Goal: Task Accomplishment & Management: Complete application form

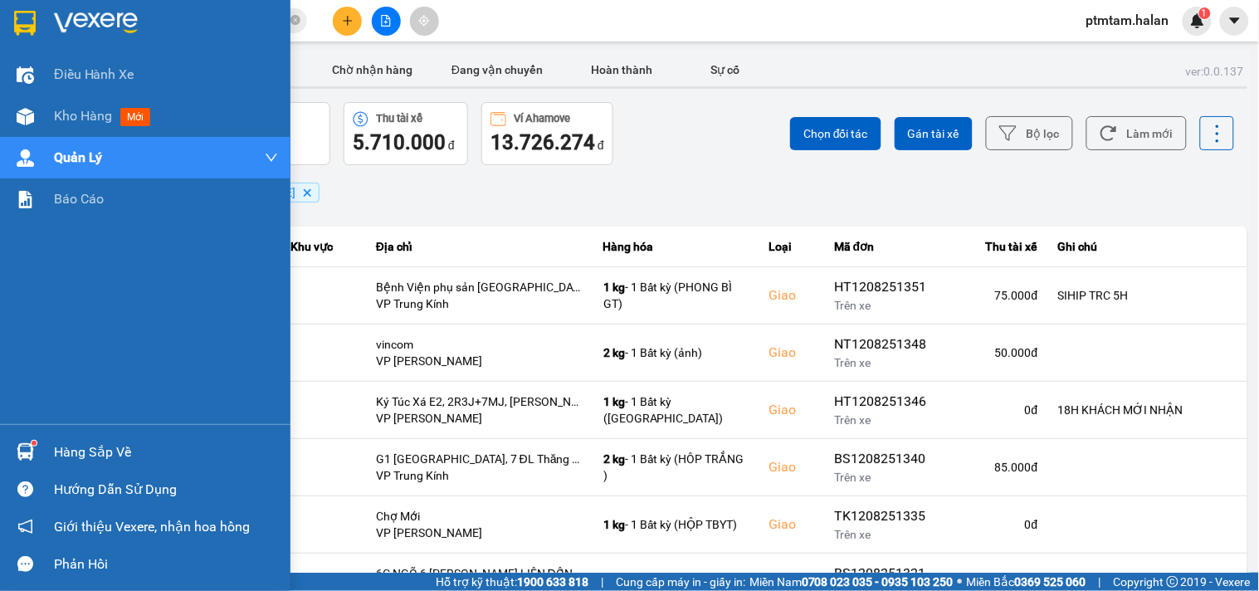
click at [0, 305] on div "Điều hành xe Kho hàng mới Quản [PERSON_NAME] lý chuyến Quản lý giao nhận mới Qu…" at bounding box center [145, 239] width 290 height 370
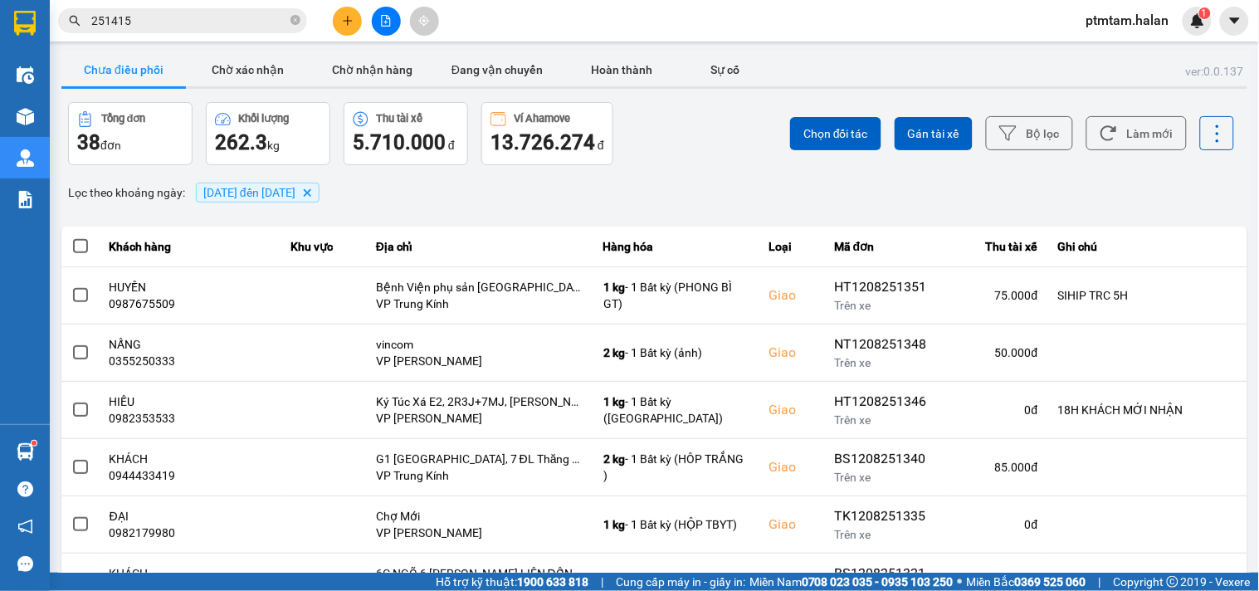
click at [673, 184] on div "Lọc theo khoảng ngày : [DATE] đến [DATE] [GEOGRAPHIC_DATA]" at bounding box center [654, 192] width 1186 height 28
click at [1140, 122] on button "Làm mới" at bounding box center [1136, 133] width 100 height 34
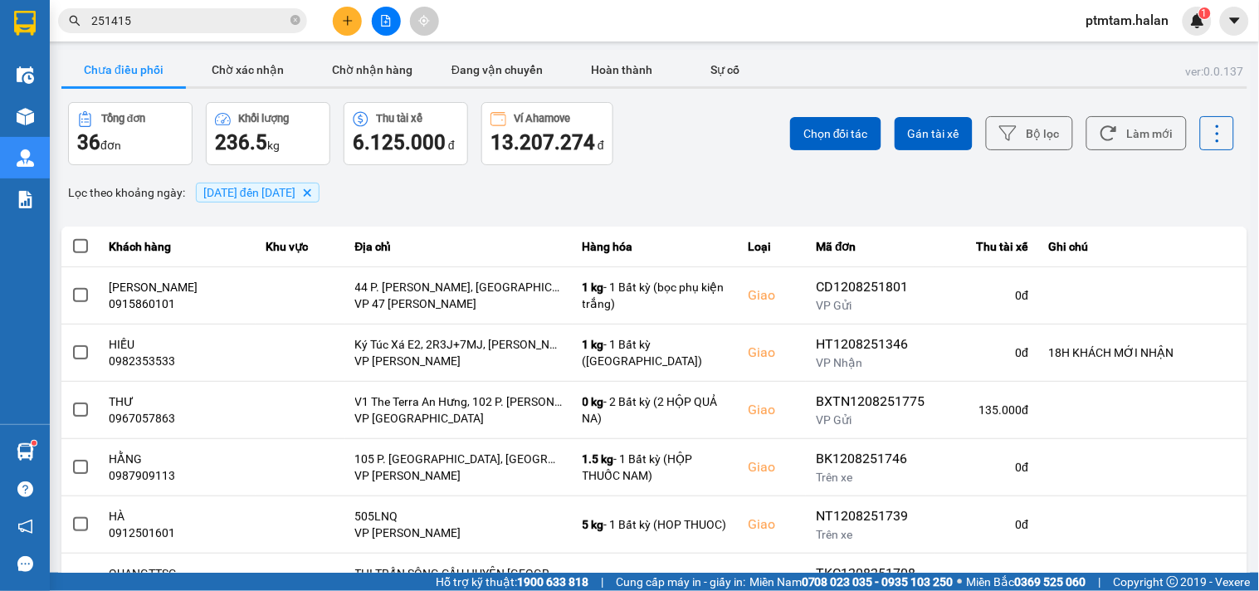
click at [674, 143] on div "Chọn đối tác Gán tài xế Bộ lọc Làm mới" at bounding box center [942, 133] width 583 height 63
click at [715, 135] on div "Chọn đối tác Gán tài xế Bộ lọc Làm mới" at bounding box center [942, 133] width 583 height 63
click at [1121, 130] on button "Làm mới" at bounding box center [1136, 133] width 100 height 34
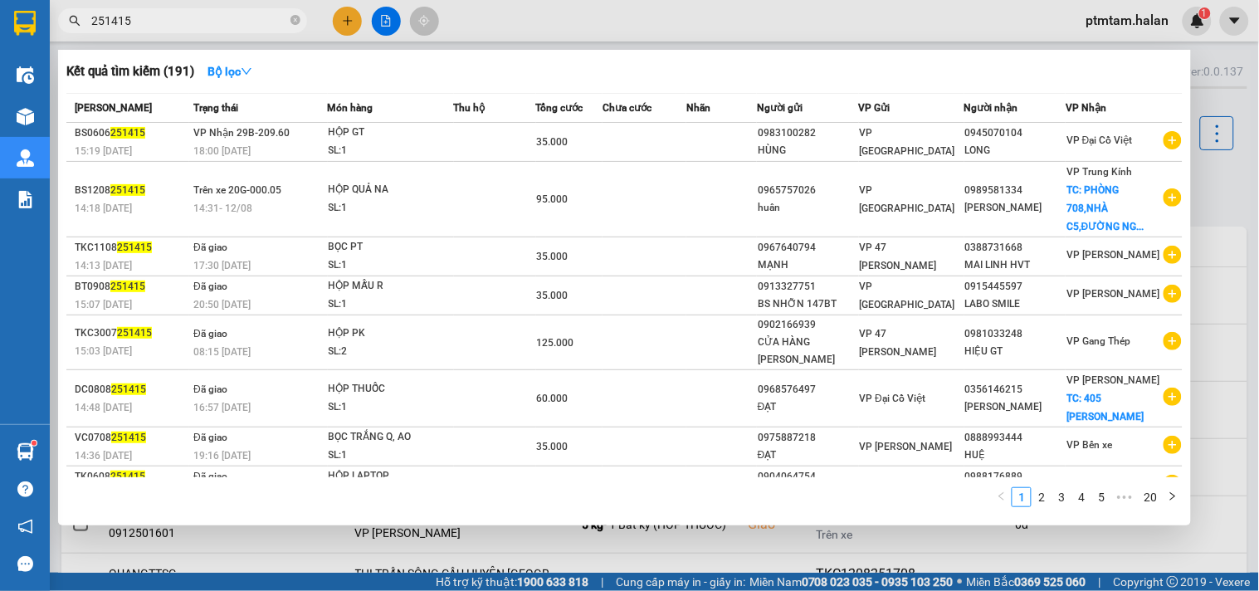
click at [237, 20] on input "251415" at bounding box center [189, 21] width 196 height 18
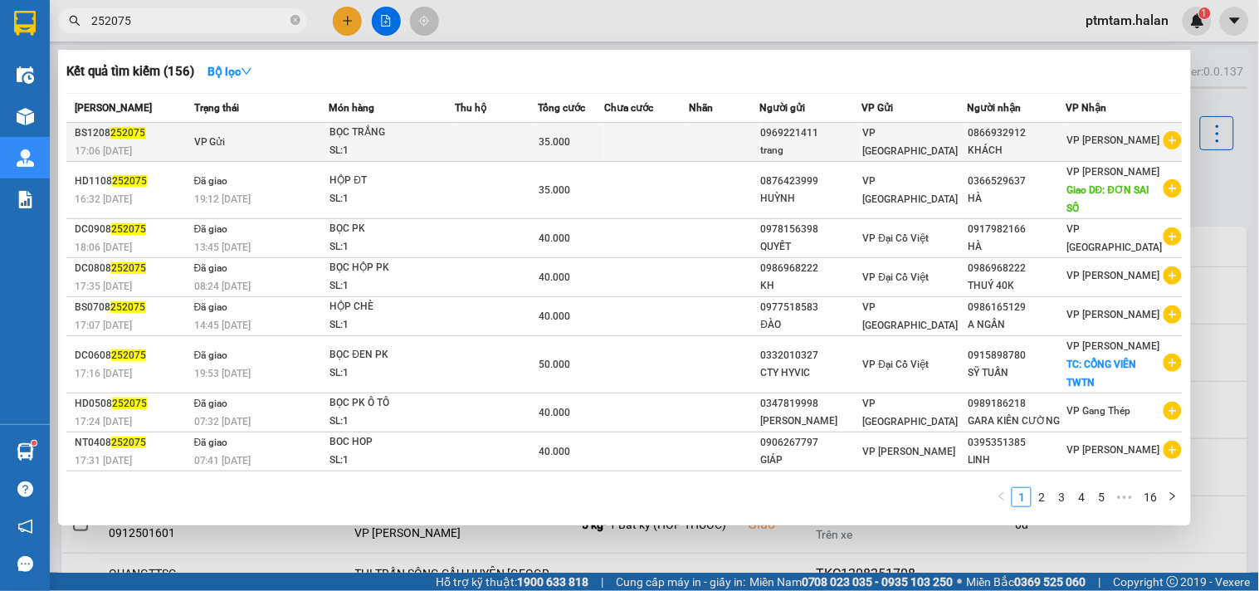
type input "252075"
click at [515, 137] on td at bounding box center [496, 142] width 83 height 39
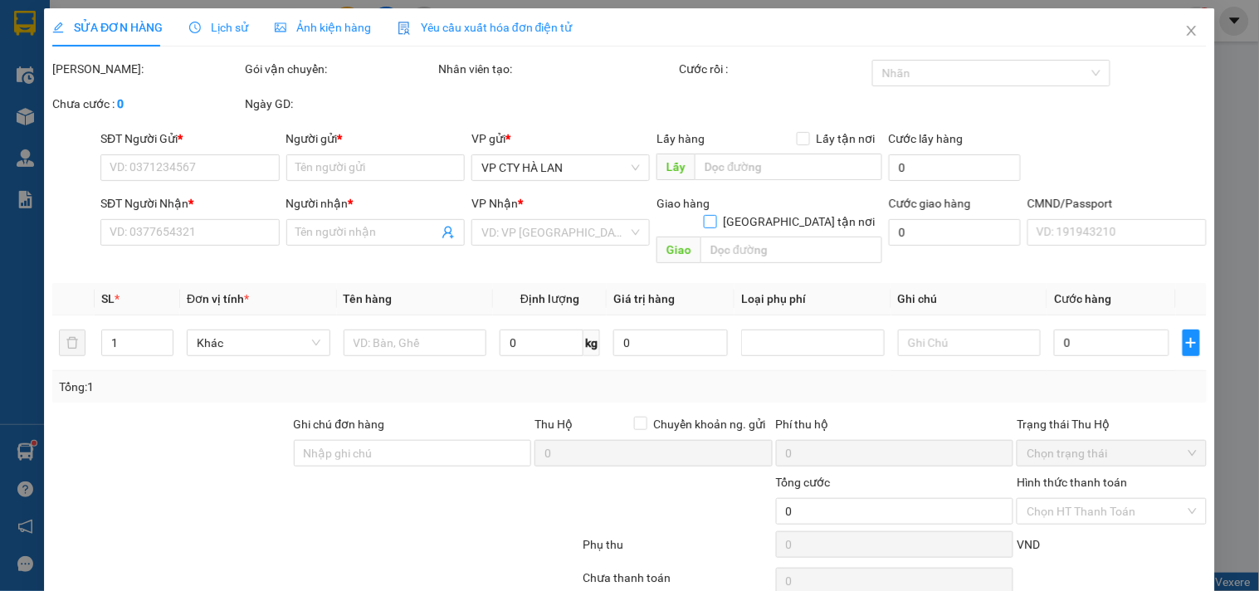
type input "0969221411"
type input "trang"
type input "0866932912"
type input "KHÁCH"
type input "35.000"
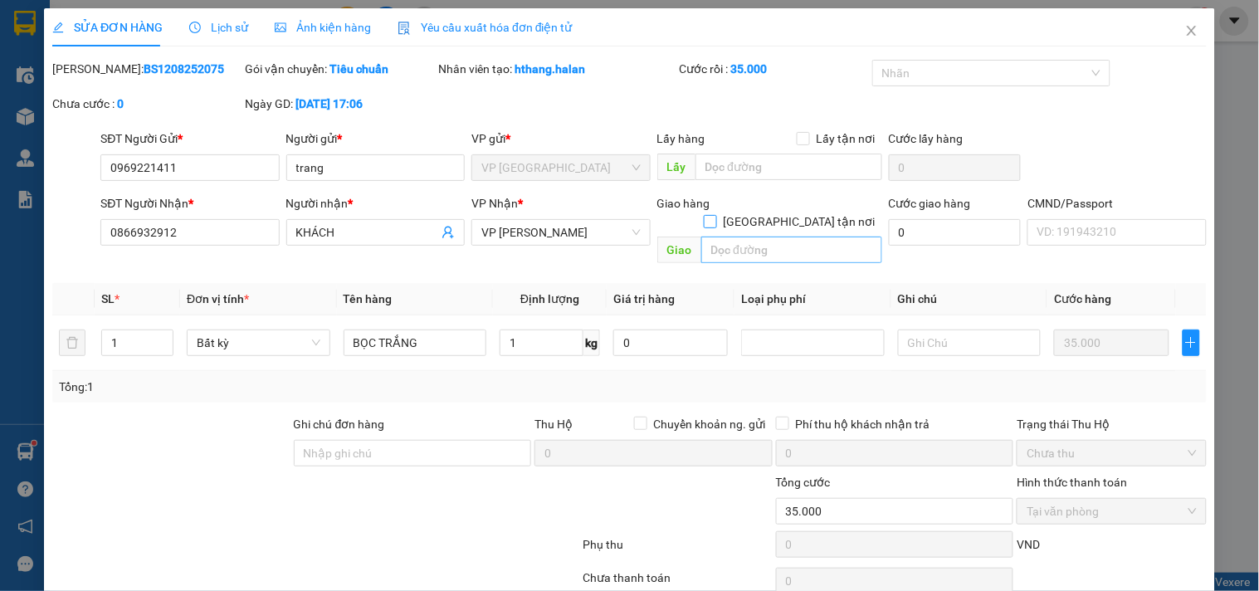
drag, startPoint x: 790, startPoint y: 202, endPoint x: 786, endPoint y: 229, distance: 26.9
click at [715, 215] on input "[GEOGRAPHIC_DATA] tận nơi" at bounding box center [710, 221] width 12 height 12
checkbox input "true"
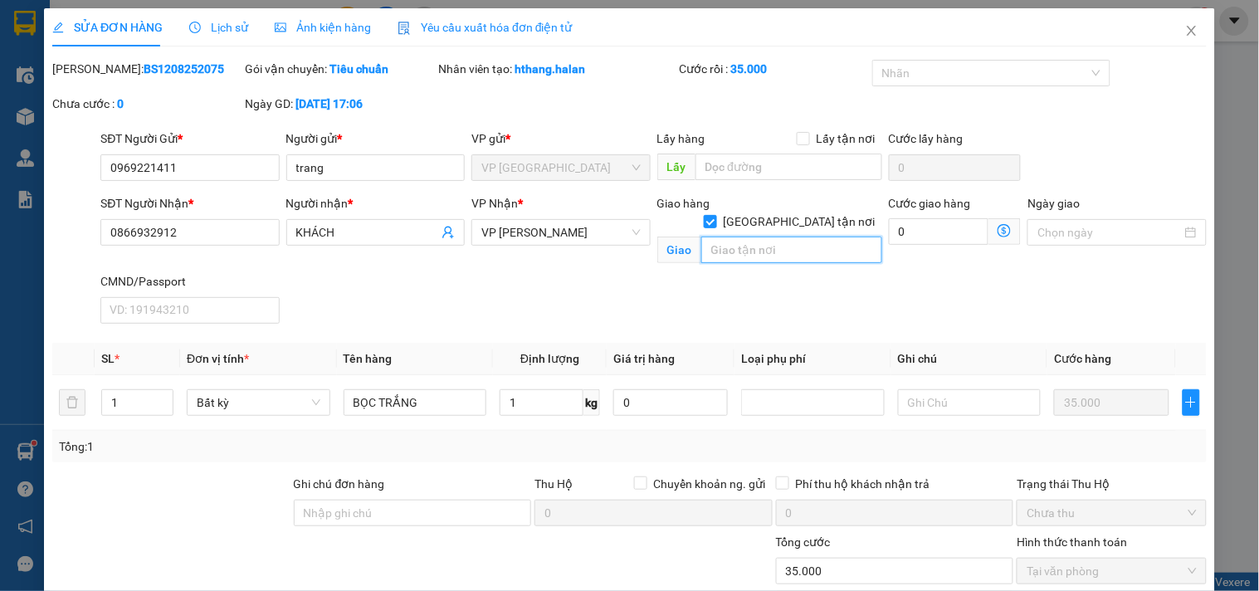
click at [786, 237] on input "text" at bounding box center [791, 250] width 181 height 27
paste input "133 P. [GEOGRAPHIC_DATA], [GEOGRAPHIC_DATA], [GEOGRAPHIC_DATA], [GEOGRAPHIC_DAT…"
type input "133 P. [GEOGRAPHIC_DATA], [GEOGRAPHIC_DATA], [GEOGRAPHIC_DATA], [GEOGRAPHIC_DAT…"
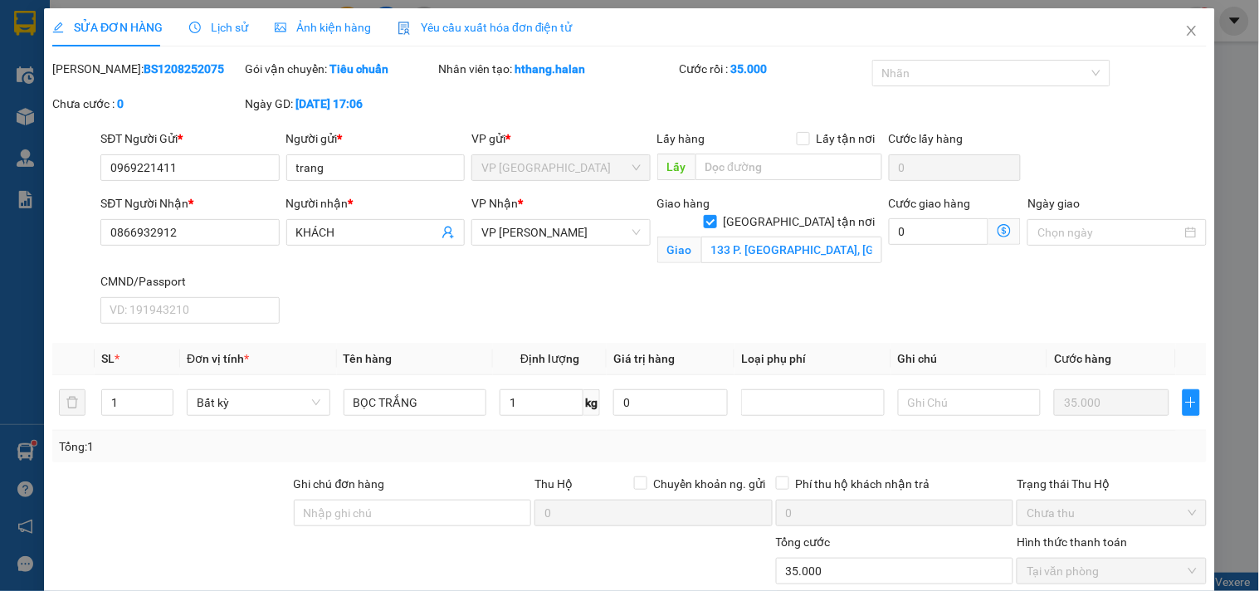
click at [998, 233] on icon "dollar-circle" at bounding box center [1004, 230] width 13 height 13
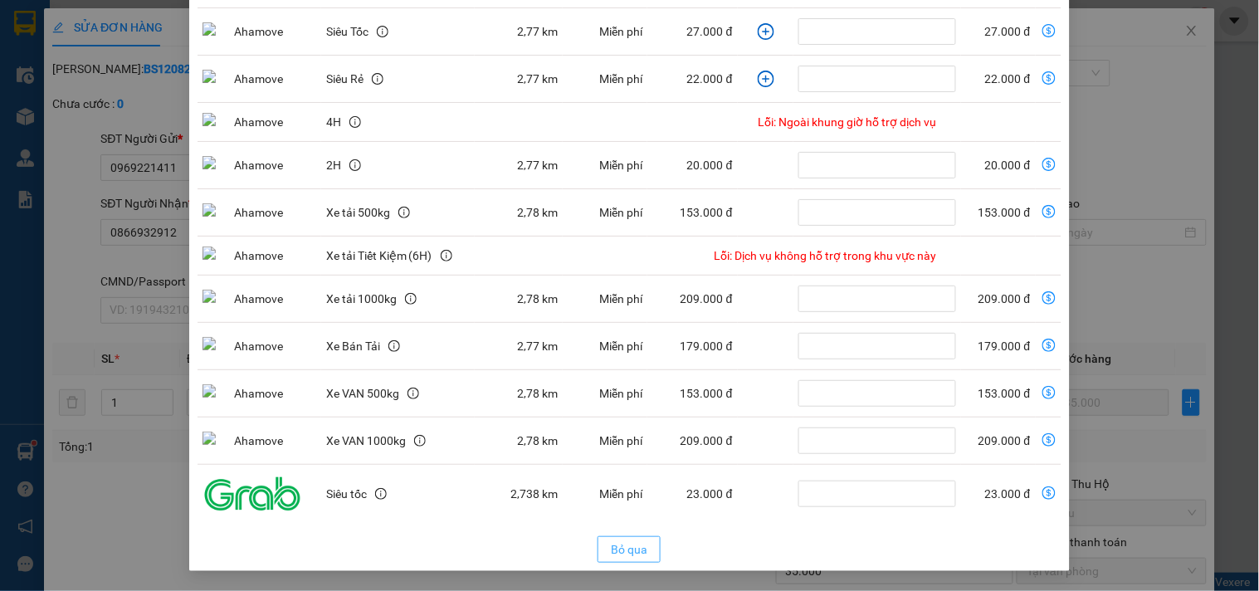
click at [628, 546] on span "Bỏ qua" at bounding box center [629, 549] width 37 height 18
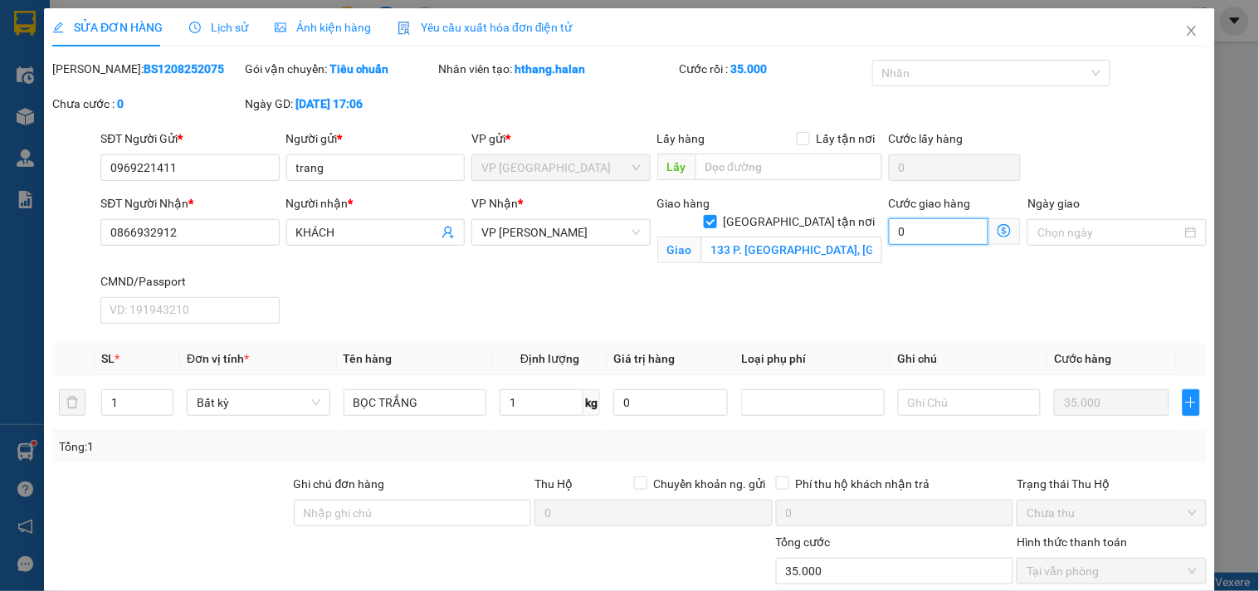
click at [924, 228] on input "0" at bounding box center [939, 231] width 100 height 27
type input "35.003"
type input "3"
type input "35.035"
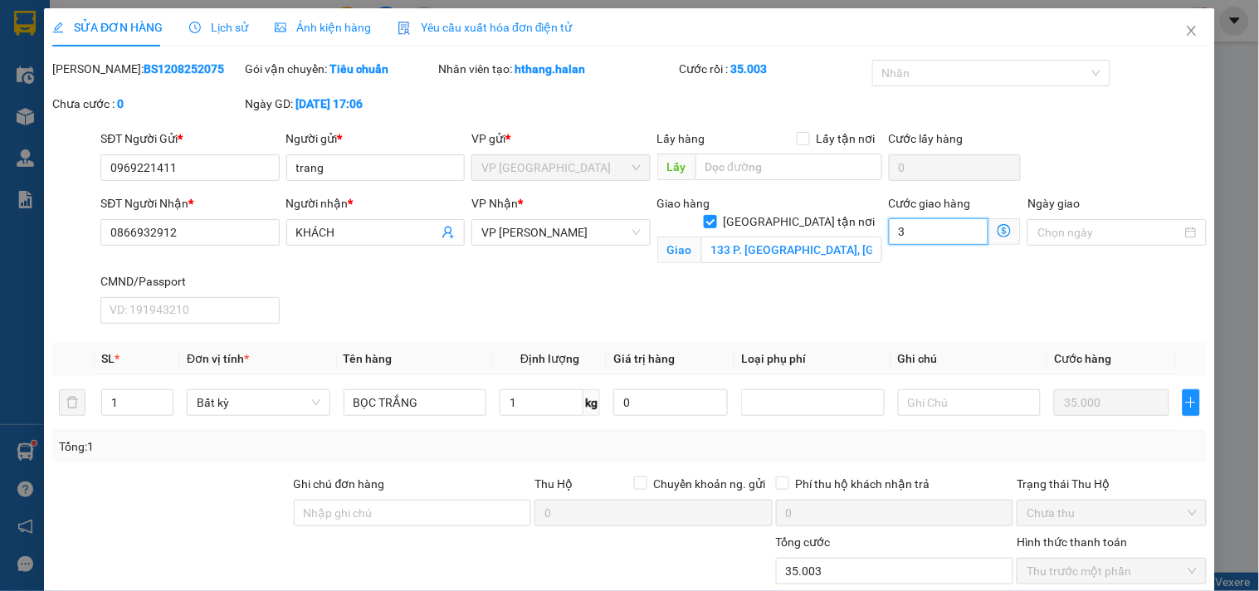
type input "35"
type input "35.000"
type input "70.000"
type input "35.000"
click at [861, 267] on div "Giao hàng [GEOGRAPHIC_DATA] tận nơi Giao 133 P. [GEOGRAPHIC_DATA], [GEOGRAPHIC_…" at bounding box center [770, 233] width 232 height 78
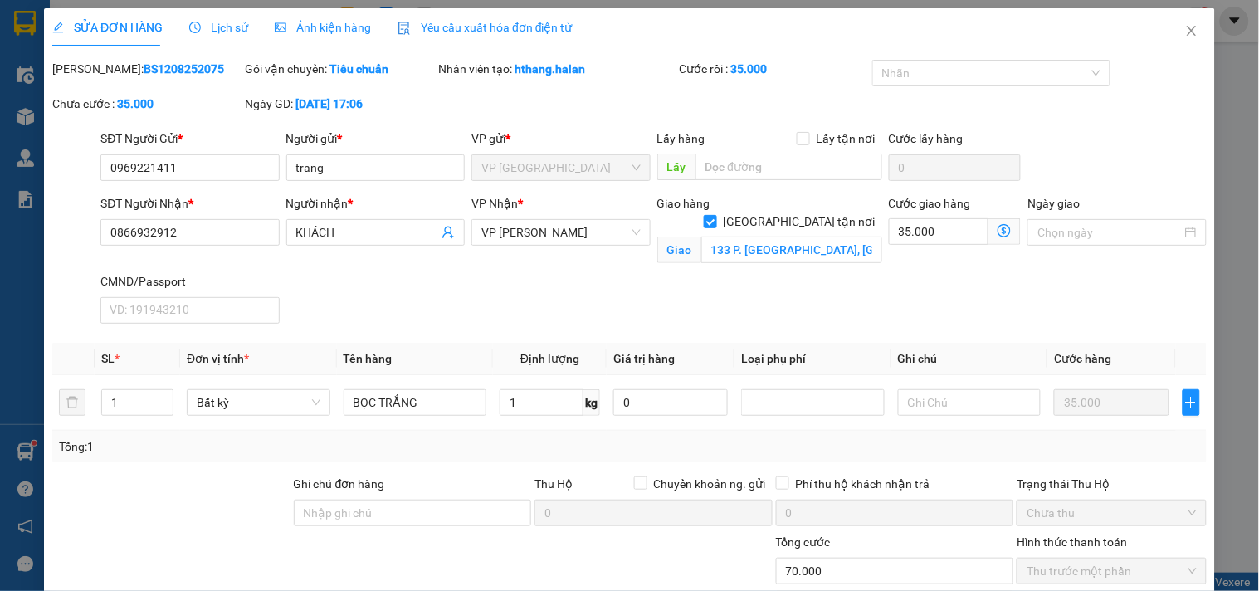
scroll to position [173, 0]
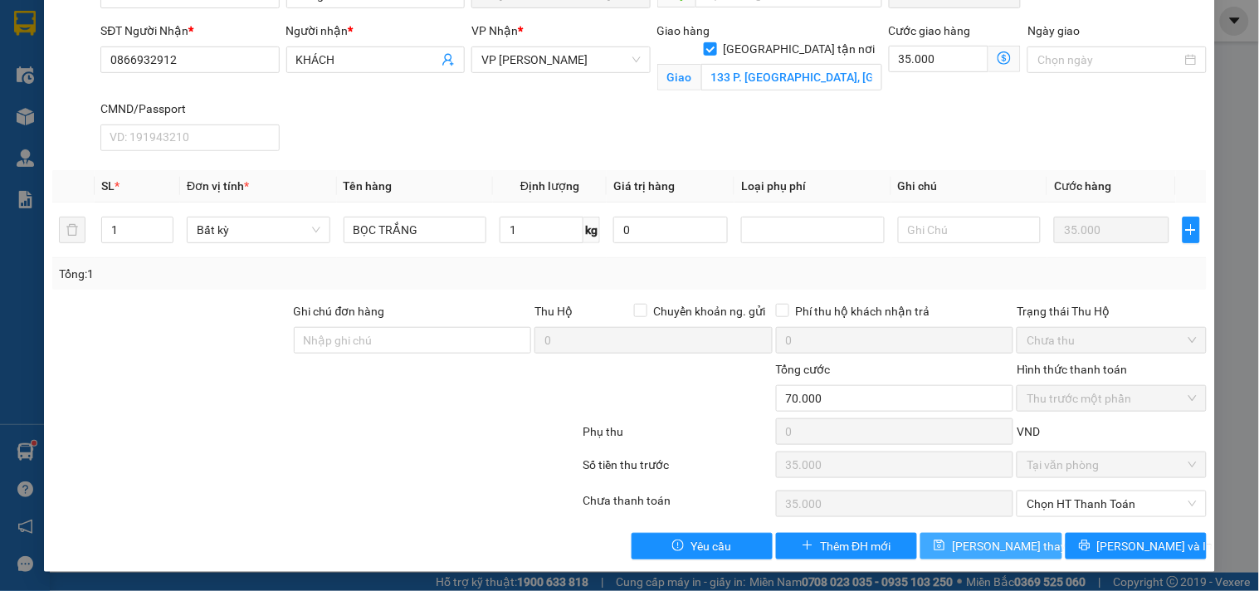
click at [971, 542] on span "[PERSON_NAME] thay đổi" at bounding box center [1018, 546] width 133 height 18
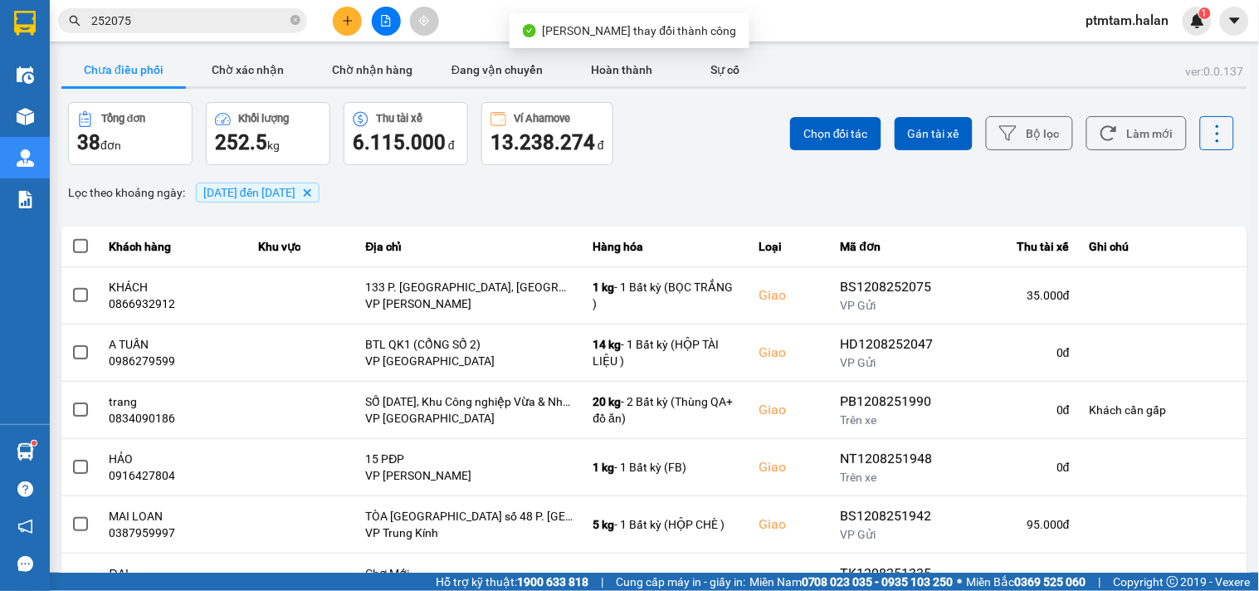
click at [258, 18] on input "252075" at bounding box center [189, 21] width 196 height 18
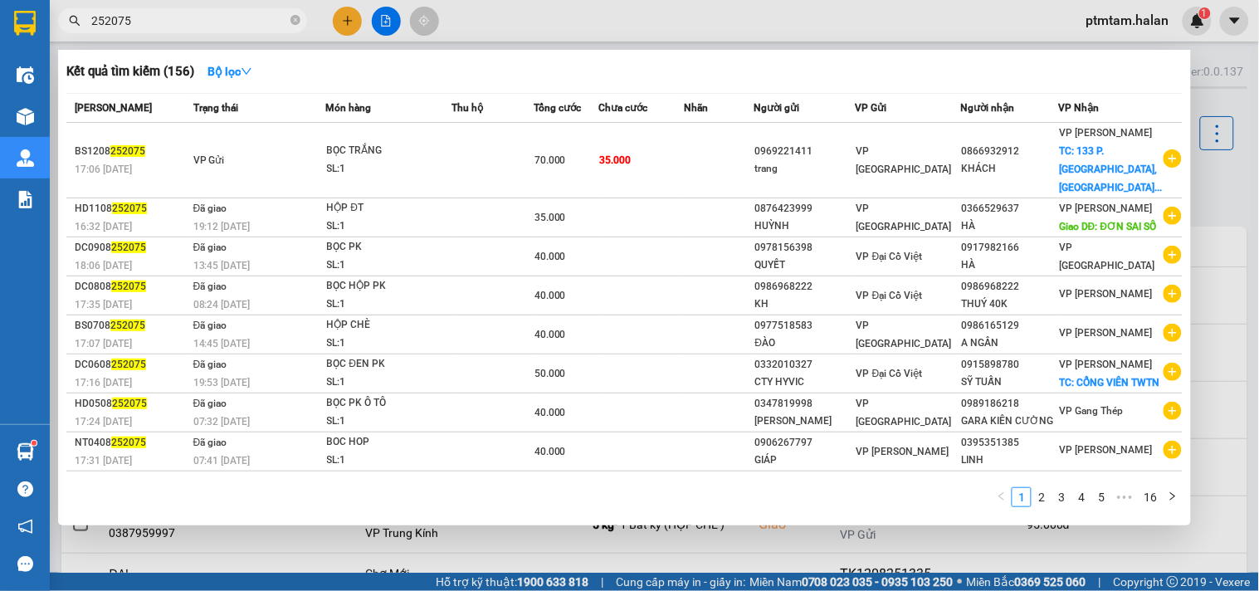
drag, startPoint x: 506, startPoint y: 7, endPoint x: 505, endPoint y: 29, distance: 22.5
click at [507, 7] on div at bounding box center [629, 295] width 1259 height 591
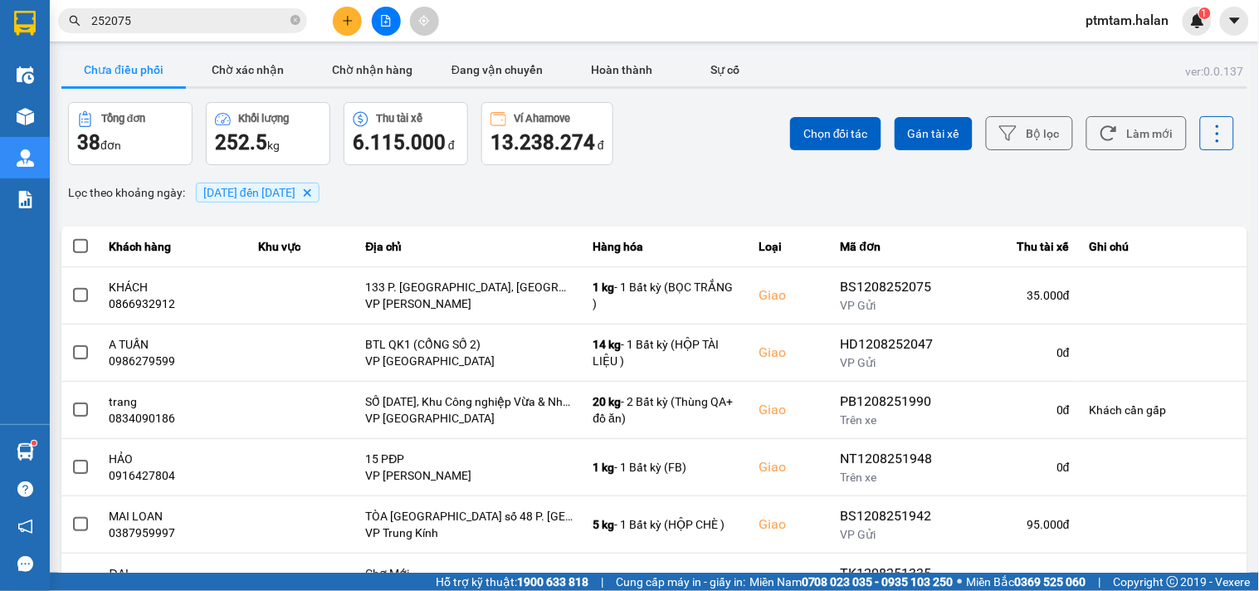
click at [177, 27] on input "252075" at bounding box center [189, 21] width 196 height 18
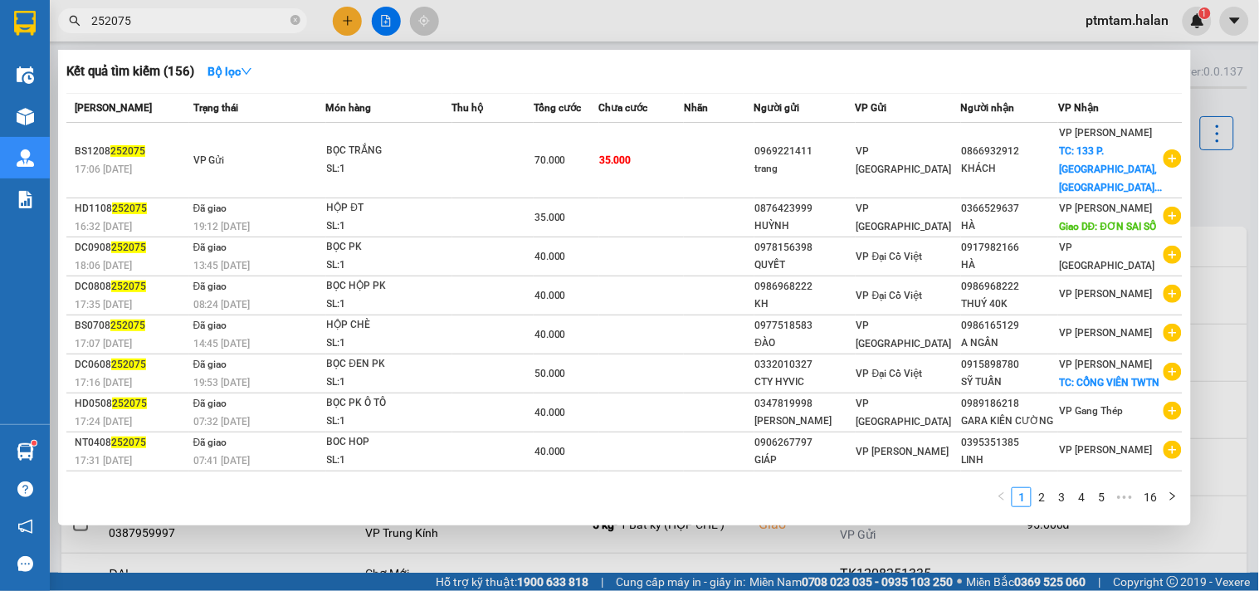
click at [177, 27] on input "252075" at bounding box center [189, 21] width 196 height 18
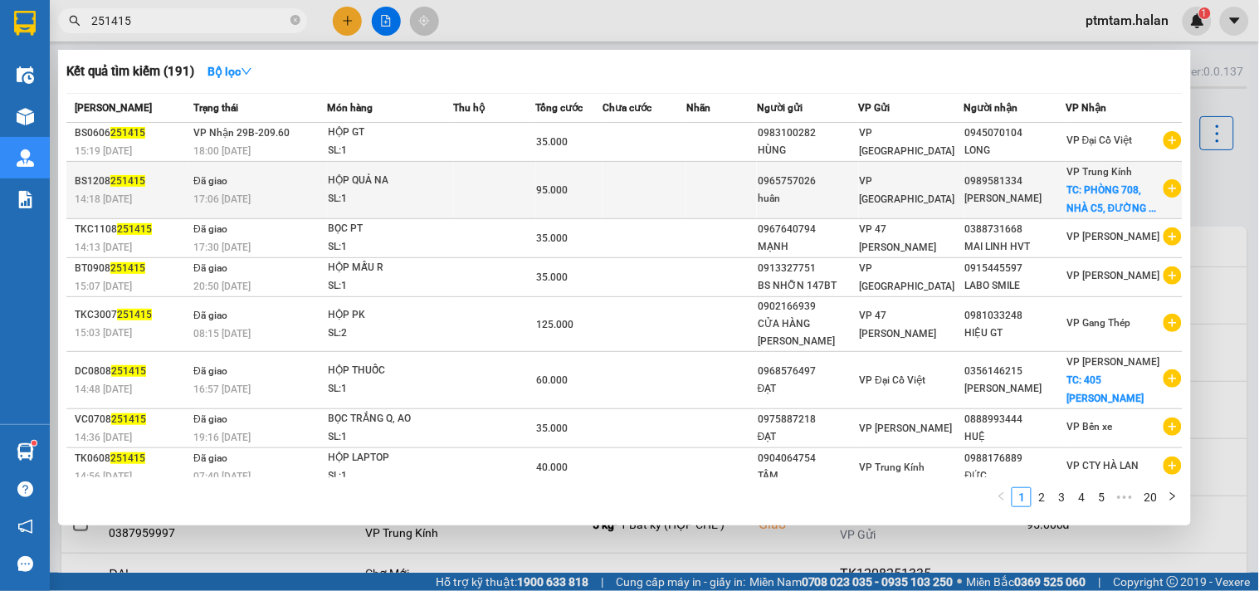
type input "251415"
click at [466, 195] on td at bounding box center [495, 190] width 82 height 57
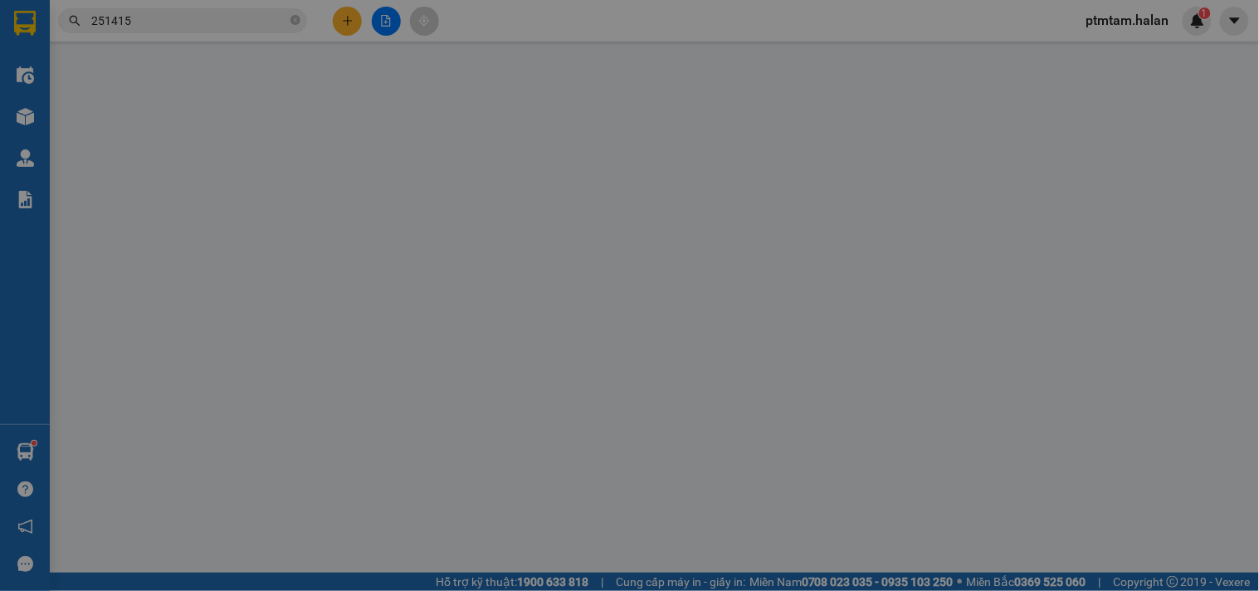
type input "0965757026"
type input "huân"
type input "0989581334"
type input "[PERSON_NAME]"
checkbox input "true"
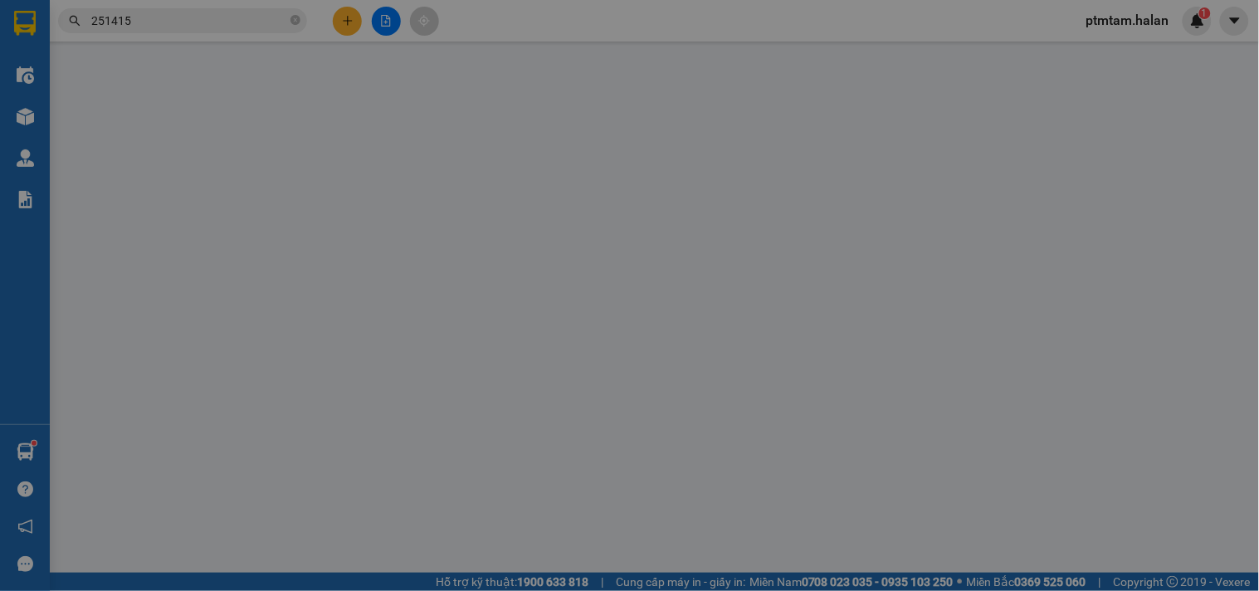
type input "PHÒNG 708, NHÀ C5, ĐƯỜNG [PERSON_NAME], PHƯỜNG [GEOGRAPHIC_DATA], [GEOGRAPHIC_D…"
type input "45.000"
type input "95.000"
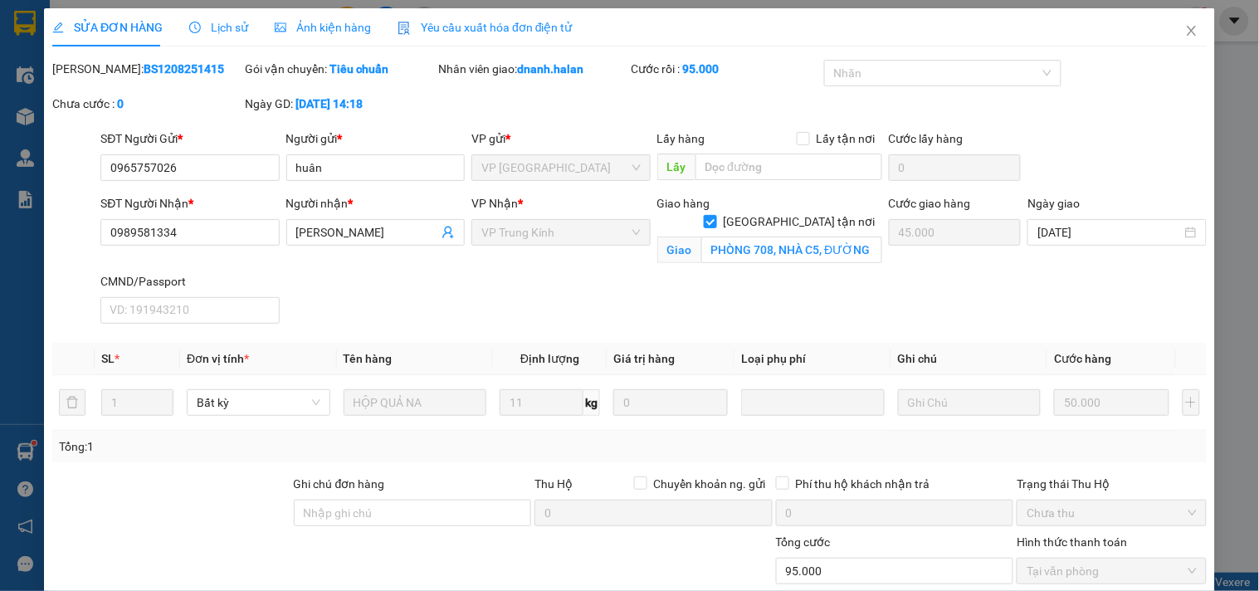
click at [234, 32] on span "Lịch sử" at bounding box center [218, 27] width 59 height 13
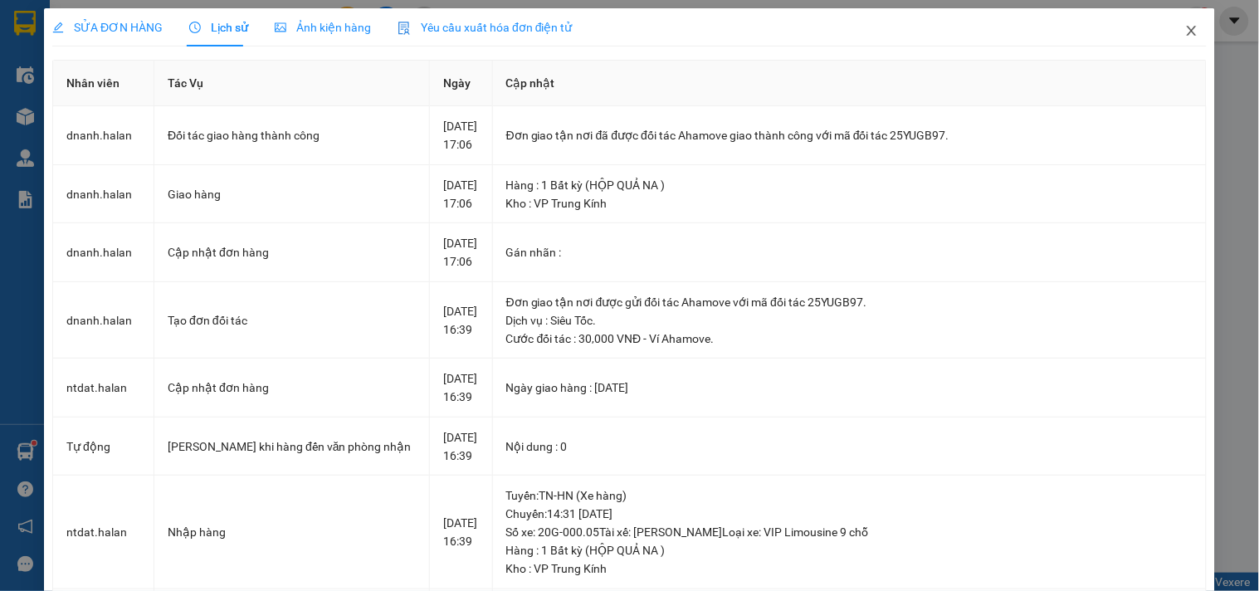
click at [1187, 32] on icon "close" at bounding box center [1191, 31] width 9 height 10
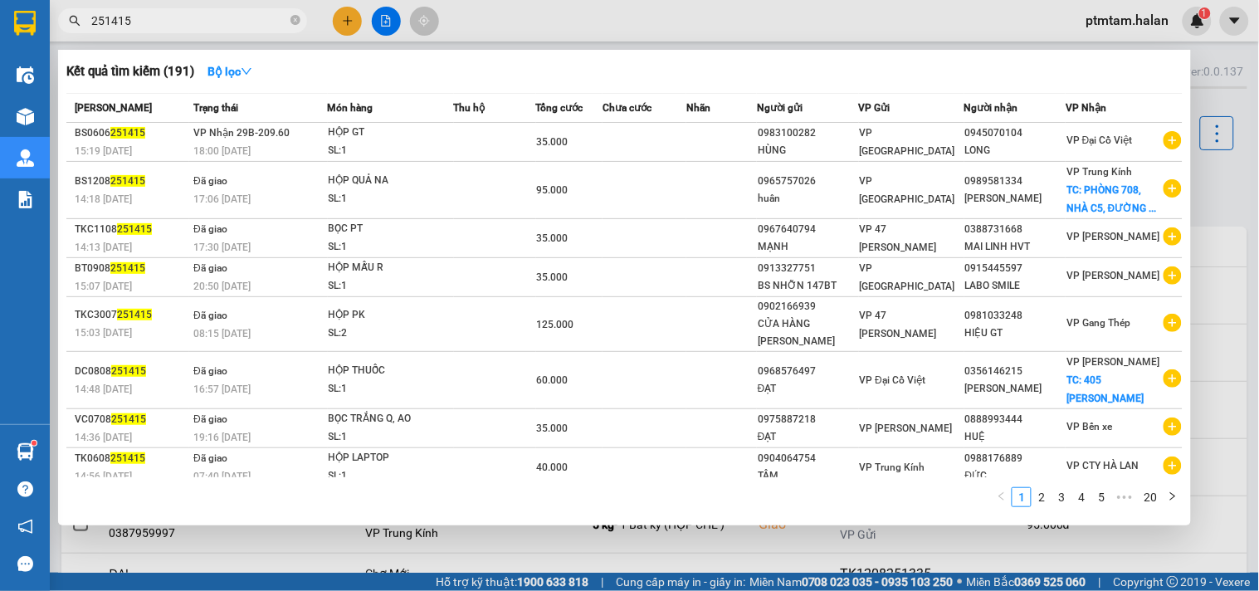
click at [149, 27] on input "251415" at bounding box center [189, 21] width 196 height 18
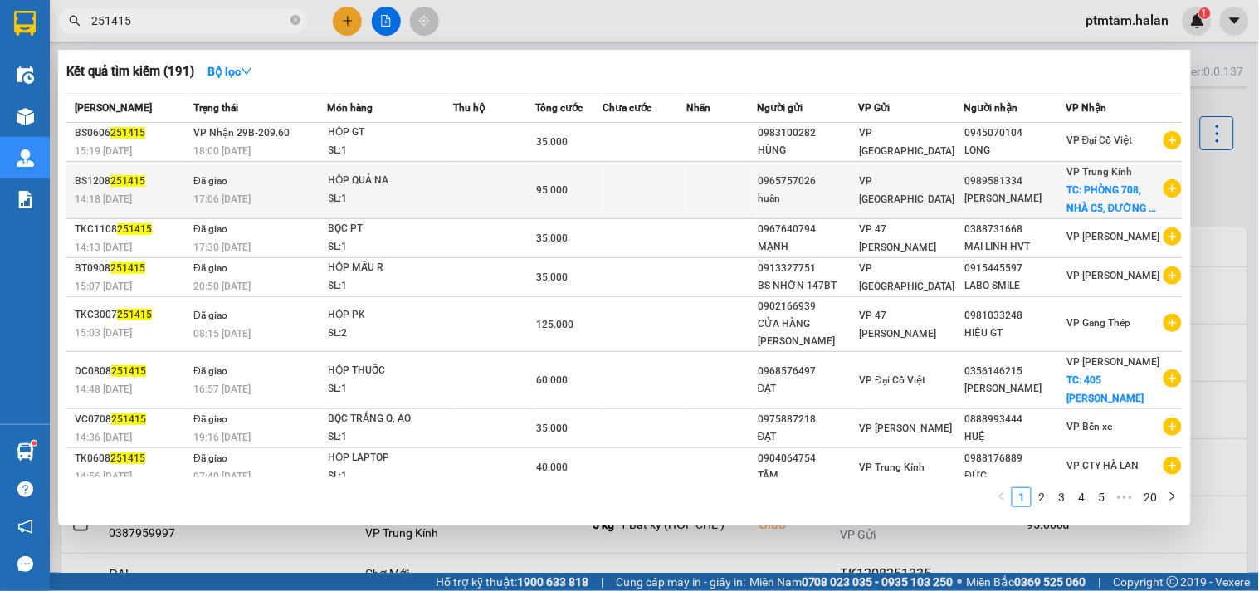
click at [434, 190] on div "HỘP QUẢ NA" at bounding box center [391, 181] width 124 height 18
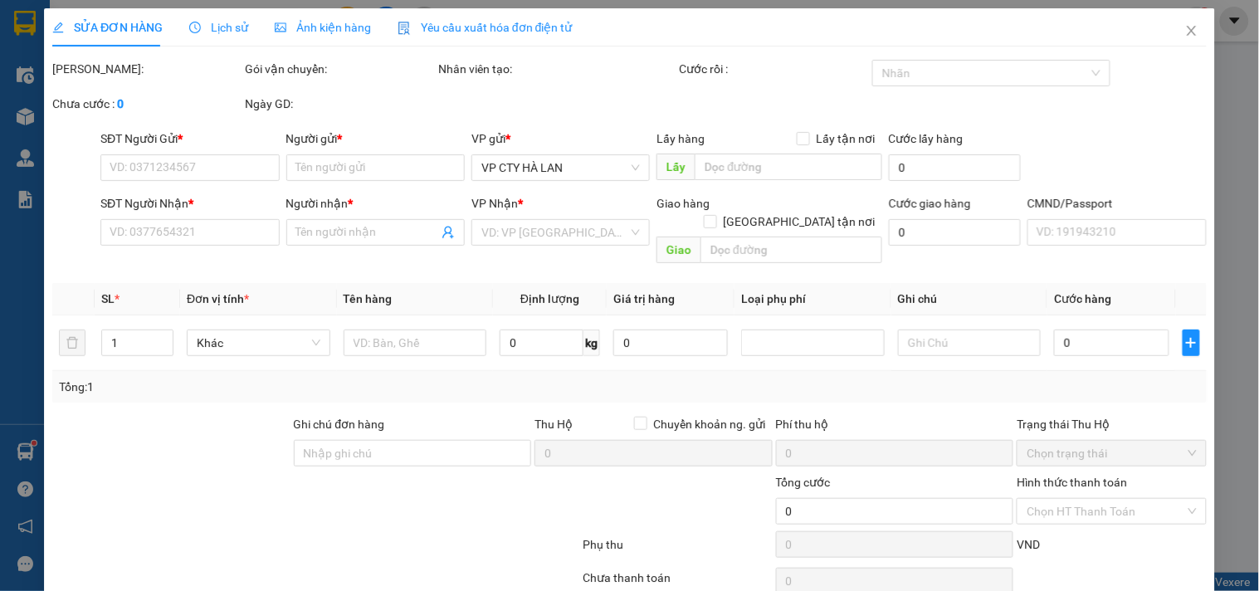
type input "0965757026"
type input "huân"
type input "0989581334"
type input "[PERSON_NAME]"
checkbox input "true"
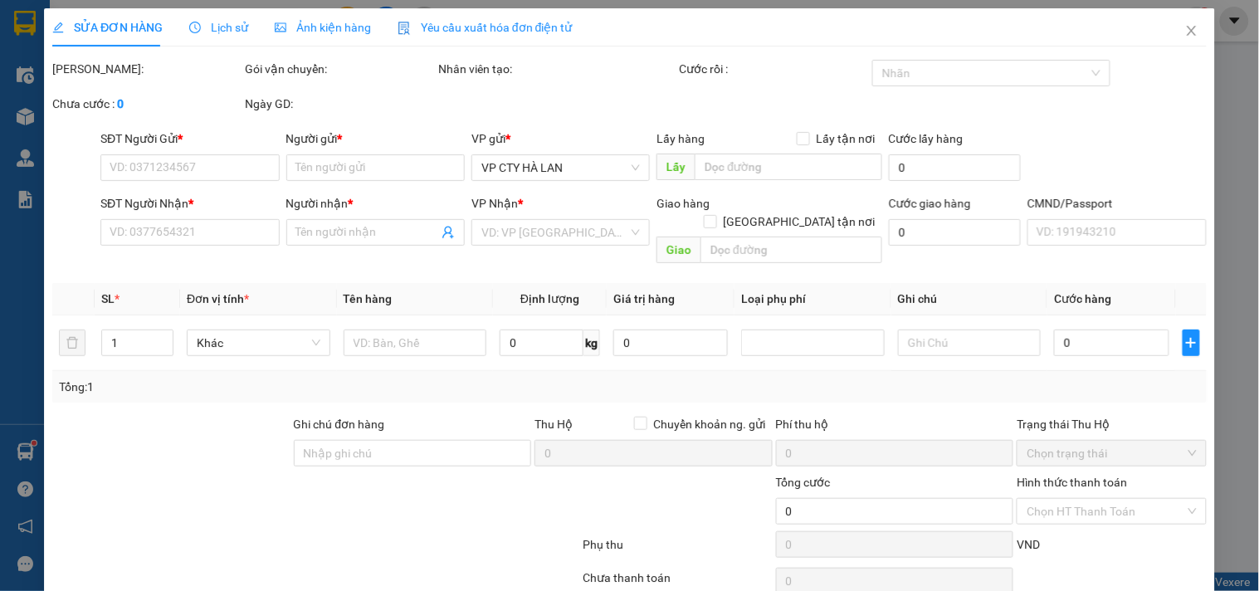
type input "PHÒNG 708, NHÀ C5, ĐƯỜNG [PERSON_NAME], PHƯỜNG [GEOGRAPHIC_DATA], [GEOGRAPHIC_D…"
type input "45.000"
type input "95.000"
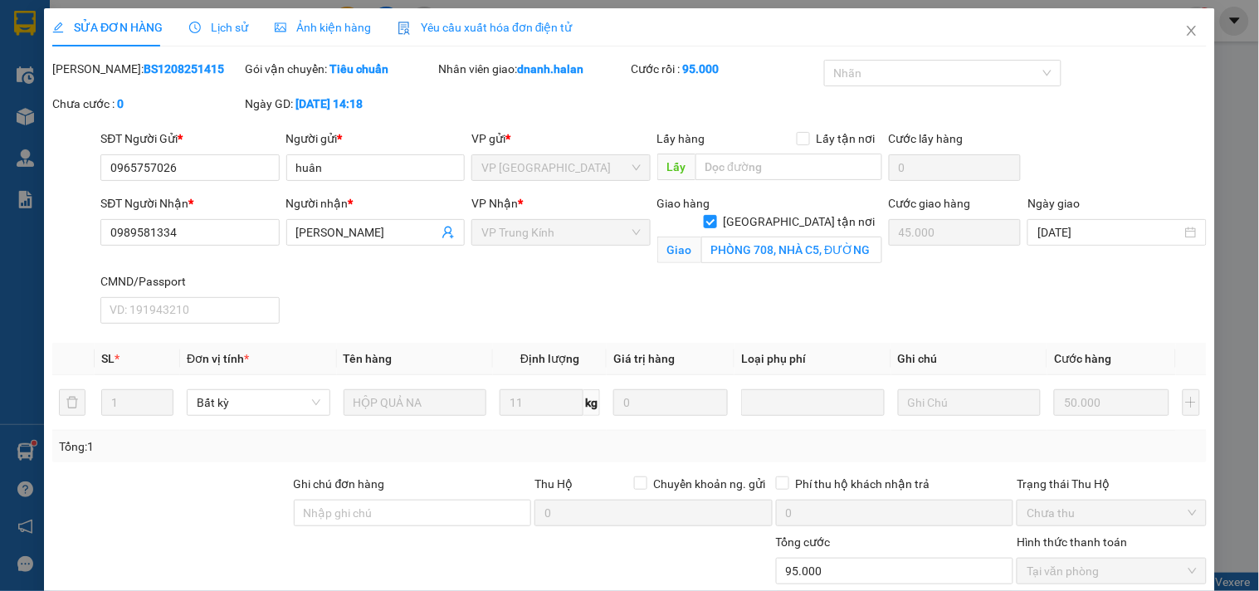
click at [231, 33] on span "Lịch sử" at bounding box center [218, 27] width 59 height 13
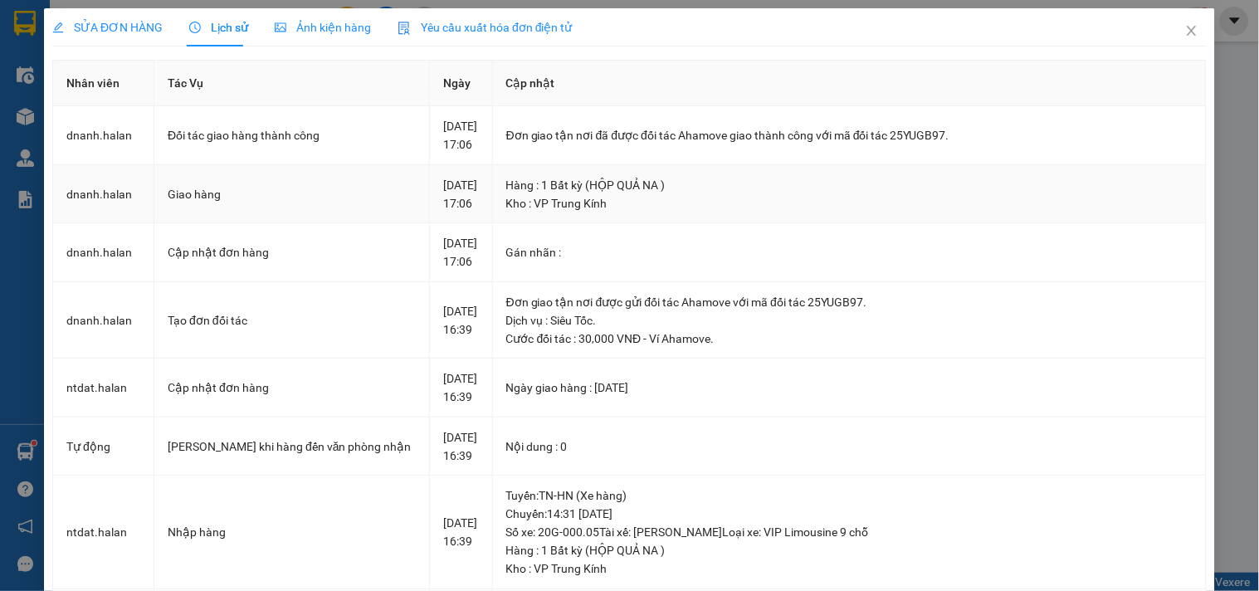
scroll to position [184, 0]
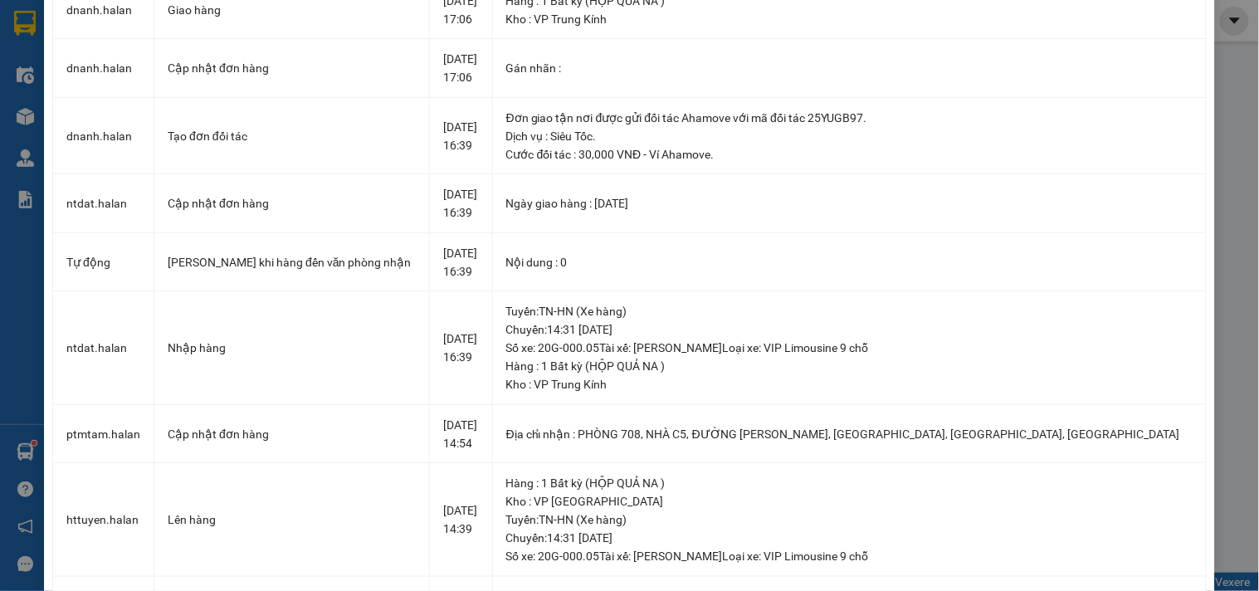
click at [0, 346] on div "SỬA ĐƠN HÀNG Lịch sử Ảnh kiện hàng Yêu cầu xuất hóa đơn điện tử Total Paid Fee …" at bounding box center [629, 295] width 1259 height 591
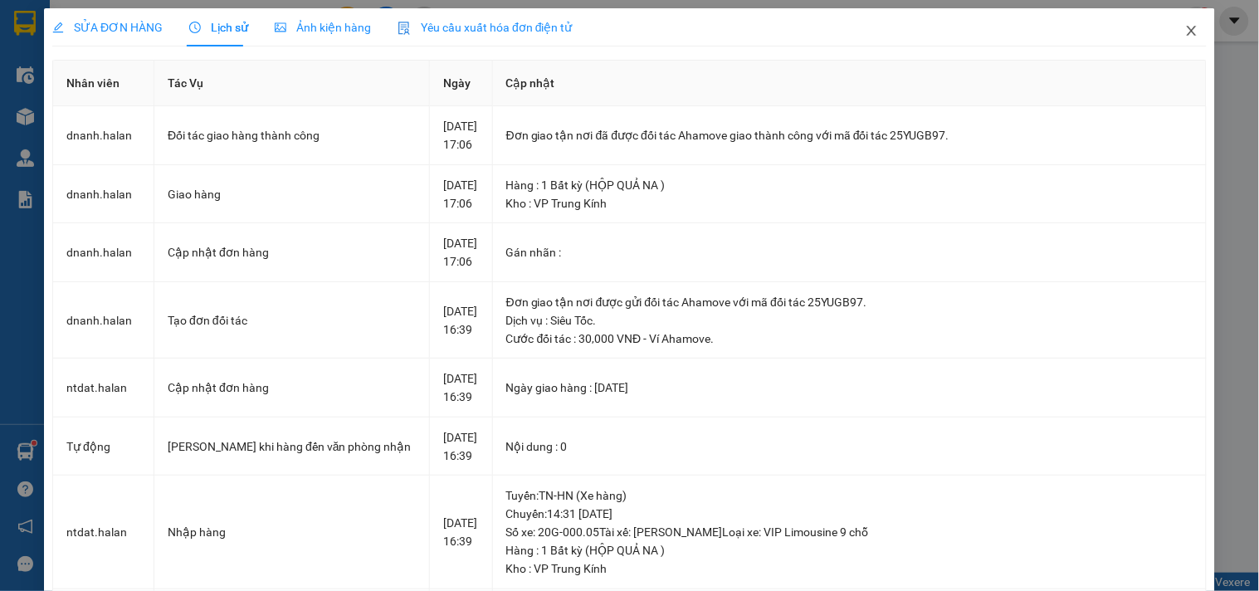
click at [1185, 37] on icon "close" at bounding box center [1191, 30] width 13 height 13
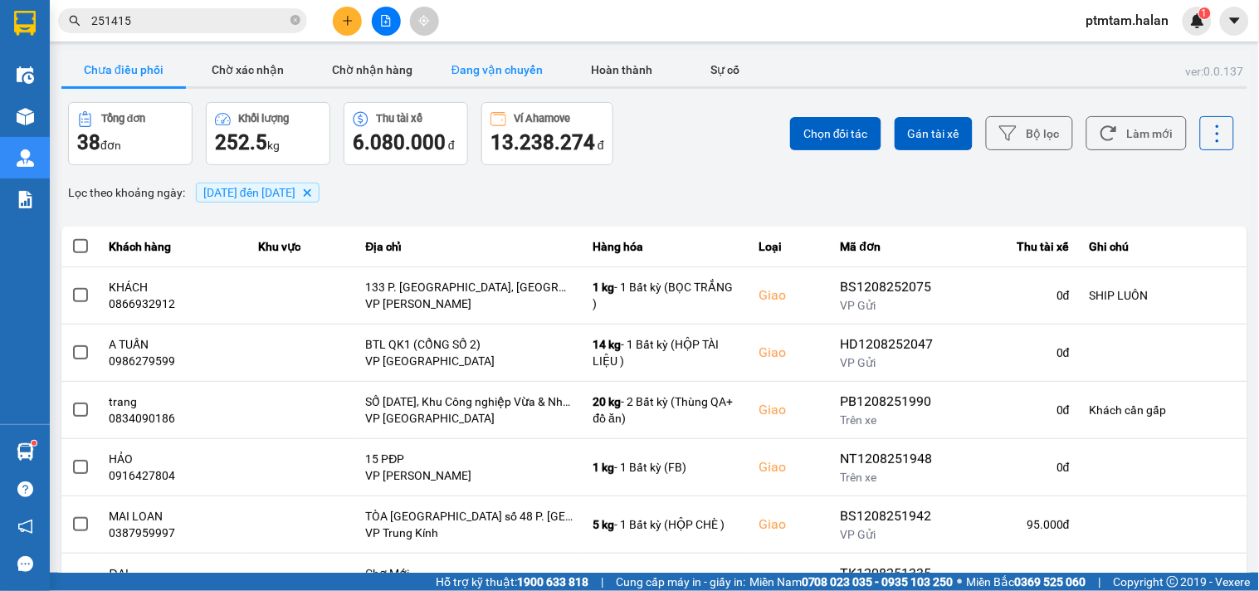
click at [488, 71] on button "Đang vận chuyển" at bounding box center [497, 69] width 124 height 33
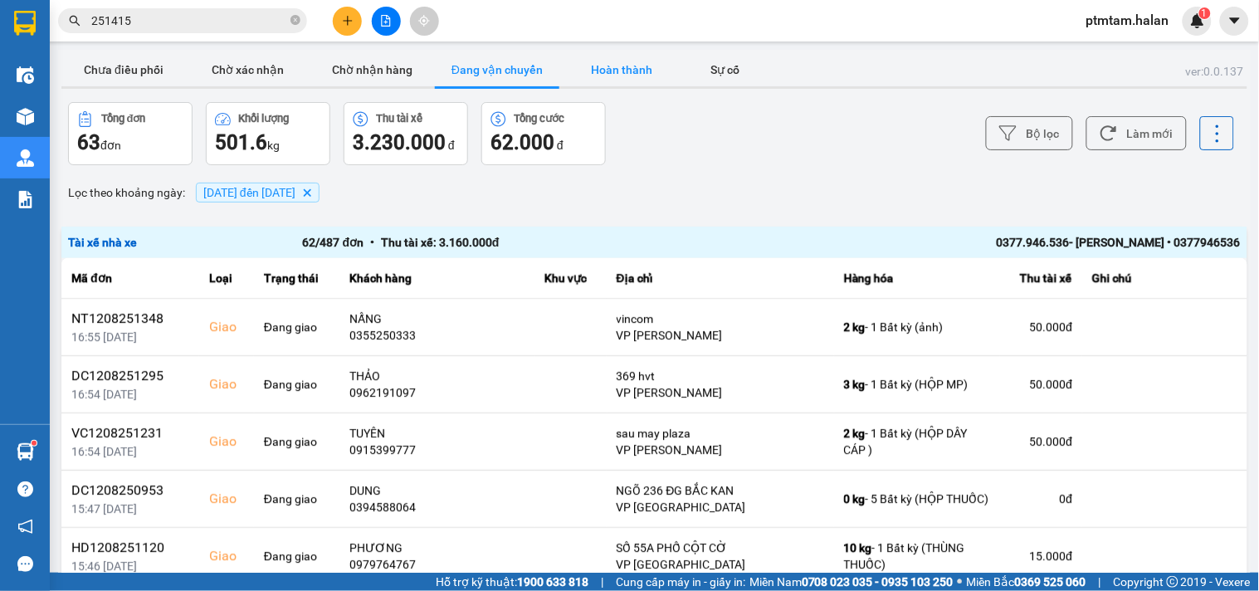
click at [627, 77] on button "Hoàn thành" at bounding box center [621, 69] width 124 height 33
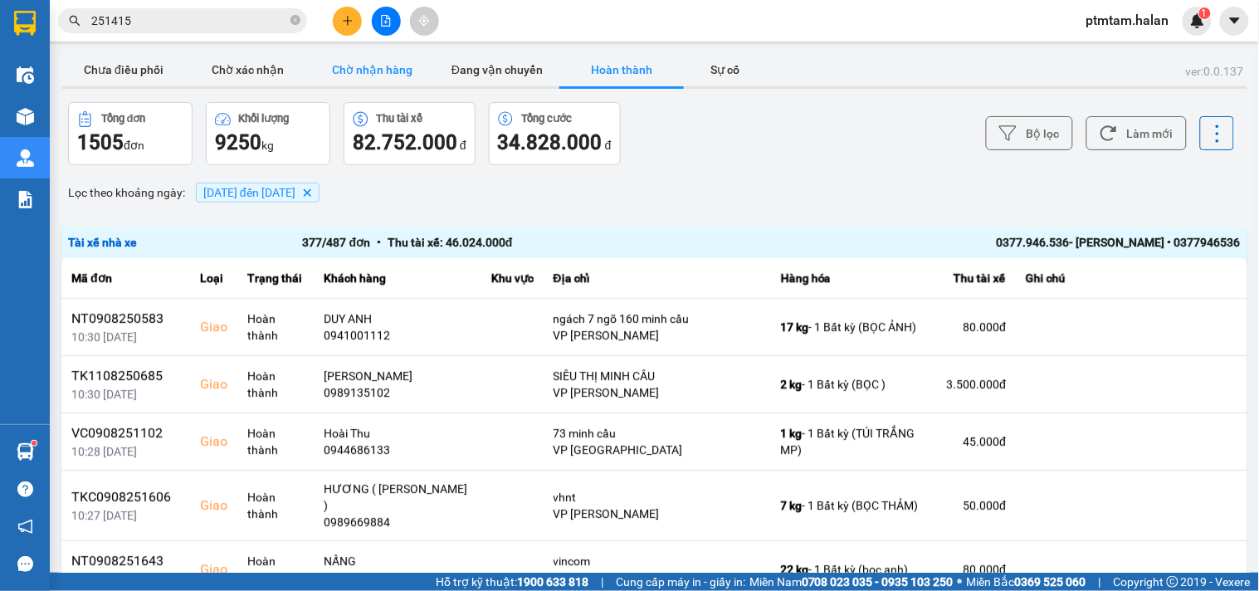
click at [391, 71] on button "Chờ nhận hàng" at bounding box center [372, 69] width 124 height 33
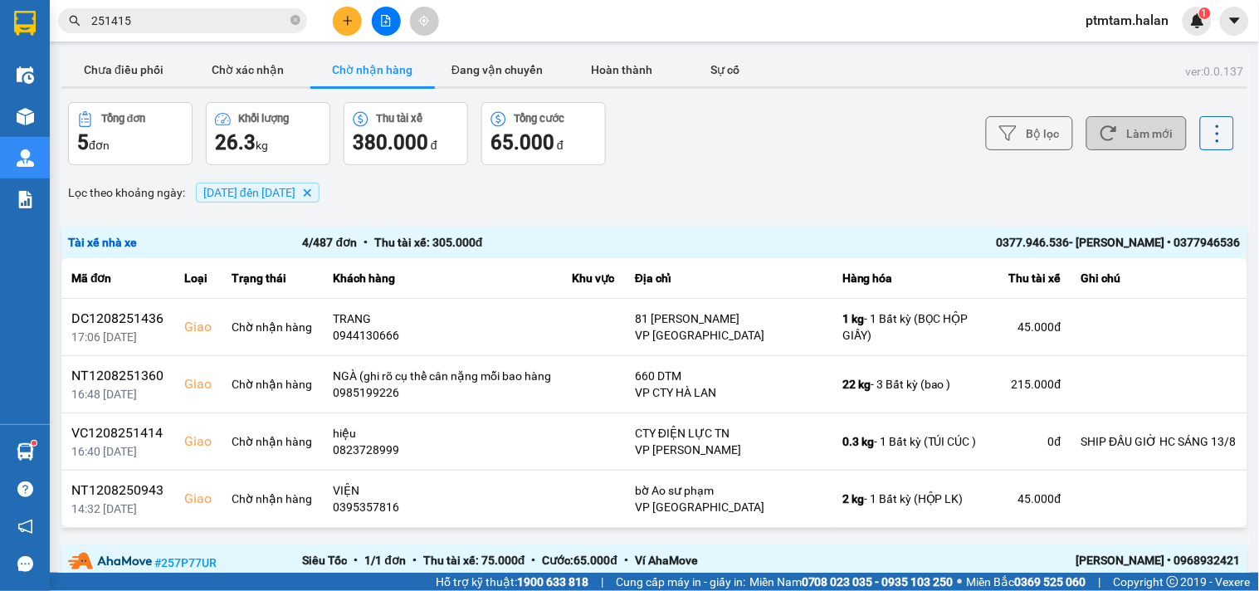
click at [1129, 130] on button "Làm mới" at bounding box center [1136, 133] width 100 height 34
click at [1014, 138] on button "Bộ lọc" at bounding box center [1029, 133] width 87 height 34
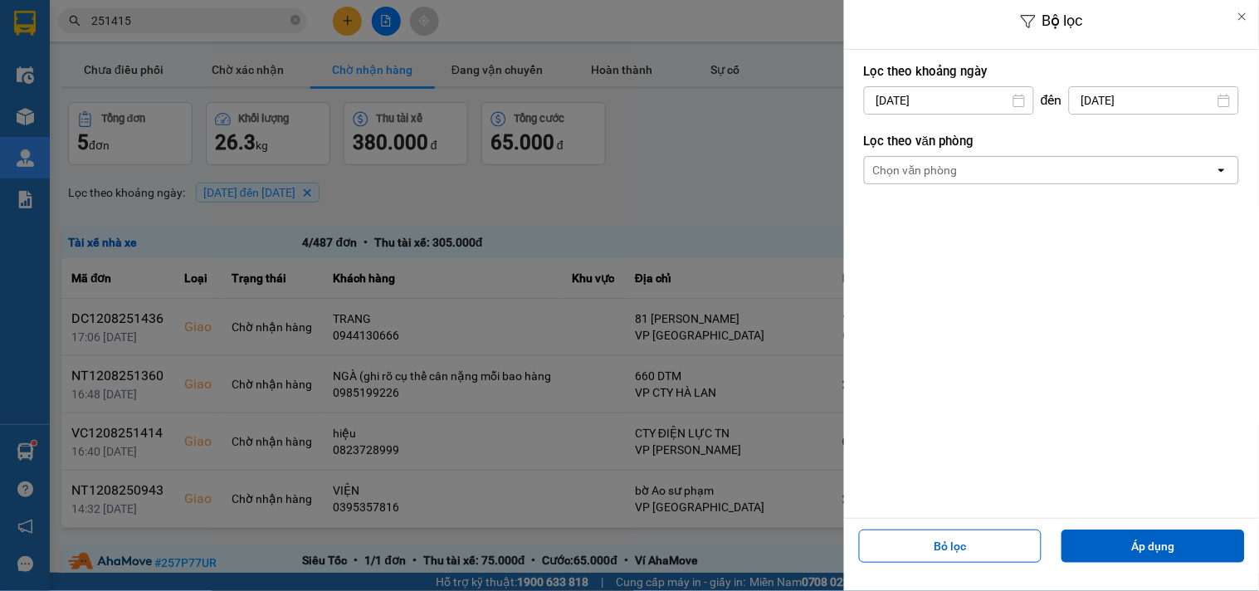
click at [1107, 103] on input "[DATE]" at bounding box center [1154, 100] width 168 height 27
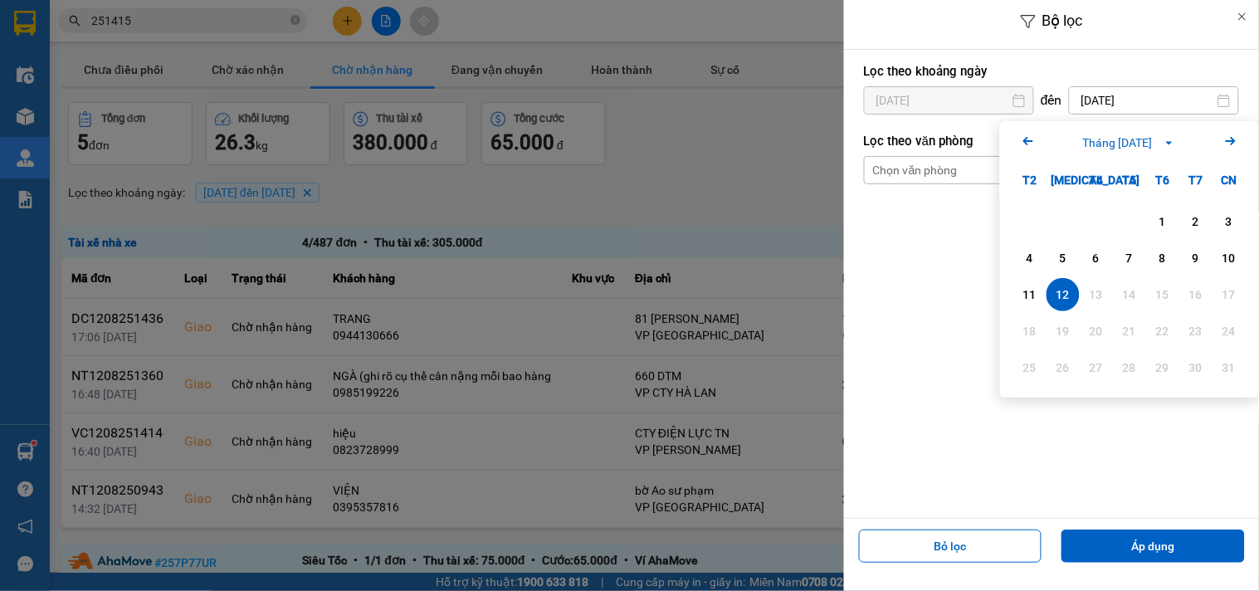
drag, startPoint x: 926, startPoint y: 303, endPoint x: 926, endPoint y: 291, distance: 11.6
click at [926, 302] on div "Lọc theo khoảng [DATE] Press the down arrow key to interact with the calendar a…" at bounding box center [1051, 284] width 415 height 468
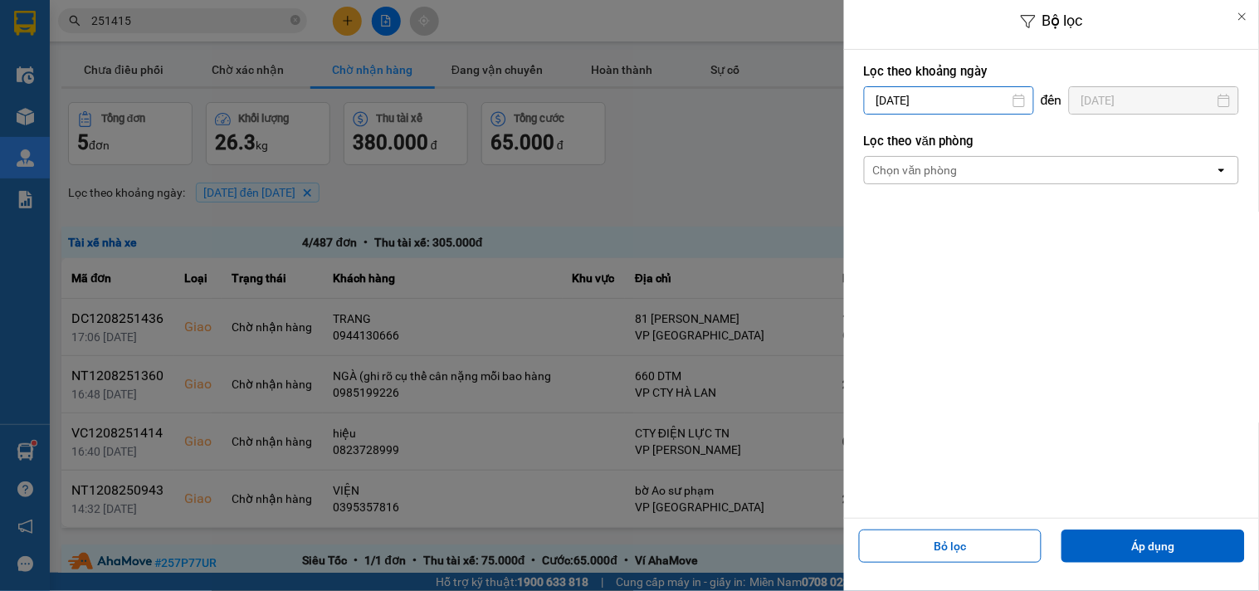
click at [961, 101] on input "[DATE]" at bounding box center [949, 100] width 168 height 27
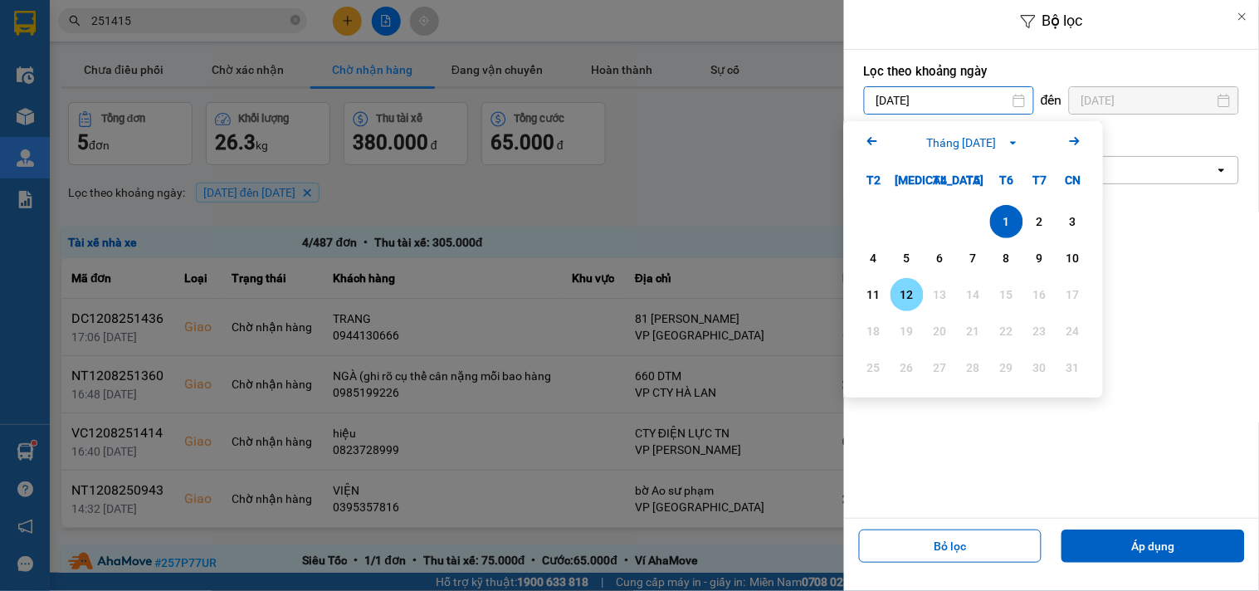
click at [908, 300] on div "12" at bounding box center [906, 295] width 23 height 20
type input "[DATE]"
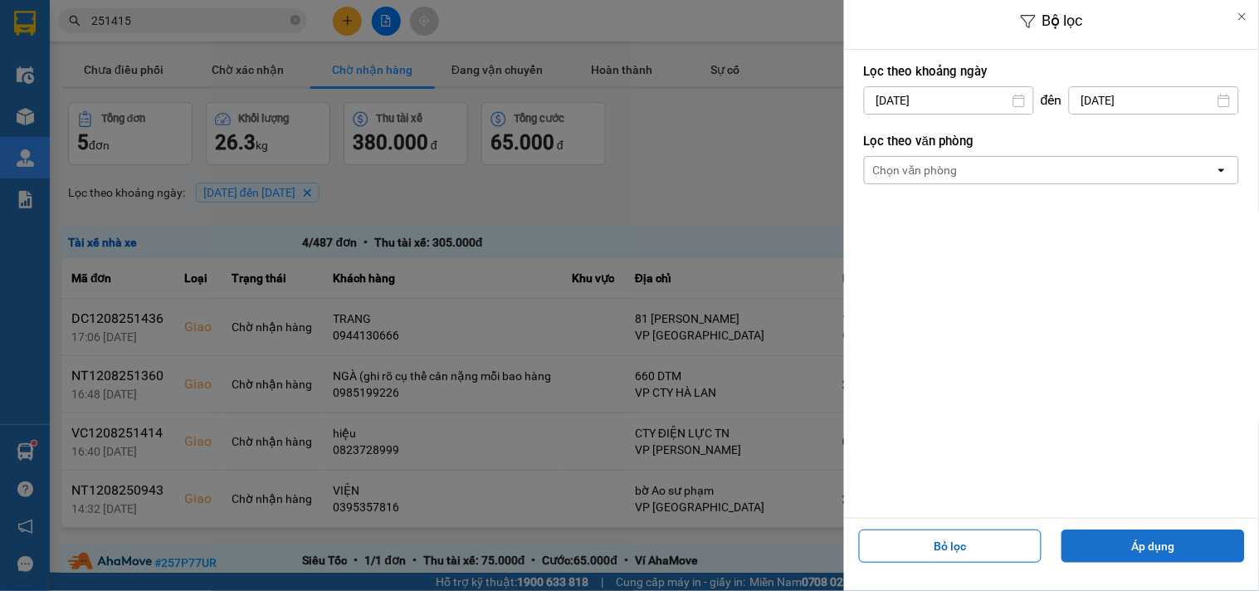
click at [1082, 544] on button "Áp dụng" at bounding box center [1152, 545] width 183 height 33
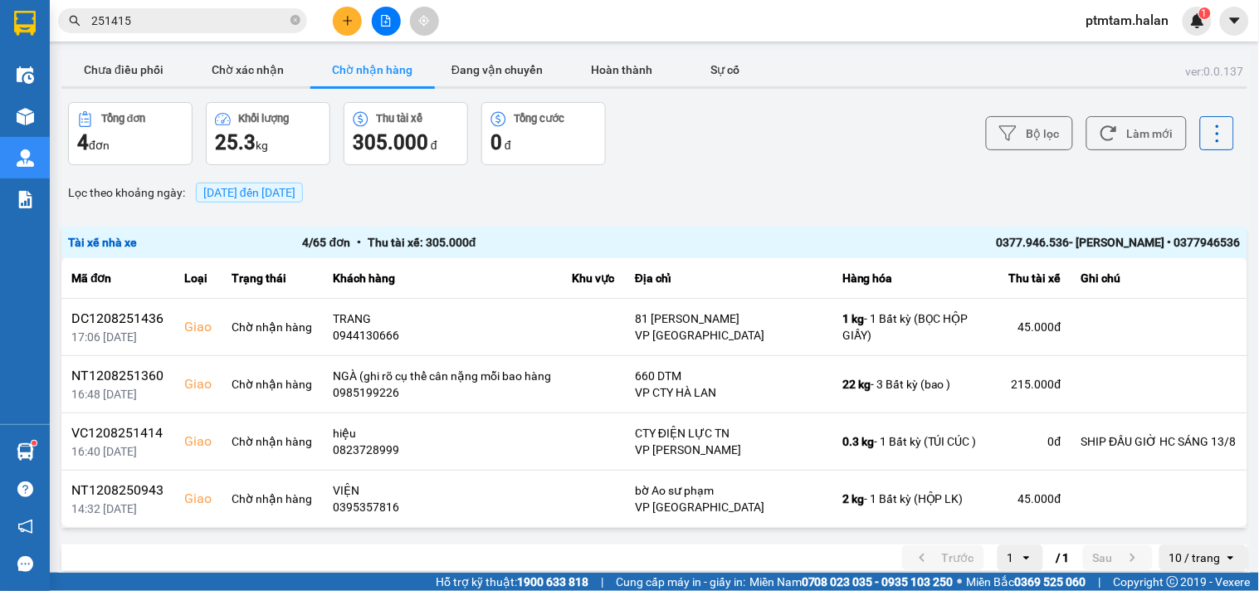
click at [679, 131] on div "Bộ lọc Làm mới" at bounding box center [942, 133] width 583 height 63
click at [632, 69] on button "Hoàn thành" at bounding box center [621, 69] width 124 height 33
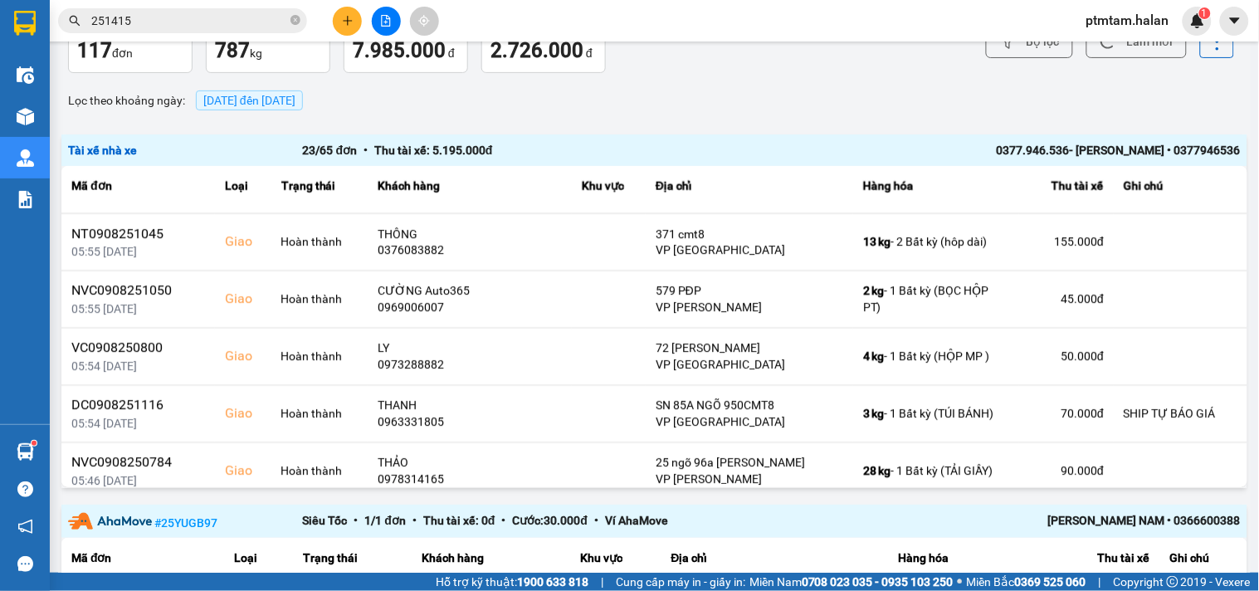
scroll to position [368, 0]
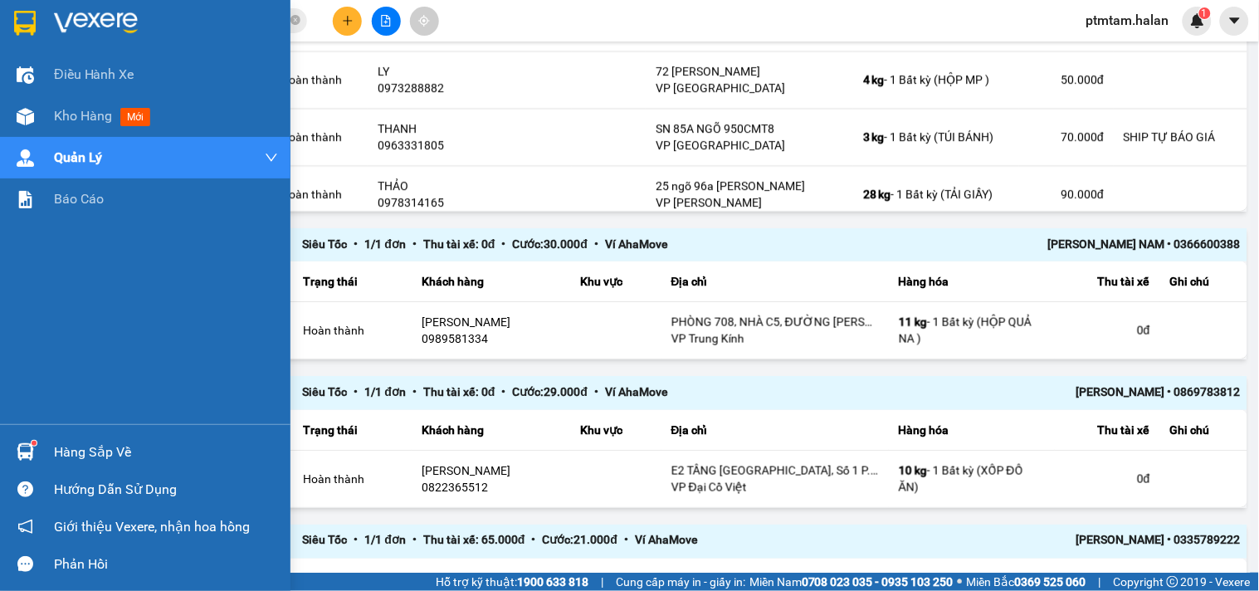
click at [5, 281] on div "Điều hành xe Kho hàng mới Quản [PERSON_NAME] lý chuyến Quản lý giao nhận mới Qu…" at bounding box center [145, 239] width 290 height 370
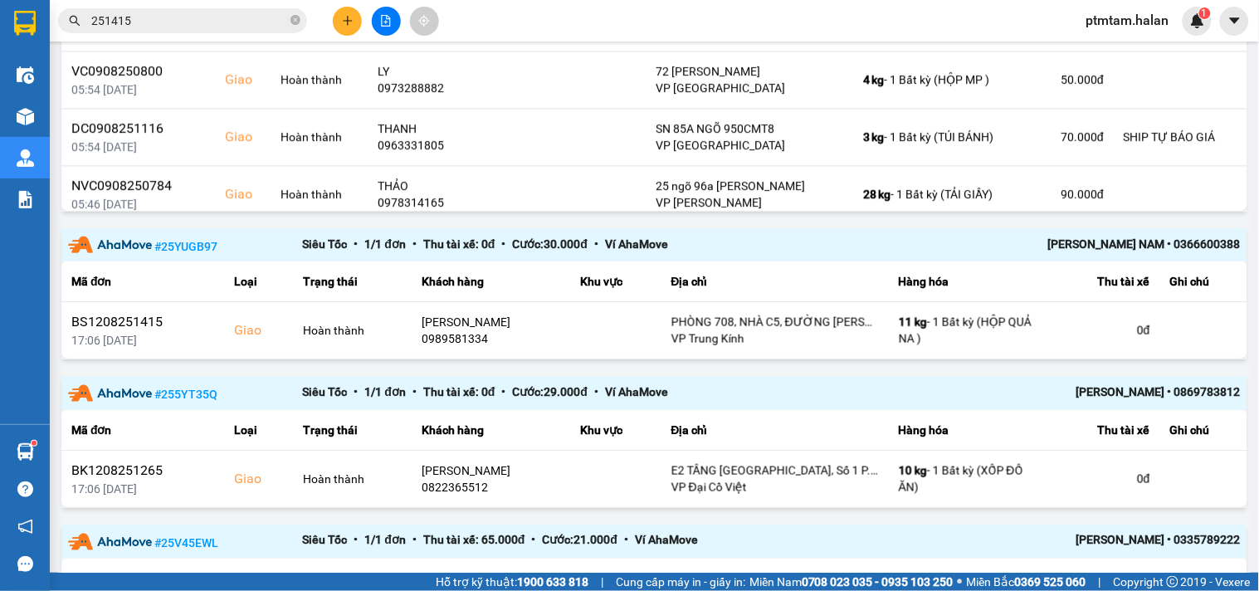
click at [163, 17] on input "251415" at bounding box center [189, 21] width 196 height 18
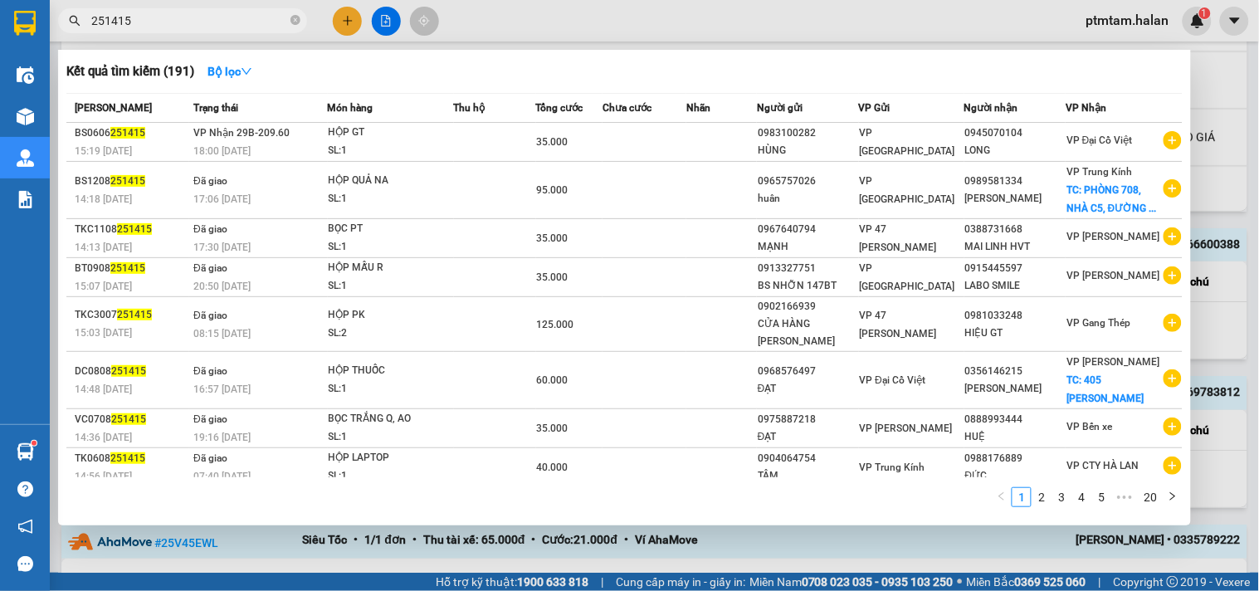
click at [624, 27] on div at bounding box center [629, 295] width 1259 height 591
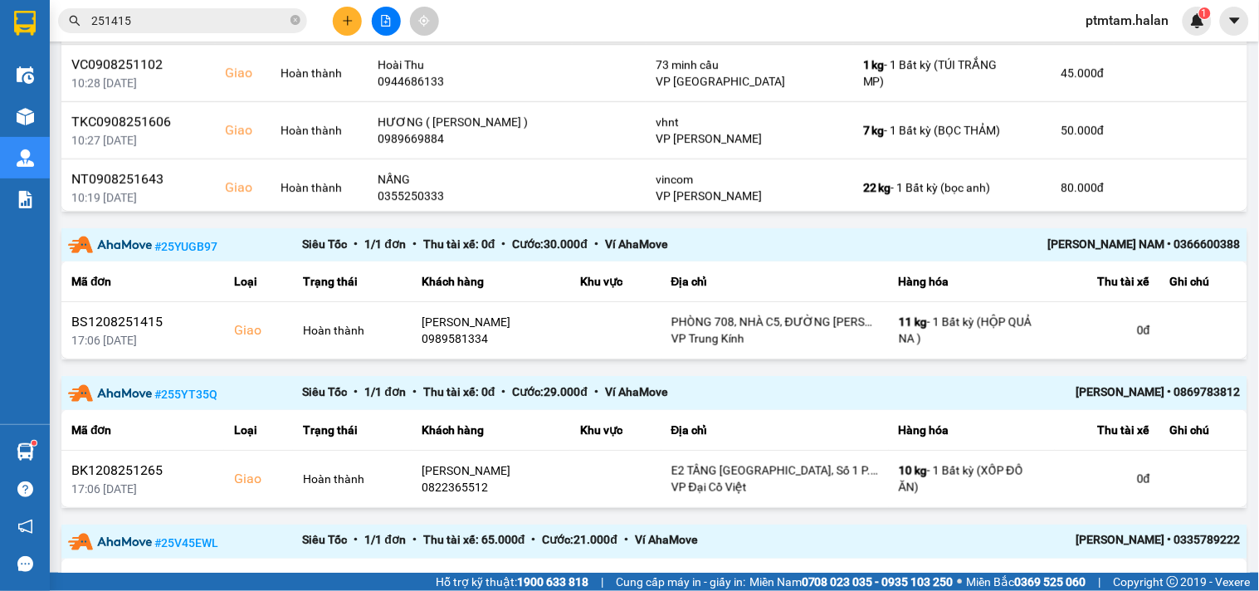
scroll to position [0, 0]
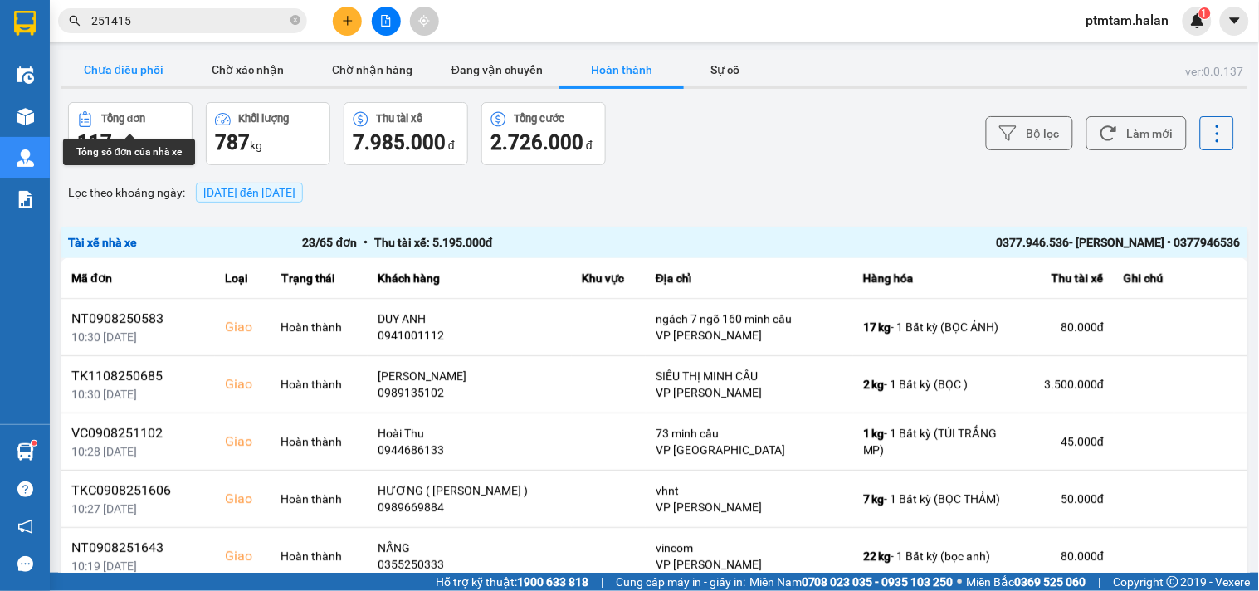
click at [141, 65] on button "Chưa điều phối" at bounding box center [123, 69] width 124 height 33
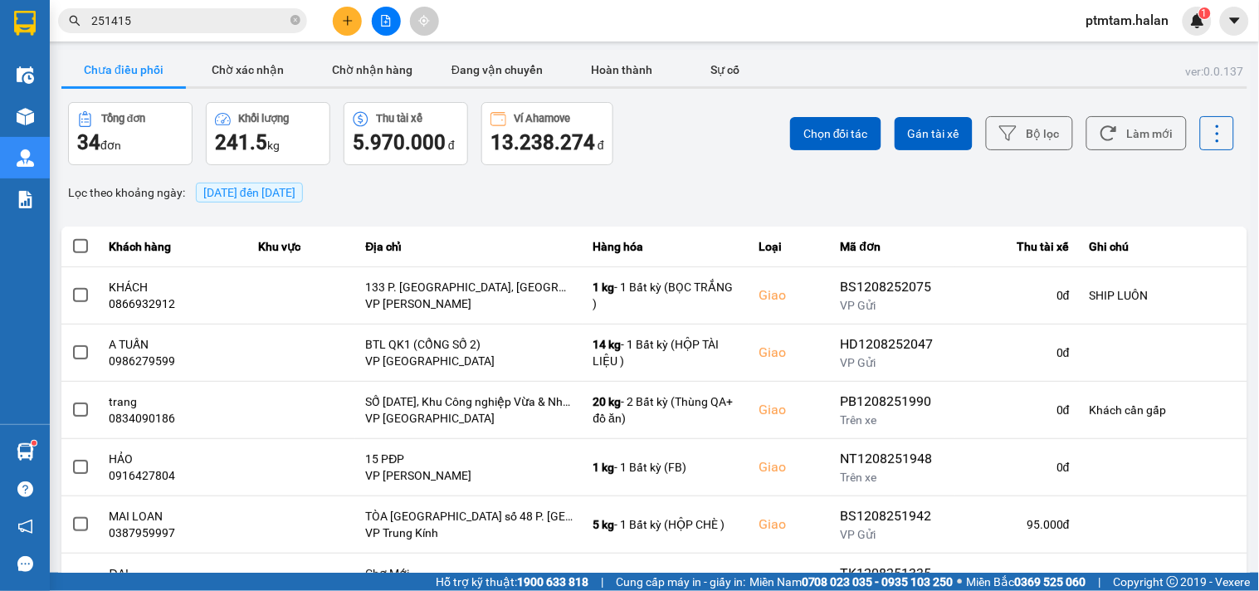
drag, startPoint x: 685, startPoint y: 168, endPoint x: 846, endPoint y: 159, distance: 162.0
click at [687, 167] on div "ver: 0.0.137 Chưa điều phối Chờ xác nhận Chờ nhận hàng Đang vận chuyển Hoàn thà…" at bounding box center [654, 460] width 1193 height 820
click at [1100, 135] on icon at bounding box center [1108, 132] width 17 height 17
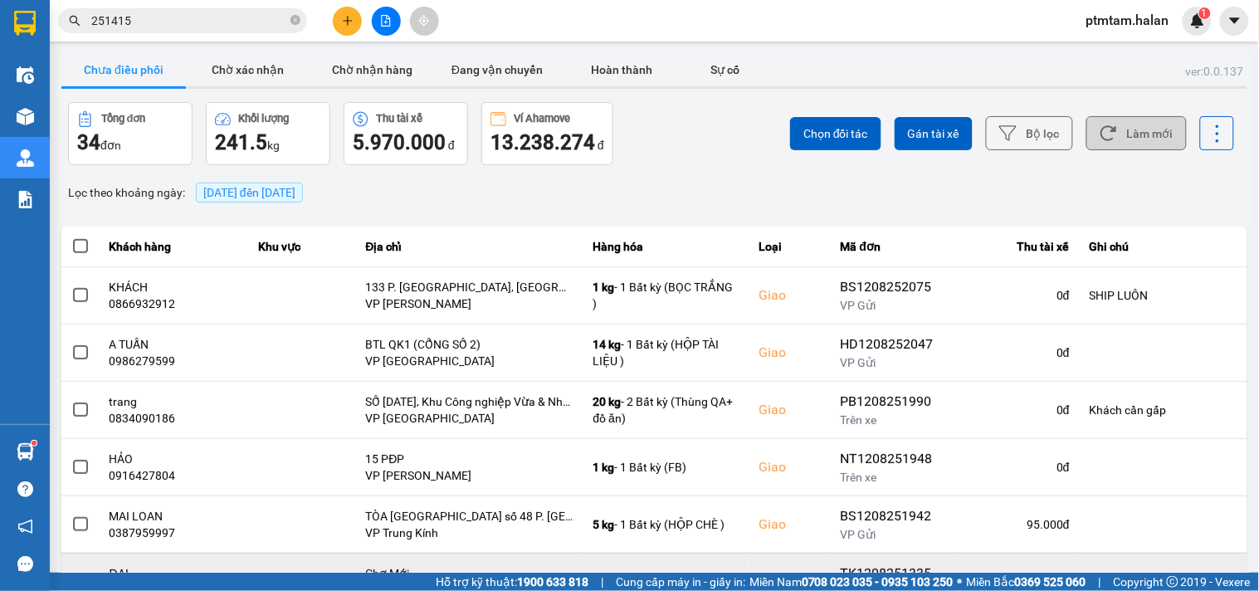
scroll to position [305, 0]
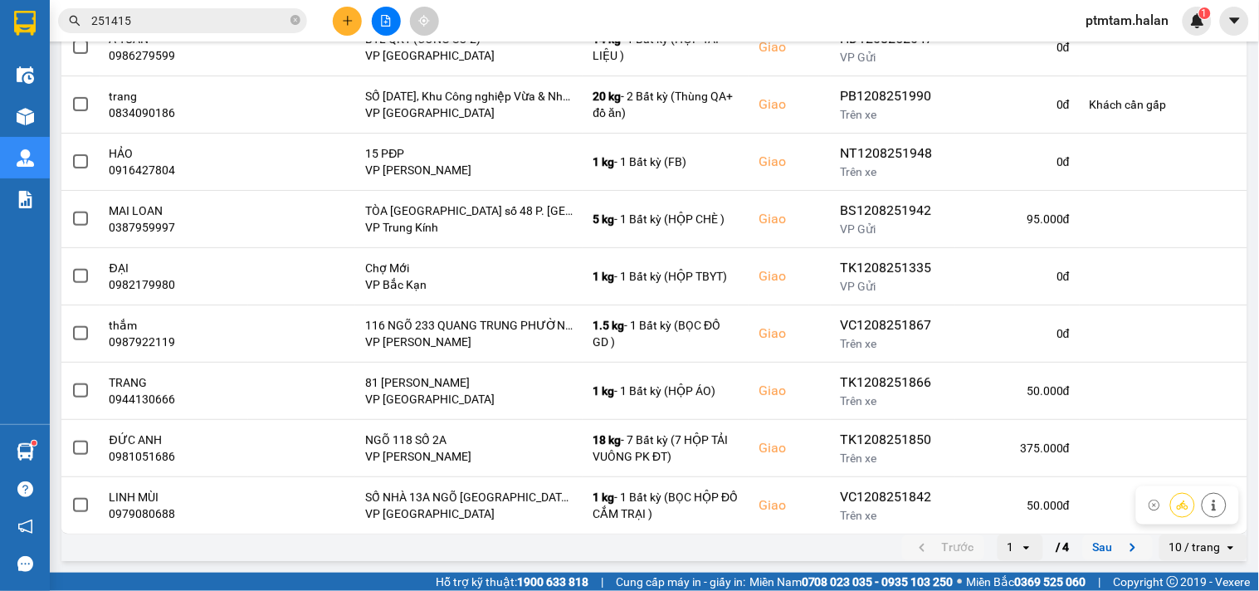
click at [1100, 546] on button "Sau" at bounding box center [1118, 547] width 70 height 25
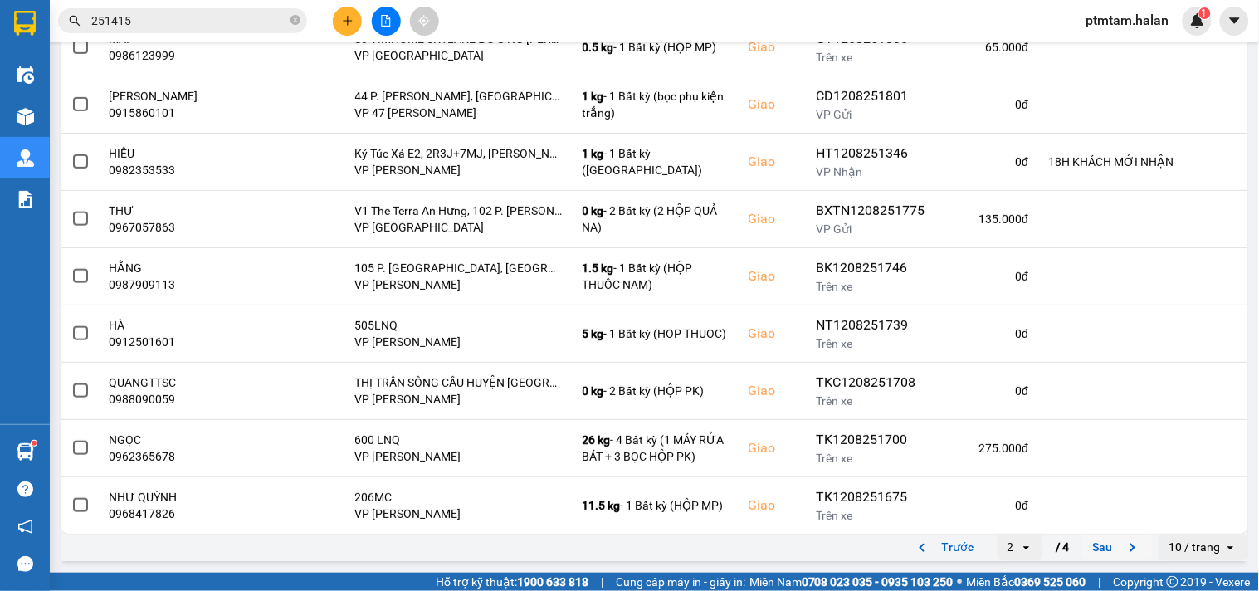
click at [1108, 545] on button "Sau" at bounding box center [1118, 547] width 70 height 25
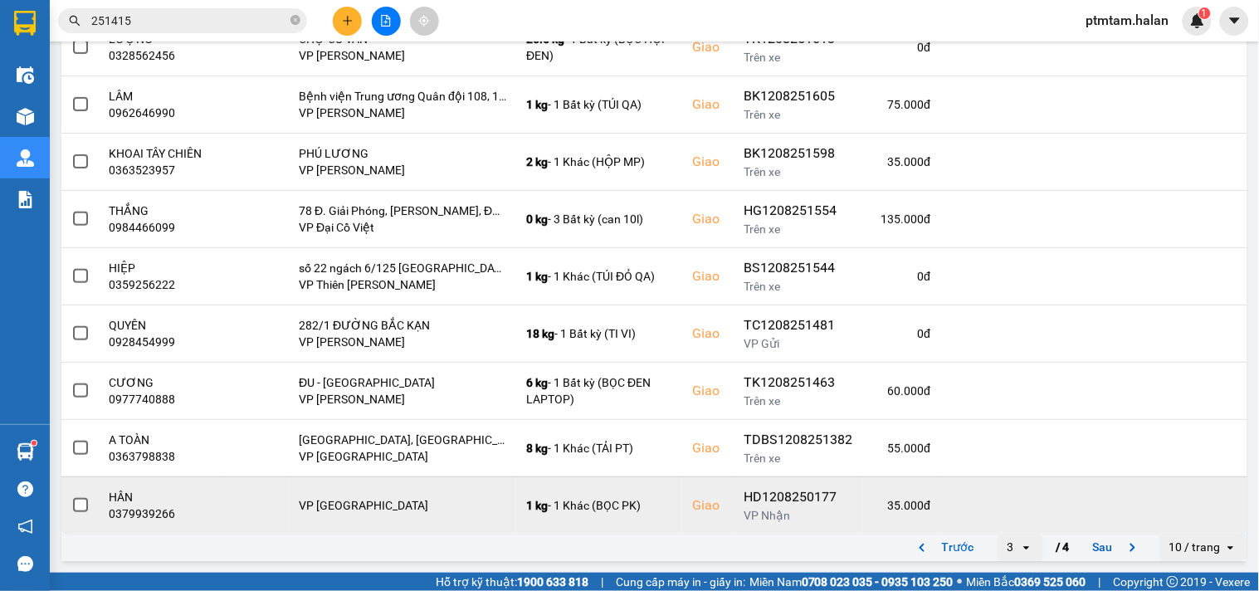
click at [1085, 532] on td at bounding box center [1093, 504] width 307 height 57
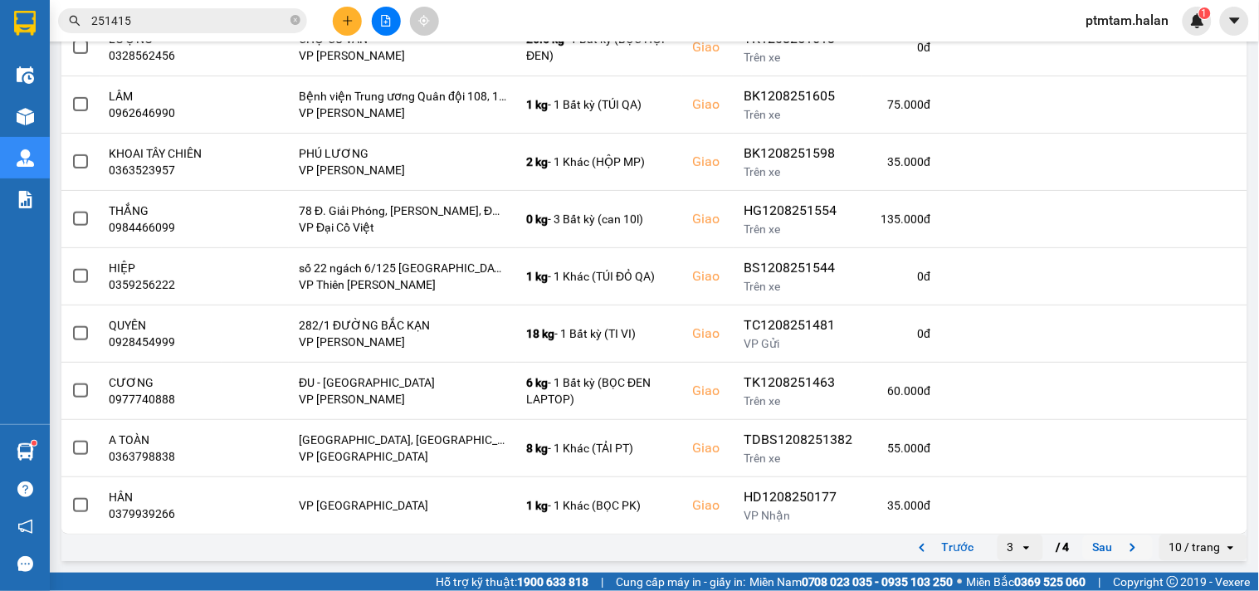
click at [1083, 544] on button "Sau" at bounding box center [1118, 547] width 70 height 25
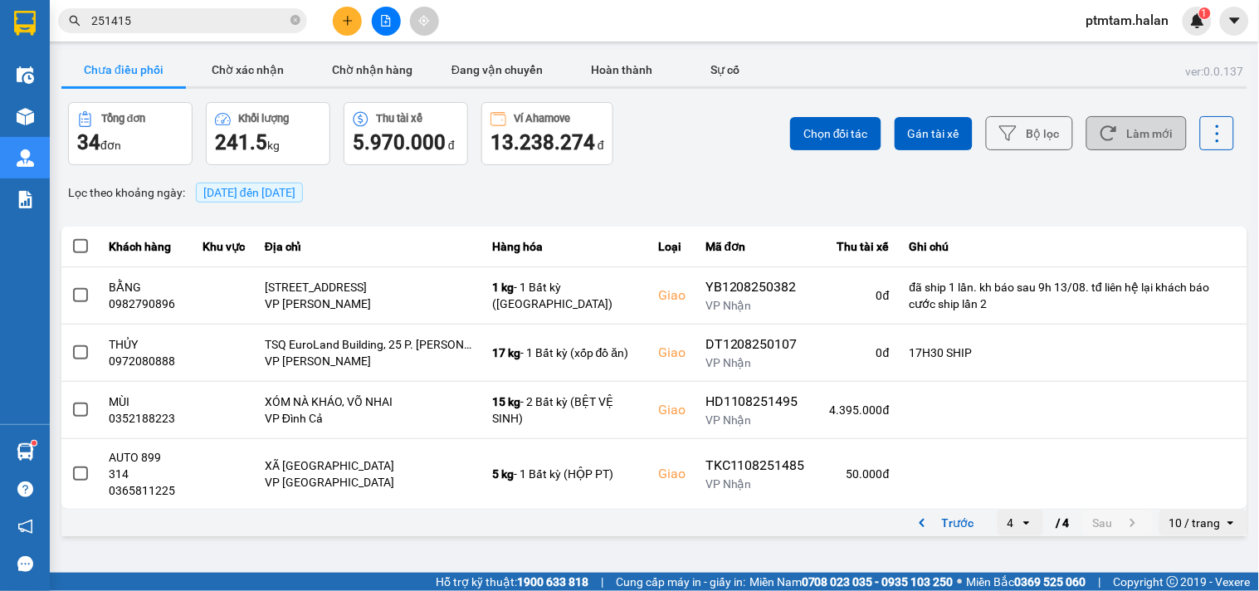
click at [325, 549] on main "ver: 0.0.137 Chưa điều phối Chờ xác nhận Chờ nhận hàng Đang vận chuyển Hoàn thà…" at bounding box center [629, 286] width 1259 height 573
click at [658, 176] on div "ver: 0.0.137 Chưa điều phối Chờ xác nhận Chờ nhận hàng Đang vận chuyển Hoàn thà…" at bounding box center [654, 295] width 1193 height 490
drag, startPoint x: 725, startPoint y: 139, endPoint x: 860, endPoint y: 143, distance: 134.5
click at [725, 141] on div "Chọn đối tác Gán tài xế Bộ lọc Làm mới" at bounding box center [942, 133] width 583 height 63
click at [1127, 149] on button "Làm mới" at bounding box center [1136, 133] width 100 height 34
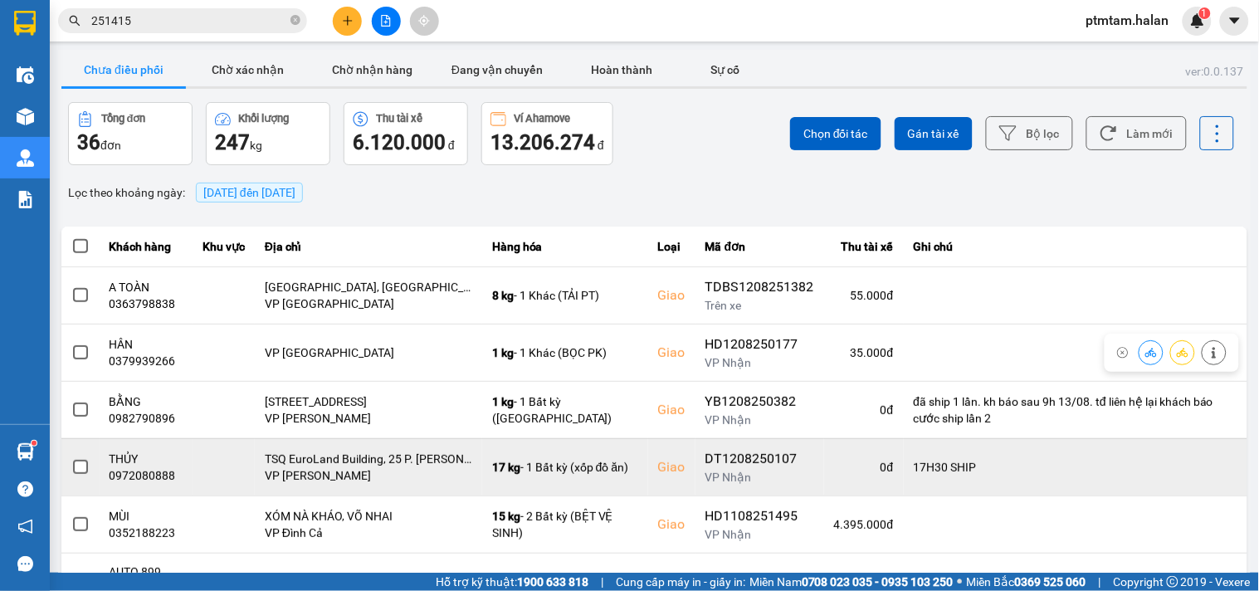
scroll to position [90, 0]
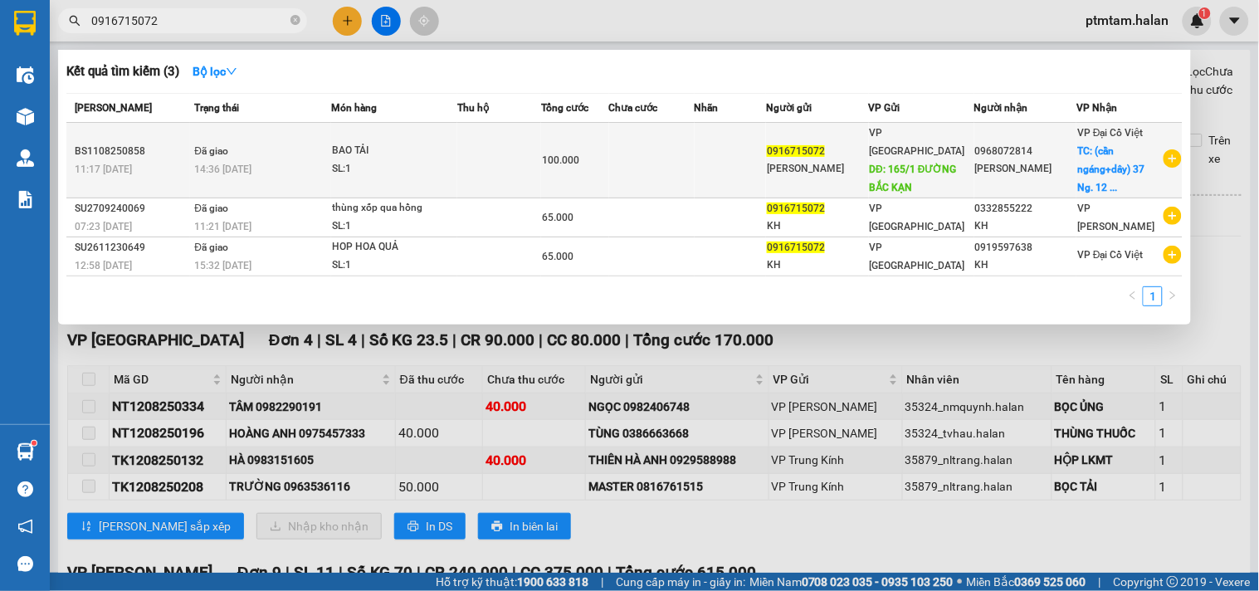
type input "0916715072"
click at [420, 160] on div "SL: 1" at bounding box center [394, 169] width 124 height 18
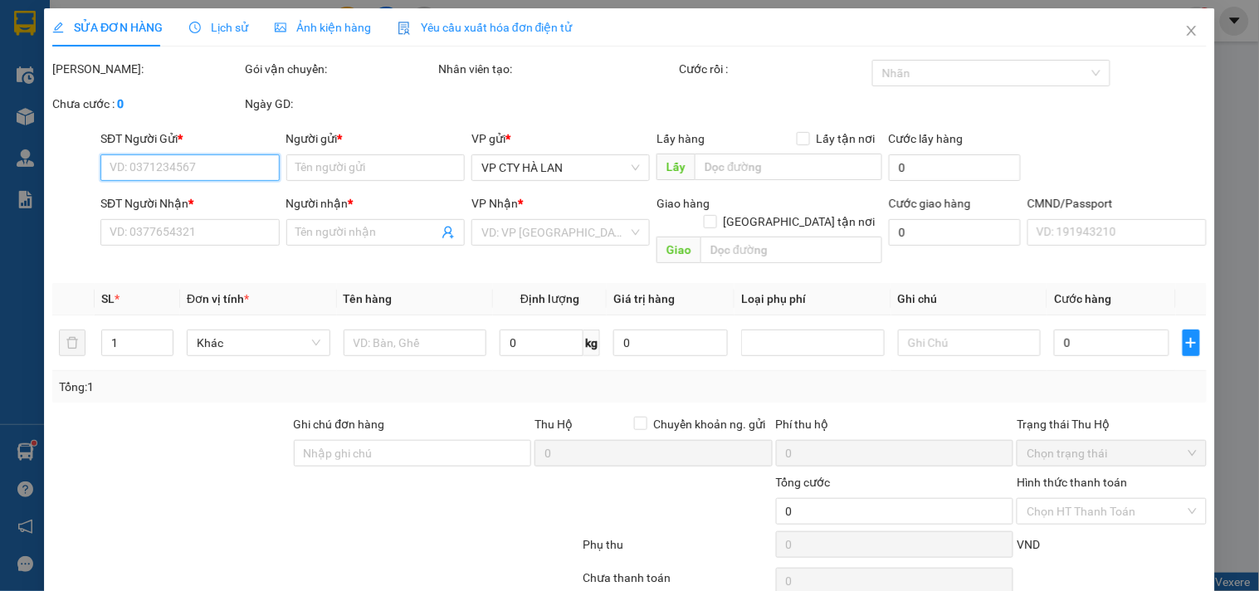
type input "0916715072"
type input "HUÂN PHÚC"
type input "165/1 ĐƯỜNG BẮC KẠN"
type input "0968072814"
type input "THANH HÀ"
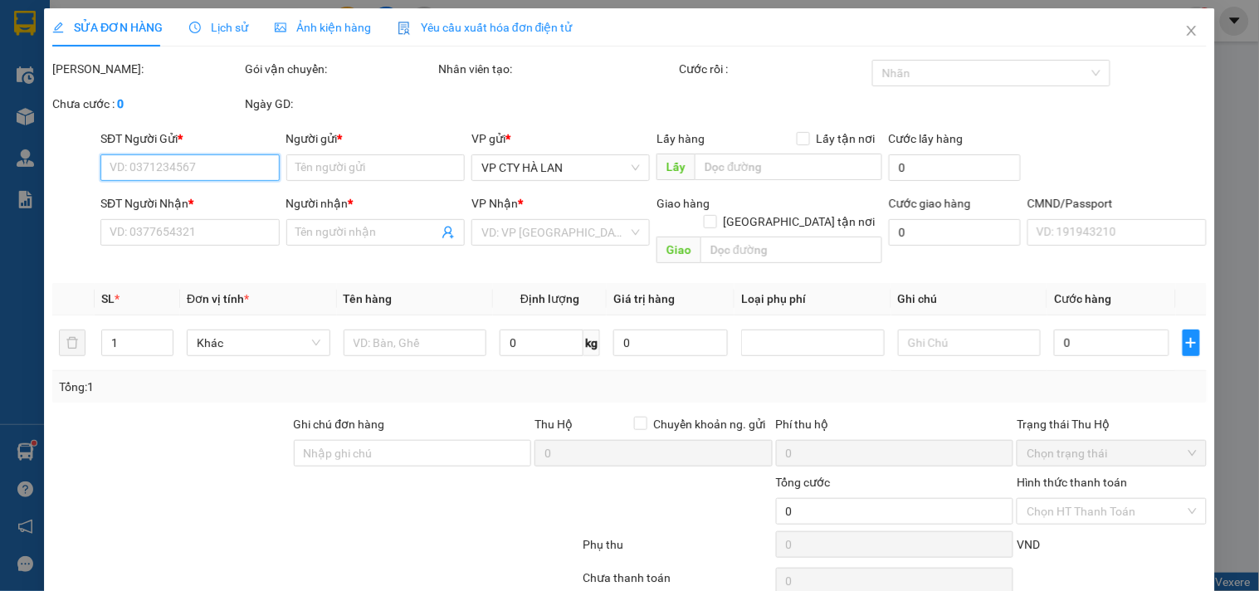
checkbox input "true"
type input "(cần ngáng+dây) 37 Ng. 12 P. Phan Đình Giót, Phương Liệt, Thanh Xuân, Hà Nội, V…"
type input "40.000"
type input "100.000"
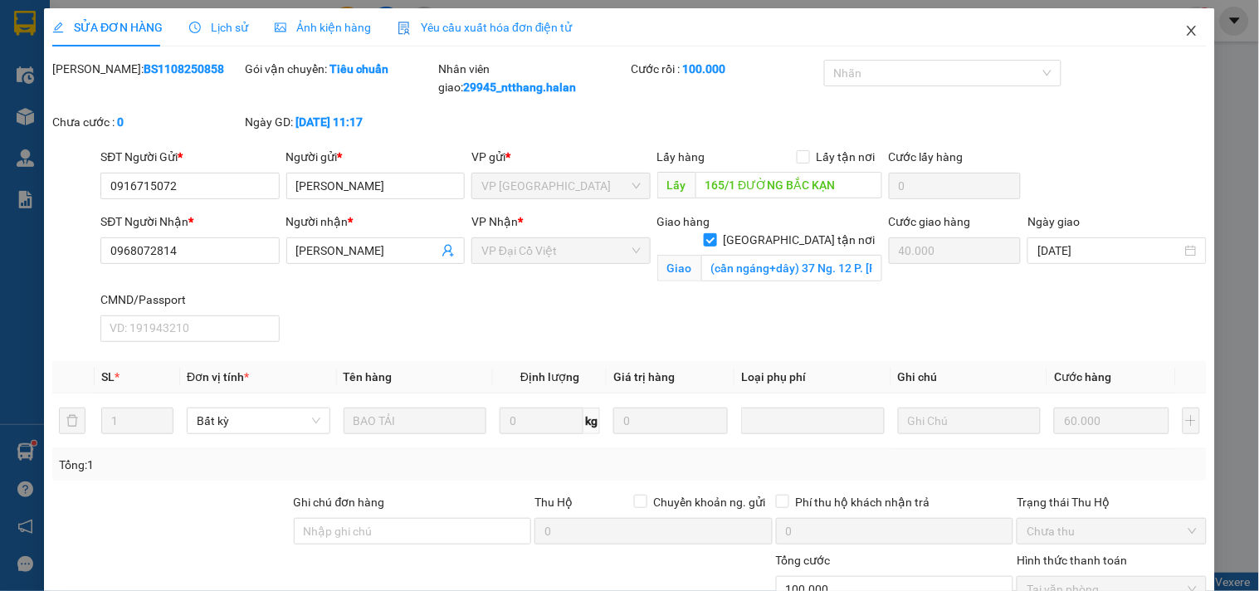
click at [1187, 32] on icon "close" at bounding box center [1191, 31] width 9 height 10
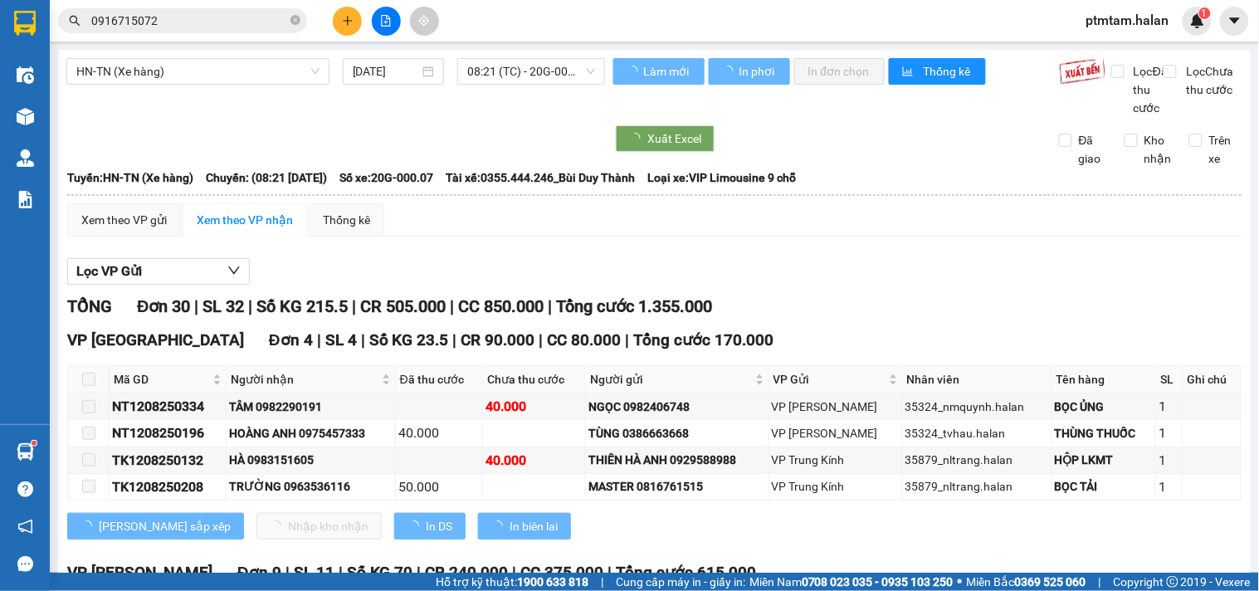
click at [162, 29] on input "0916715072" at bounding box center [189, 21] width 196 height 18
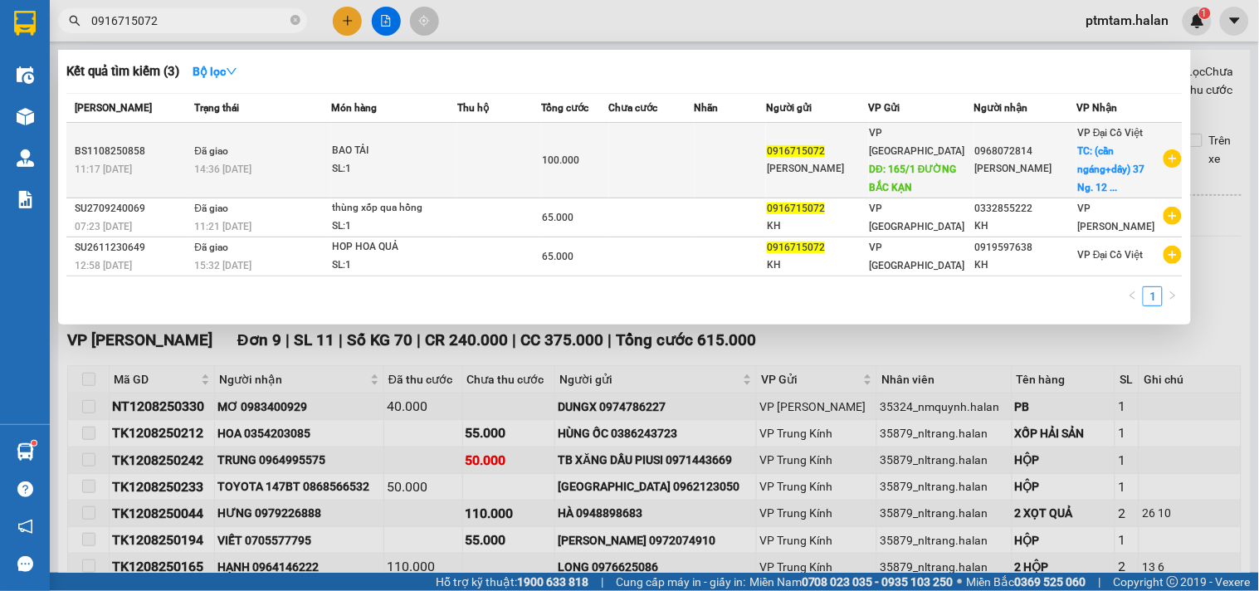
click at [1177, 156] on icon "plus-circle" at bounding box center [1173, 158] width 18 height 18
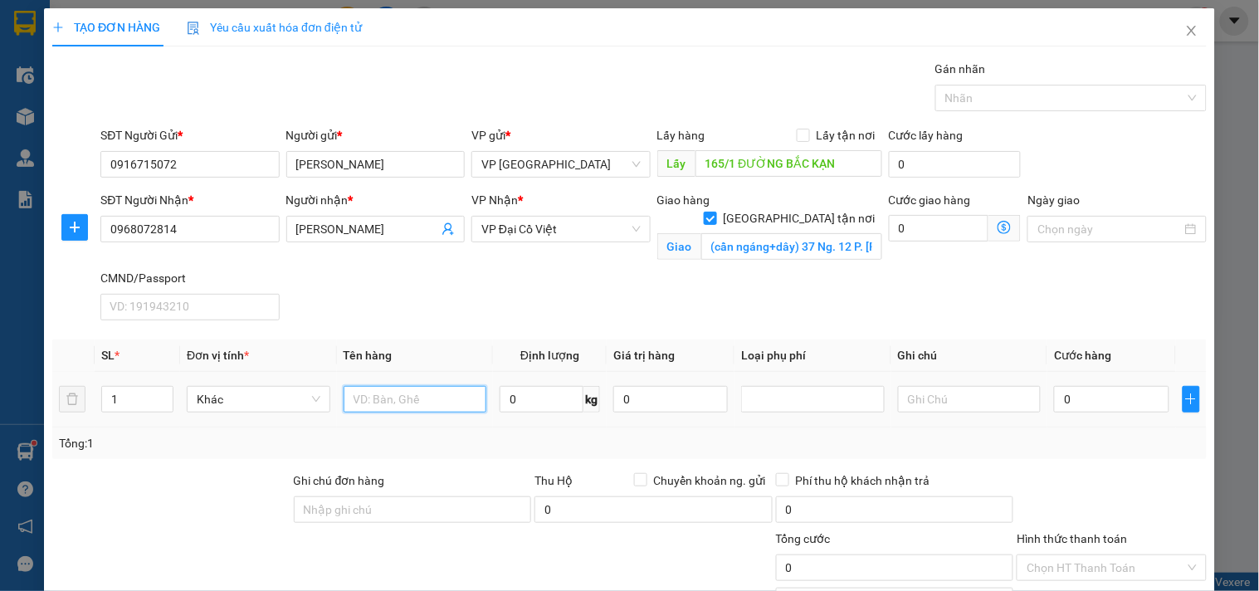
click at [408, 399] on input "text" at bounding box center [416, 399] width 144 height 27
type input "hộp quả"
click at [998, 229] on icon "dollar-circle" at bounding box center [1004, 227] width 13 height 13
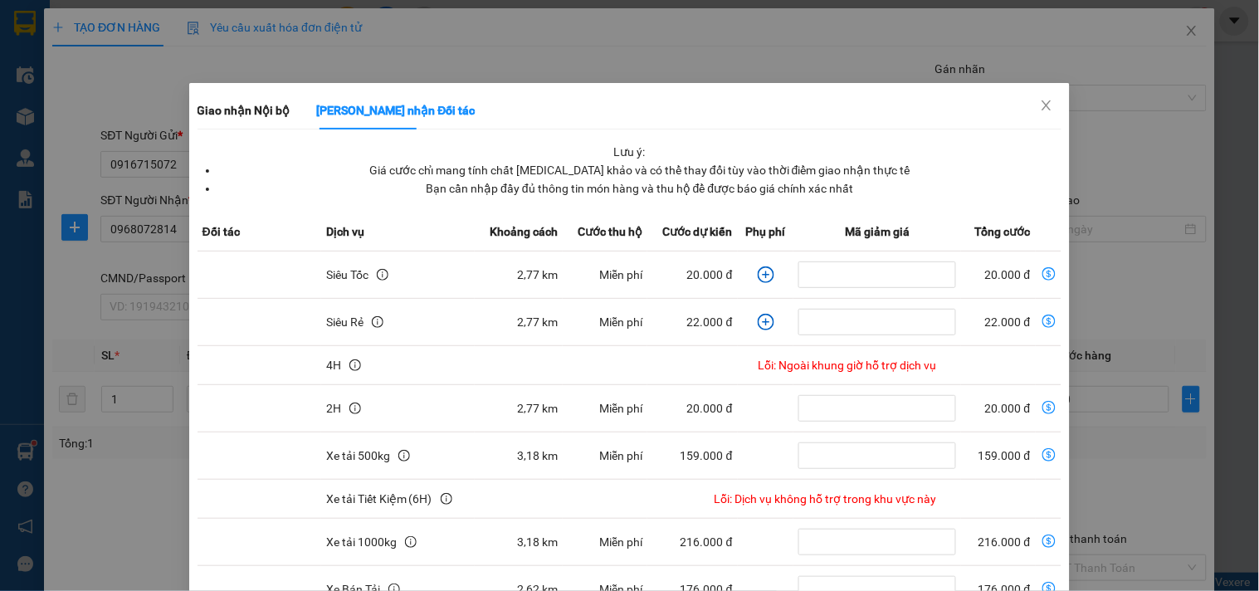
scroll to position [245, 0]
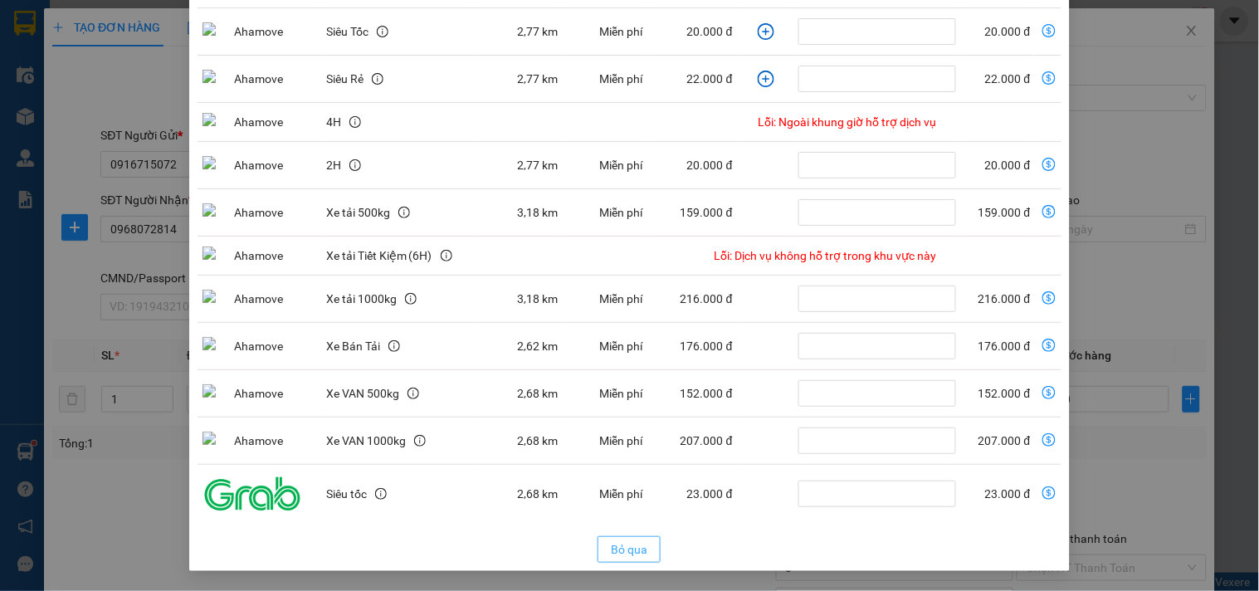
click at [629, 553] on span "Bỏ qua" at bounding box center [629, 549] width 37 height 18
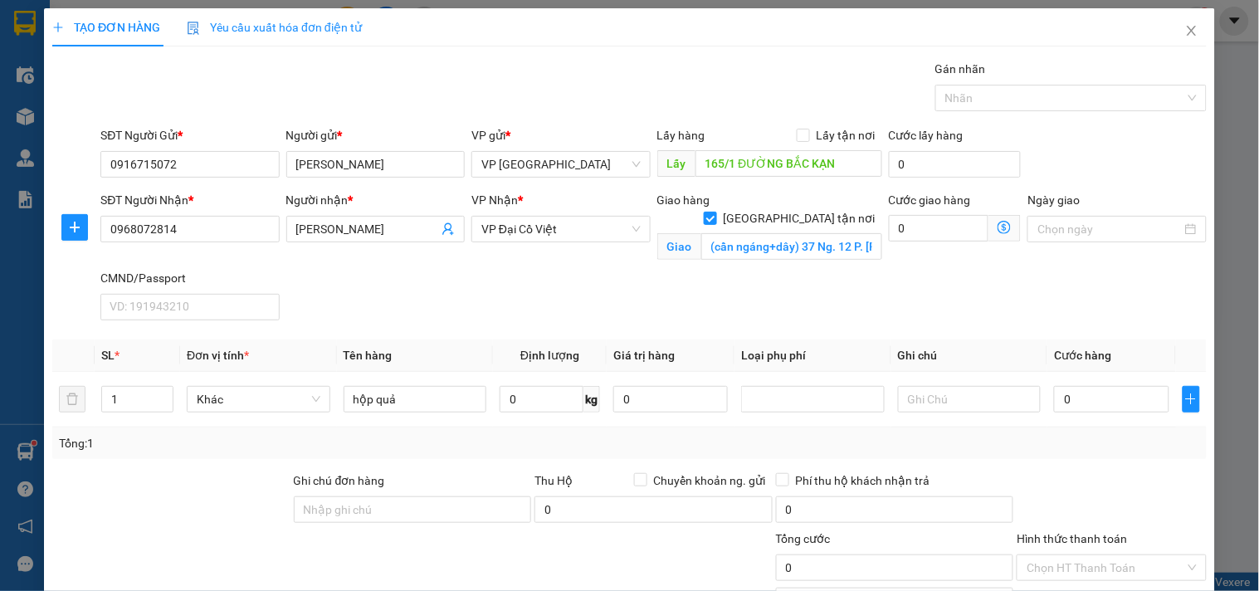
scroll to position [162, 0]
click at [916, 226] on input "0" at bounding box center [939, 228] width 100 height 27
type input "3"
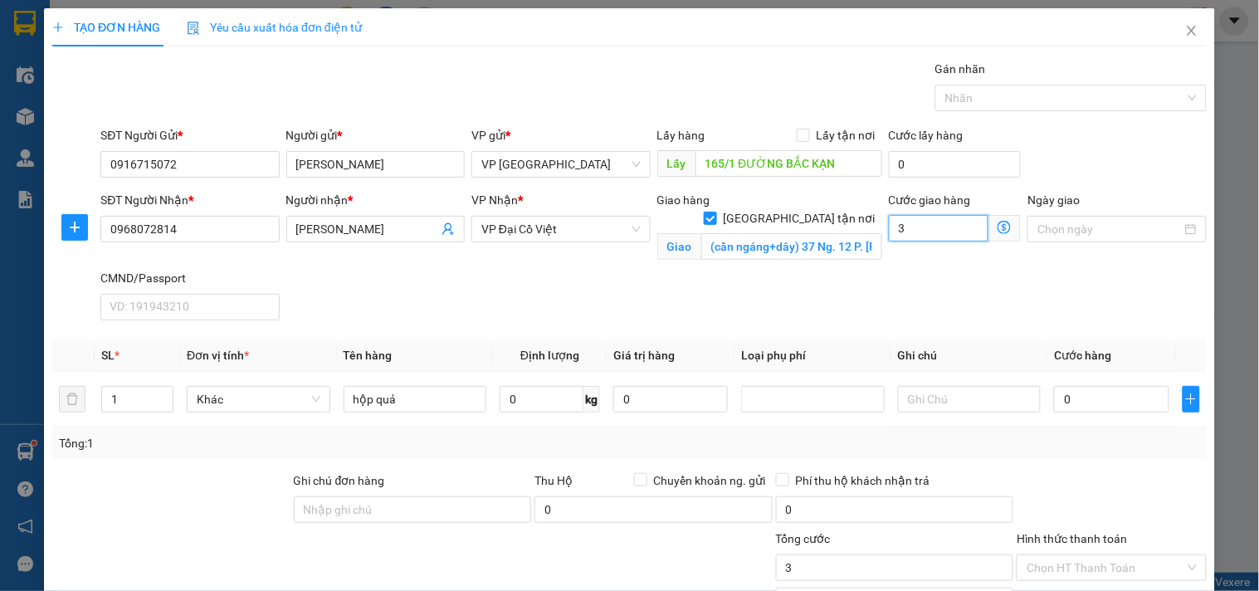
type input "30"
click at [807, 290] on div "SĐT Người Nhận * 0968072814 Người nhận * THANH HÀ VP Nhận * VP Đại Cồ Việt Giao…" at bounding box center [653, 259] width 1113 height 136
type input "30.000"
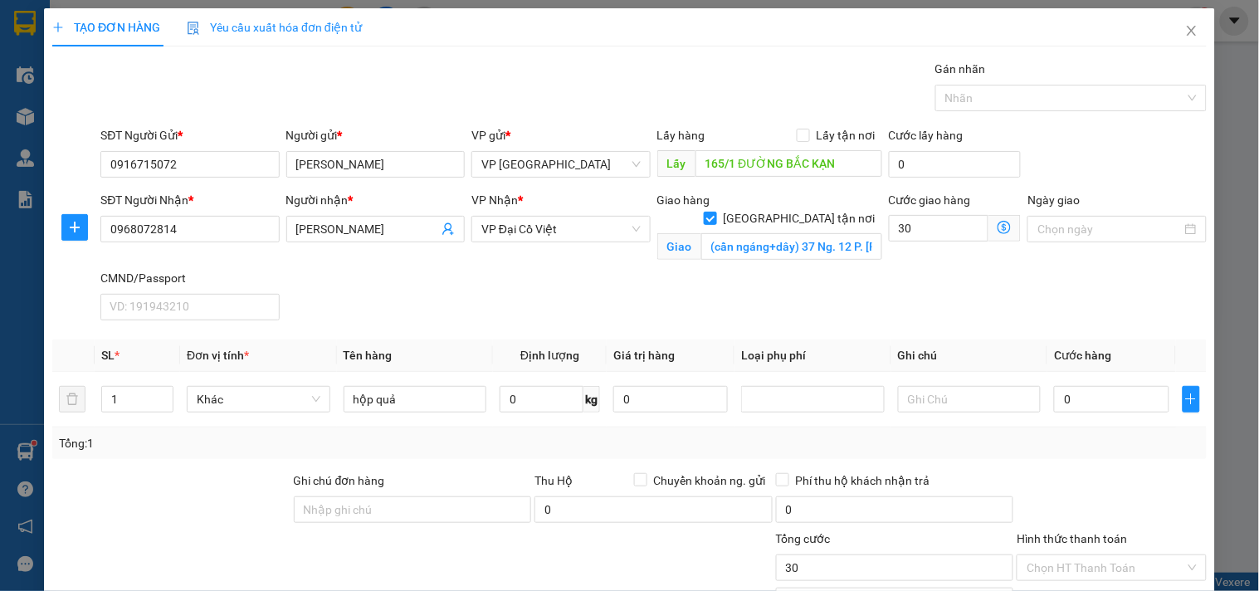
type input "30.000"
drag, startPoint x: 1084, startPoint y: 403, endPoint x: 1085, endPoint y: 392, distance: 11.6
click at [1085, 403] on input "0" at bounding box center [1111, 399] width 115 height 27
type input "7"
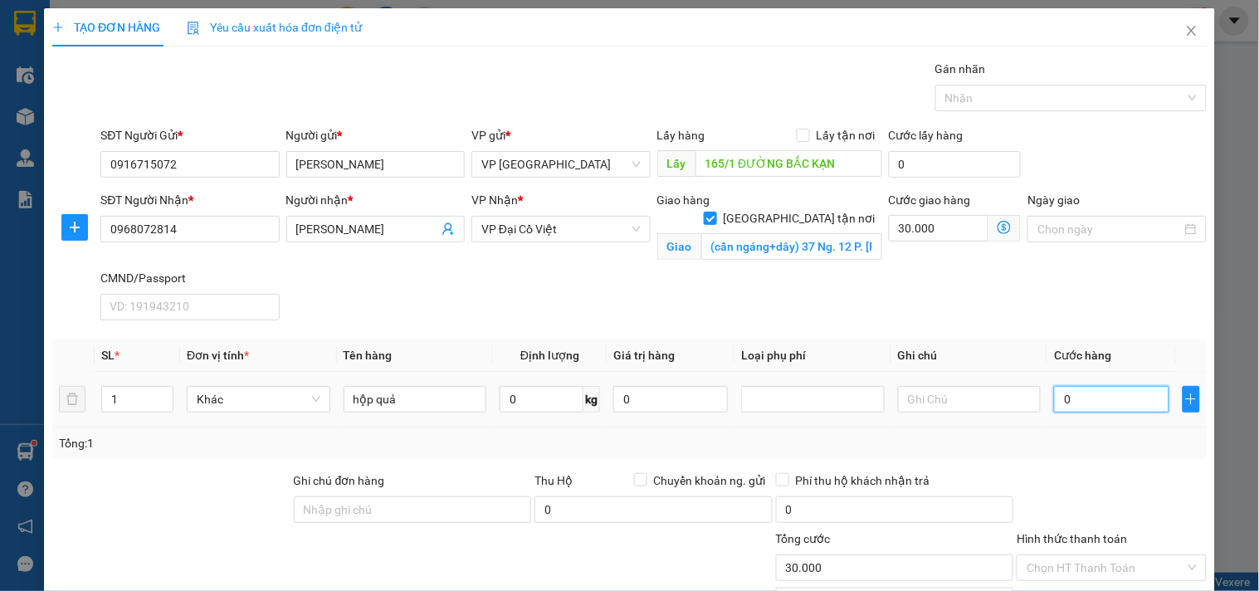
type input "30.007"
type input "70"
type input "30.070"
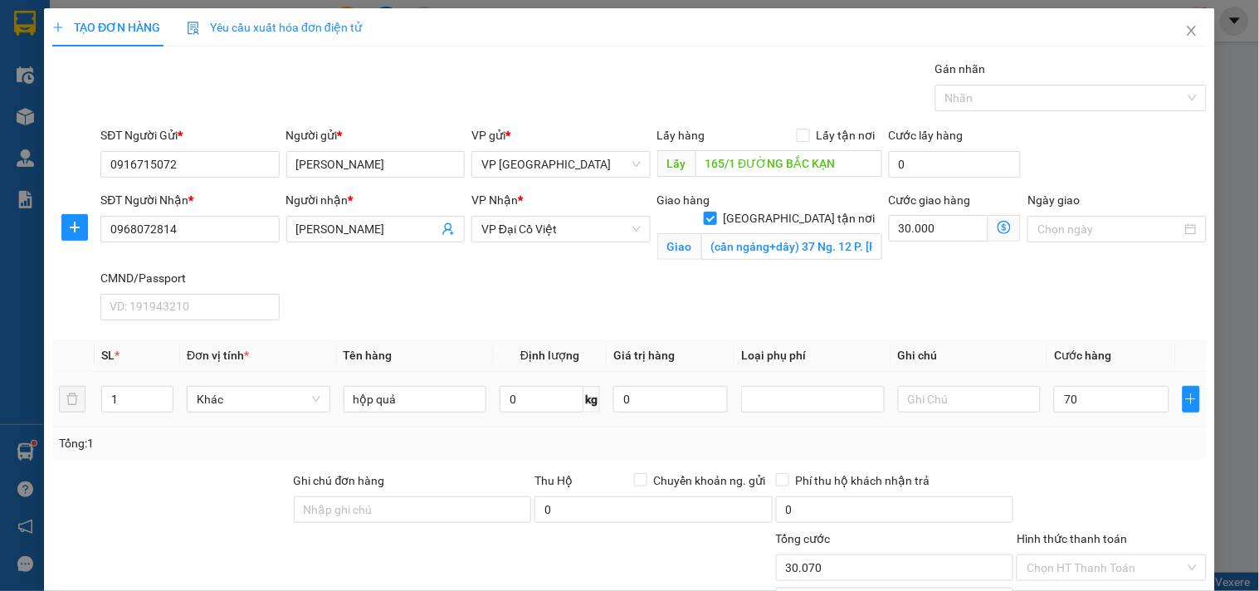
type input "70.000"
type input "100.000"
click at [1050, 440] on div "Tổng: 1" at bounding box center [629, 443] width 1141 height 18
click at [947, 233] on input "30.000" at bounding box center [939, 228] width 100 height 27
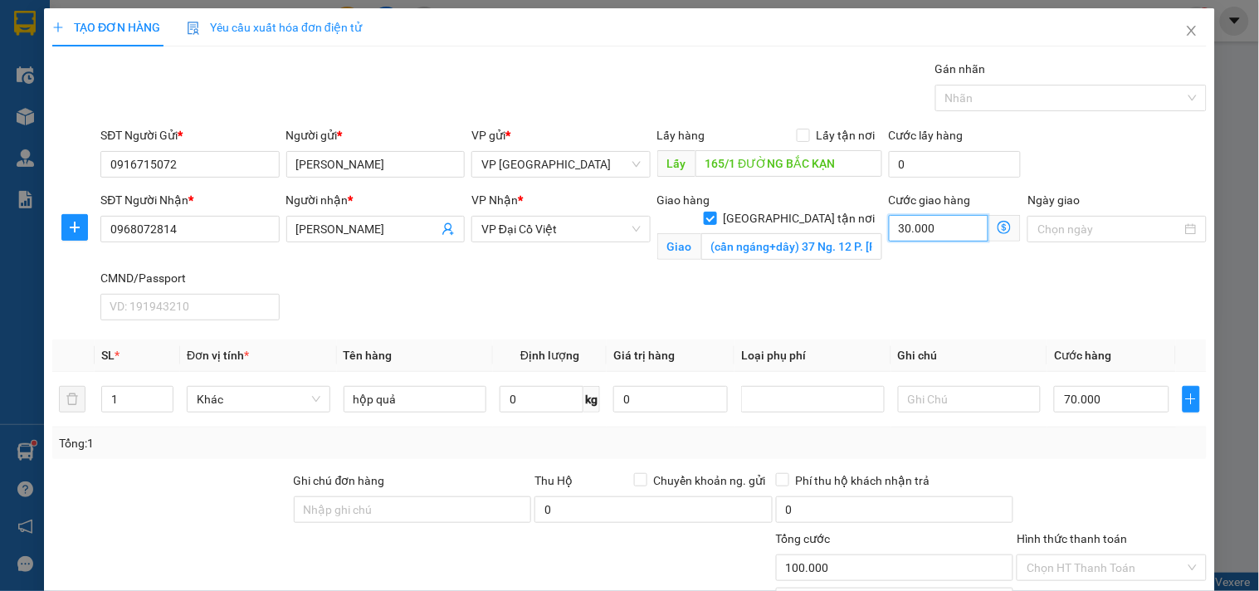
type input "4"
type input "70.004"
type input "40"
type input "70.040"
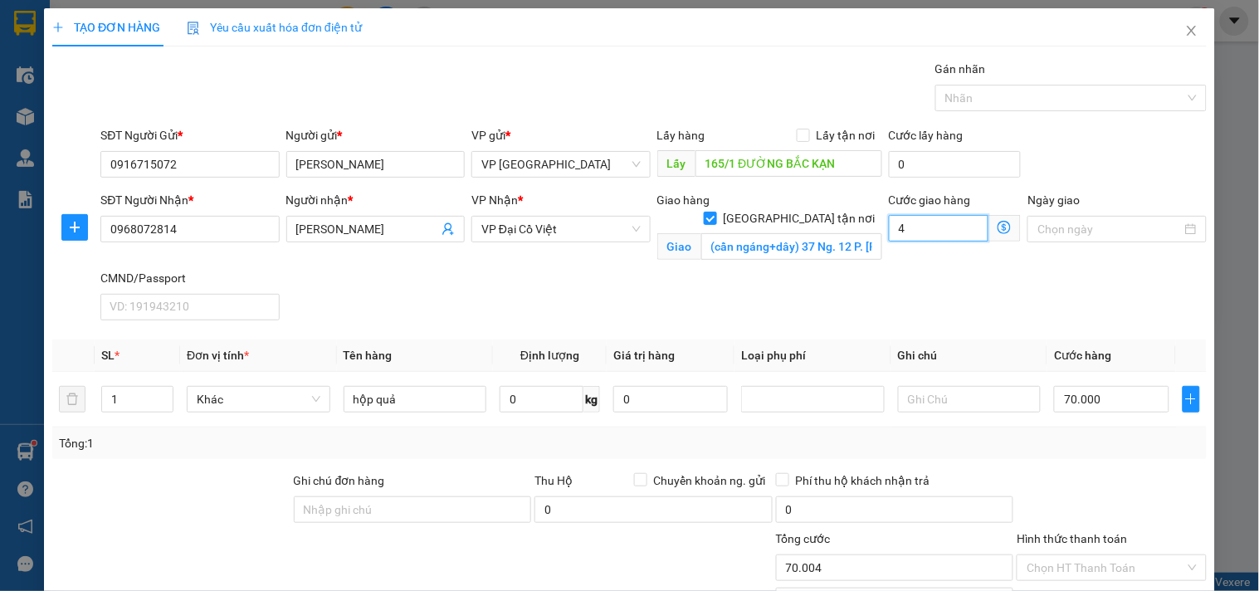
type input "70.040"
type input "40.000"
type input "110.000"
click at [840, 271] on div "SĐT Người Nhận * 0968072814 Người nhận * THANH HÀ VP Nhận * VP Đại Cồ Việt Giao…" at bounding box center [653, 259] width 1113 height 136
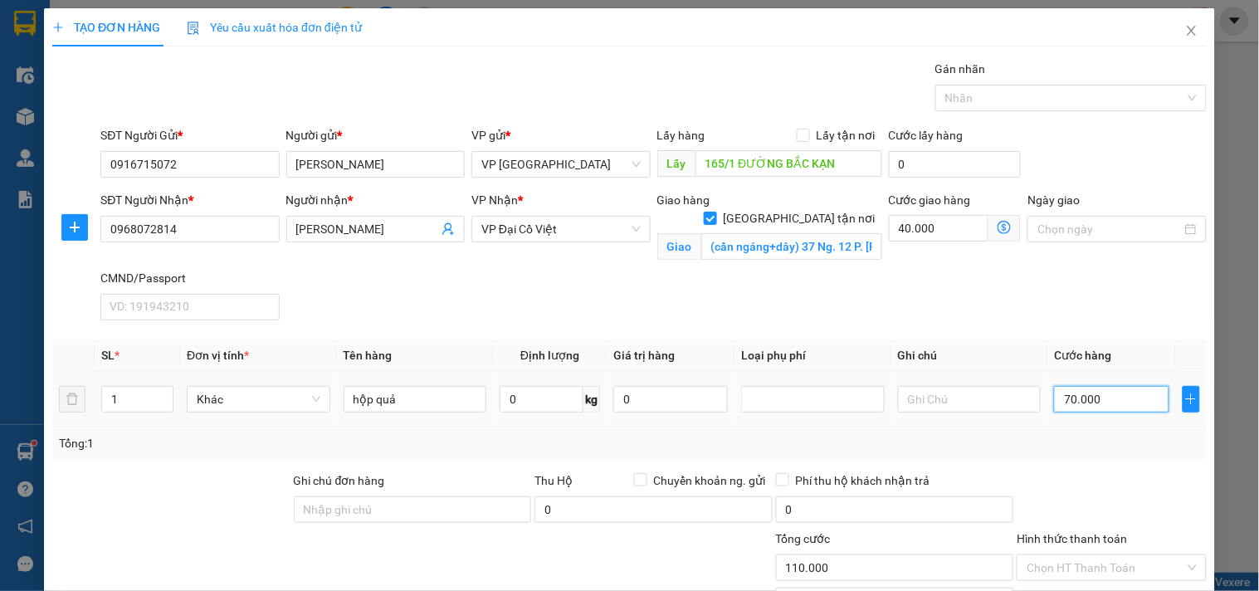
click at [1124, 409] on input "70.000" at bounding box center [1111, 399] width 115 height 27
type input "6"
type input "40.006"
type input "60"
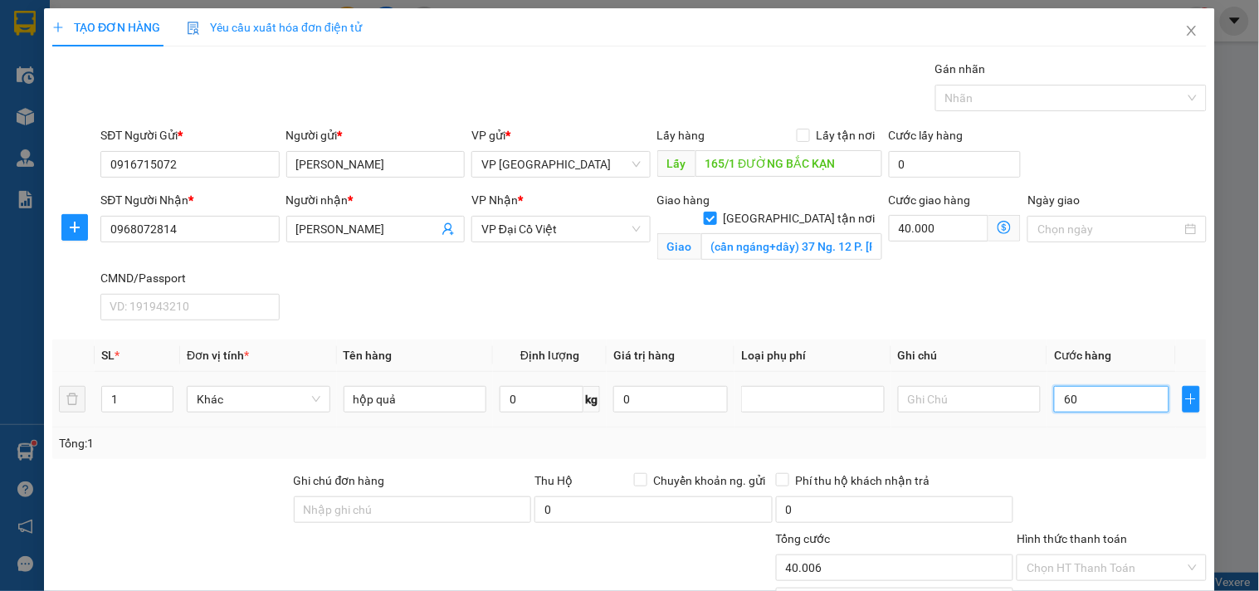
type input "40.060"
type input "60.000"
type input "100.000"
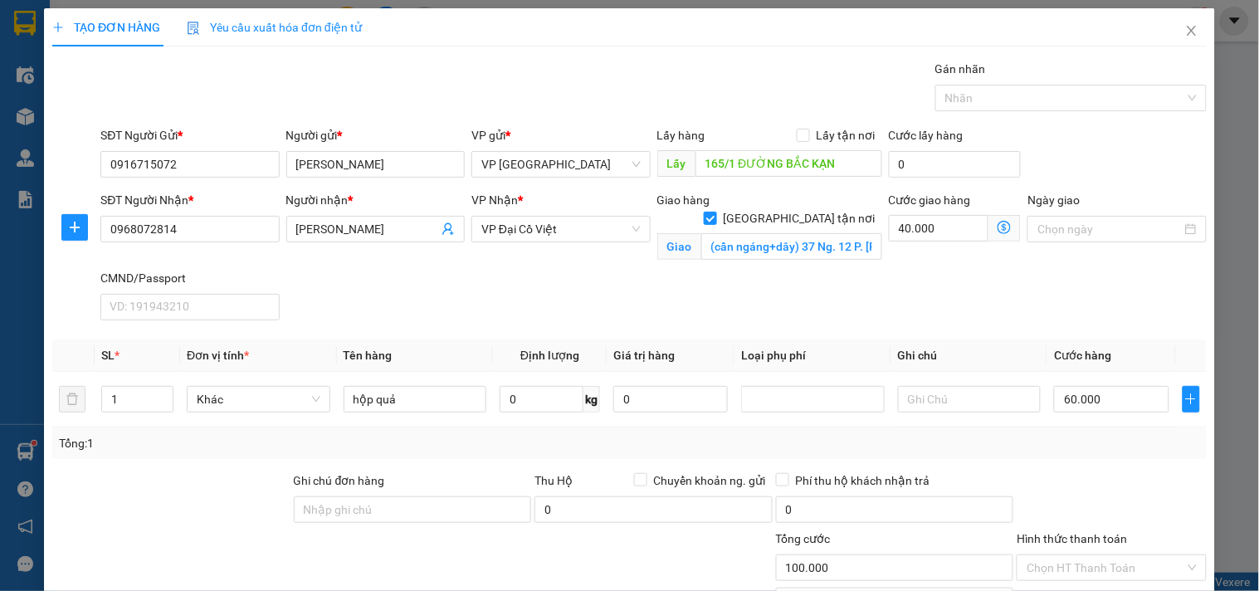
click at [1062, 449] on div "Tổng: 1" at bounding box center [629, 443] width 1141 height 18
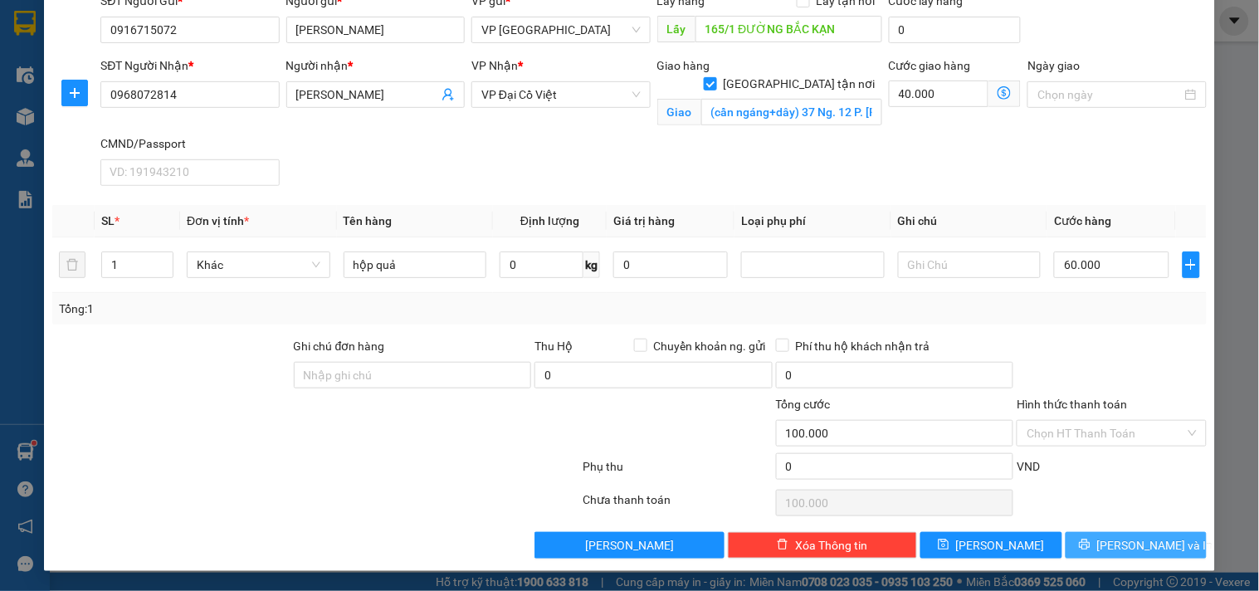
click at [1123, 549] on span "[PERSON_NAME] và In" at bounding box center [1155, 545] width 116 height 18
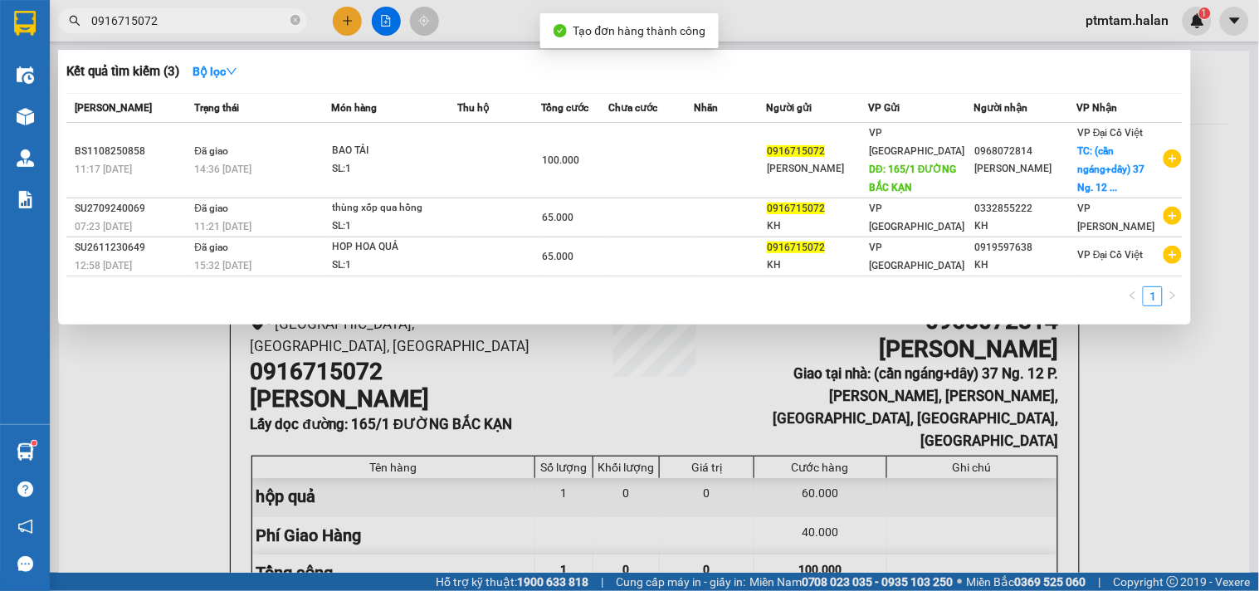
click at [114, 437] on div at bounding box center [629, 295] width 1259 height 591
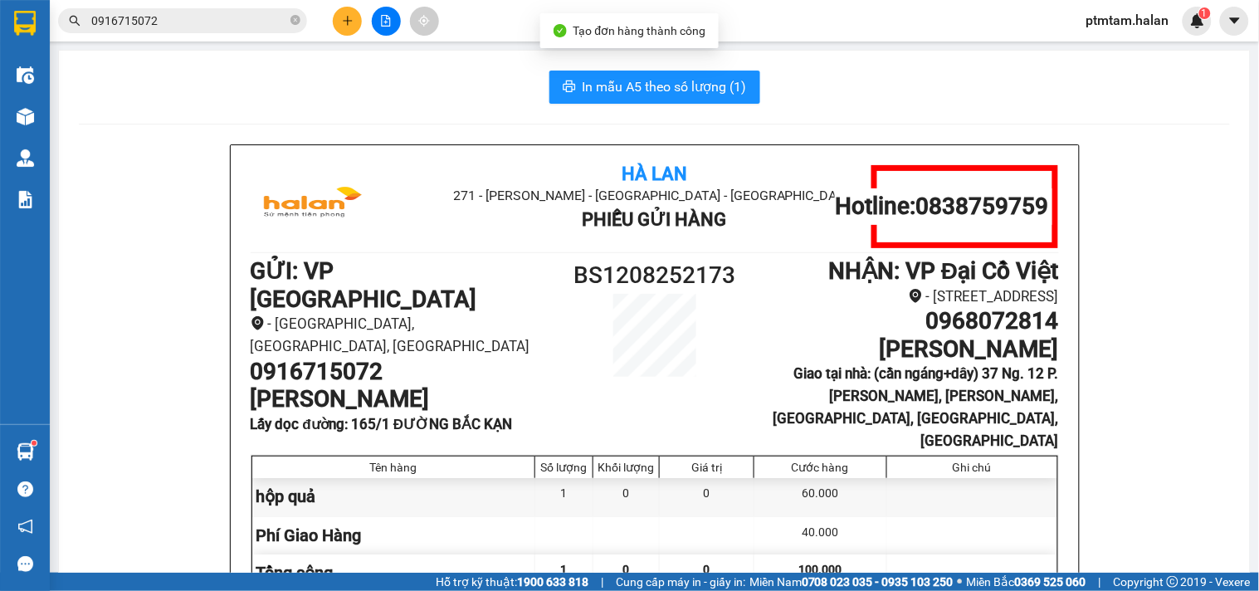
scroll to position [92, 0]
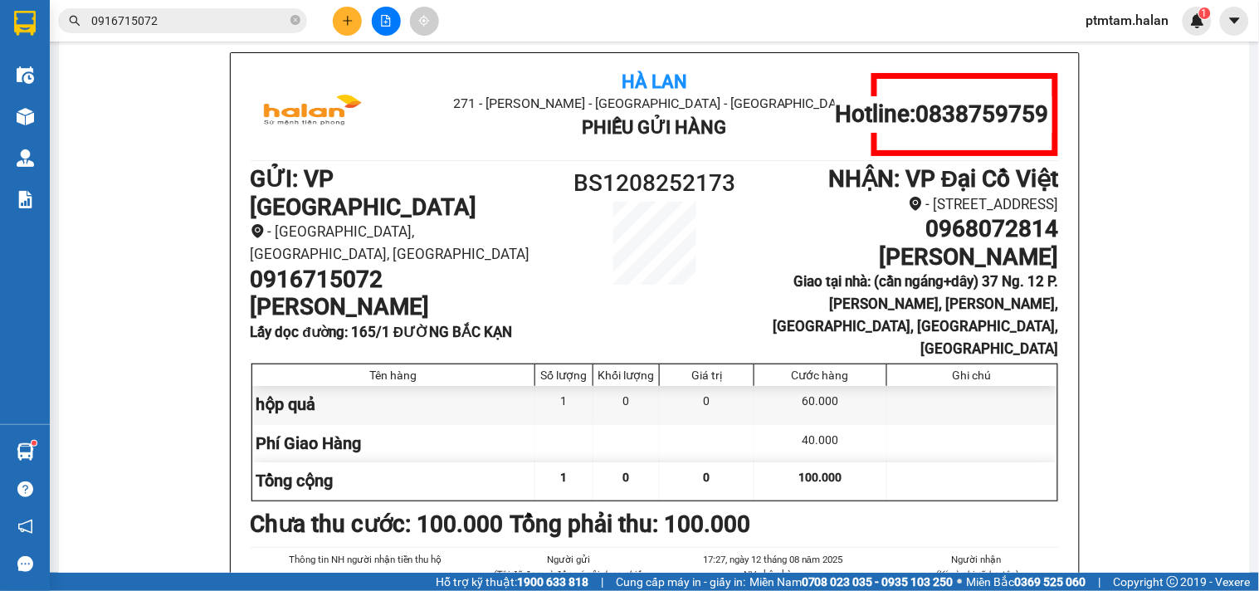
click at [579, 188] on h1 "BS1208252173" at bounding box center [655, 183] width 202 height 37
copy h1 "BS1208252173"
click at [212, 18] on input "0916715072" at bounding box center [189, 21] width 196 height 18
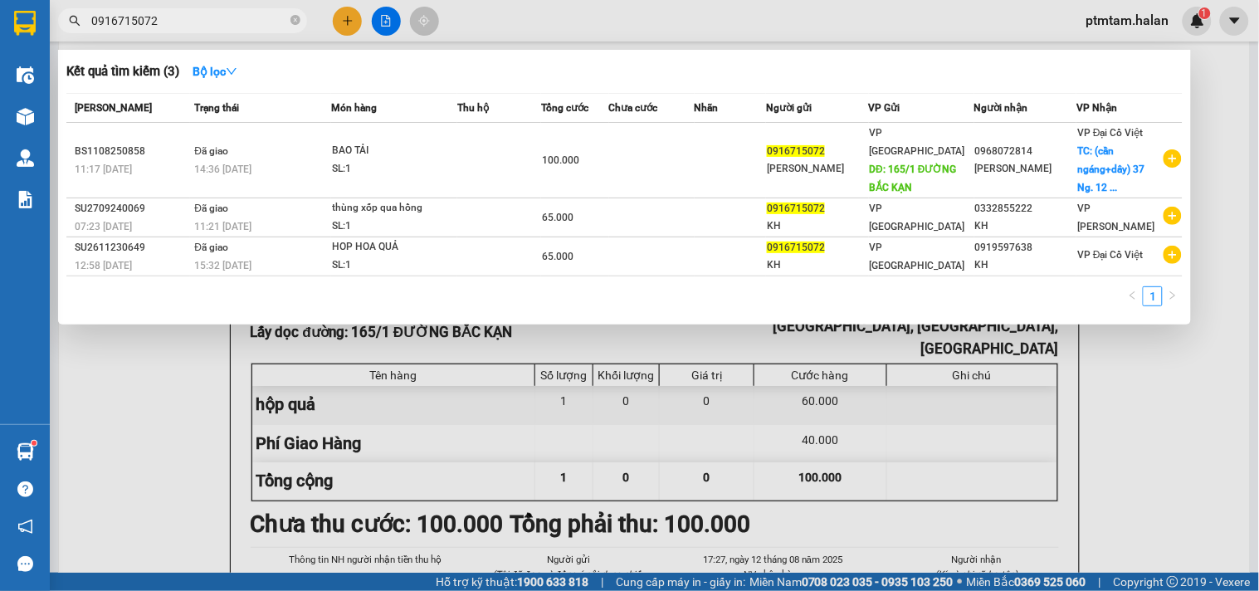
click at [212, 18] on input "0916715072" at bounding box center [189, 21] width 196 height 18
paste input "BS1208252173"
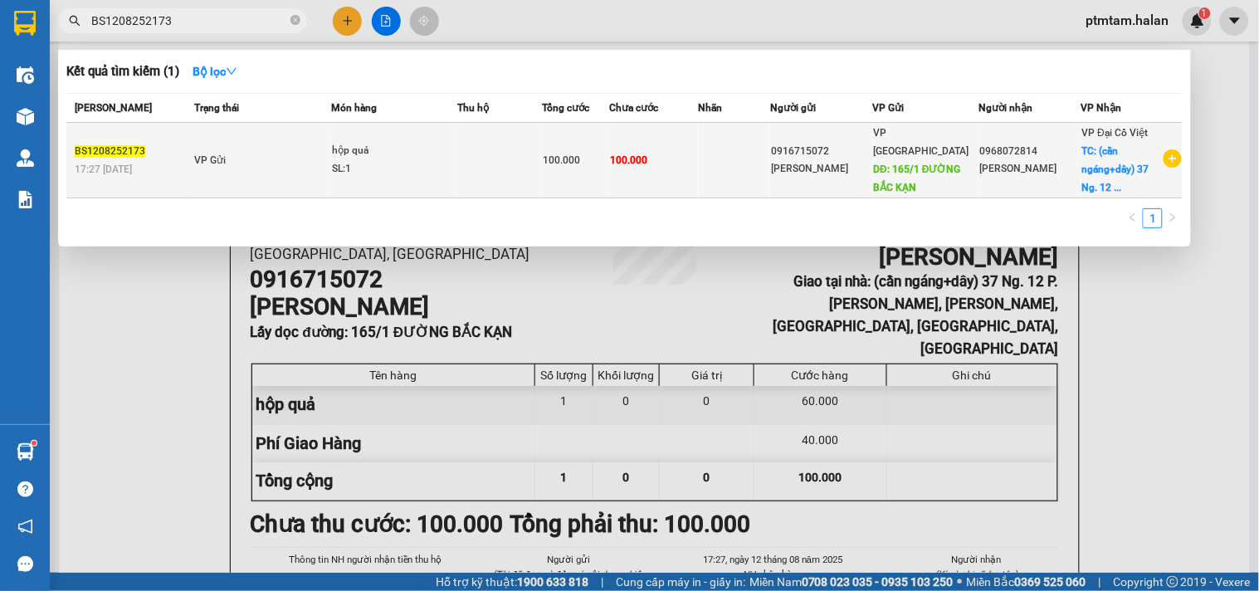
type input "BS1208252173"
click at [524, 155] on td at bounding box center [499, 161] width 85 height 76
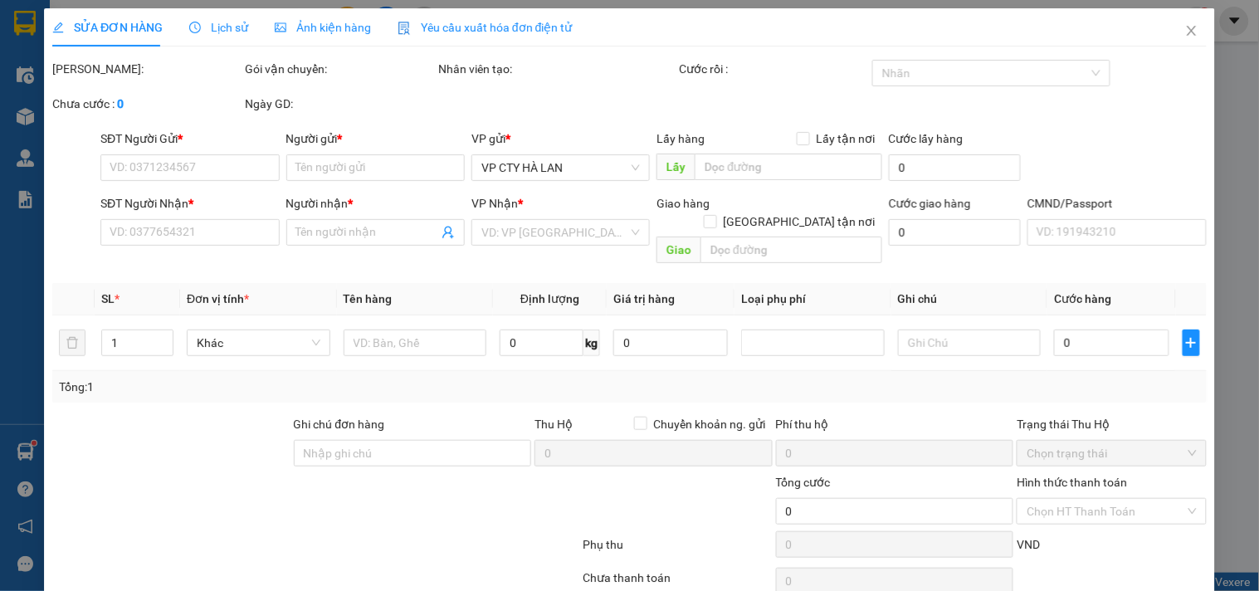
type input "0916715072"
type input "HUÂN PHÚC"
type input "165/1 ĐƯỜNG BẮC KẠN"
type input "0968072814"
type input "THANH HÀ"
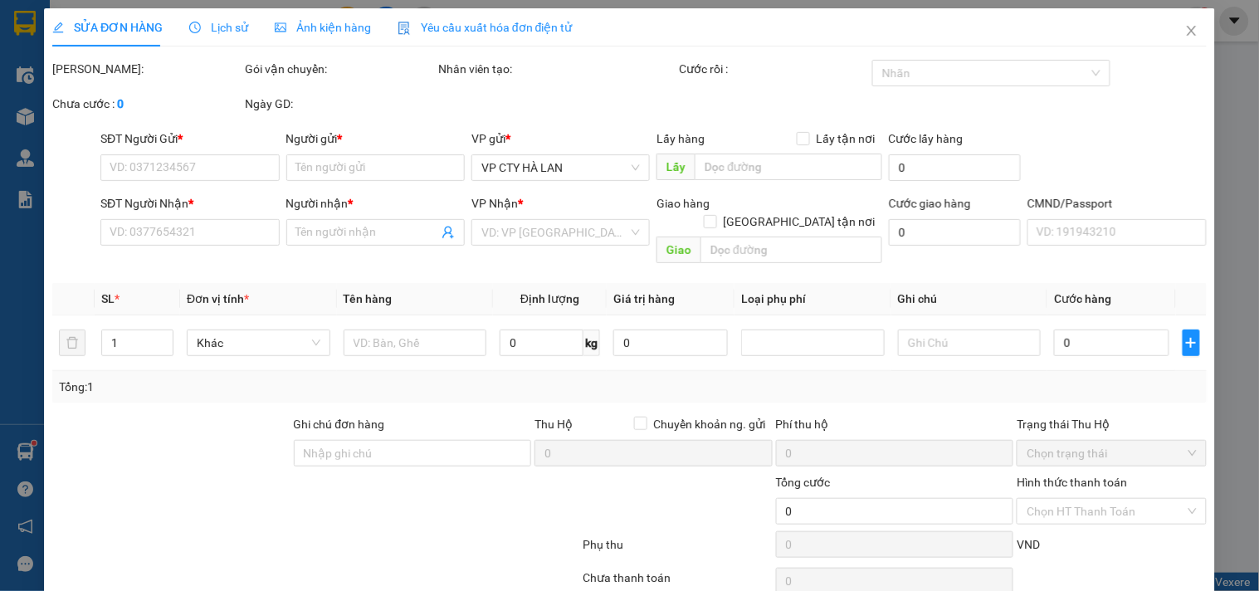
checkbox input "true"
type input "(cần ngáng+dây) 37 Ng. 12 P. Phan Đình Giót, Phương Liệt, Thanh Xuân, Hà Nội, V…"
type input "100.000"
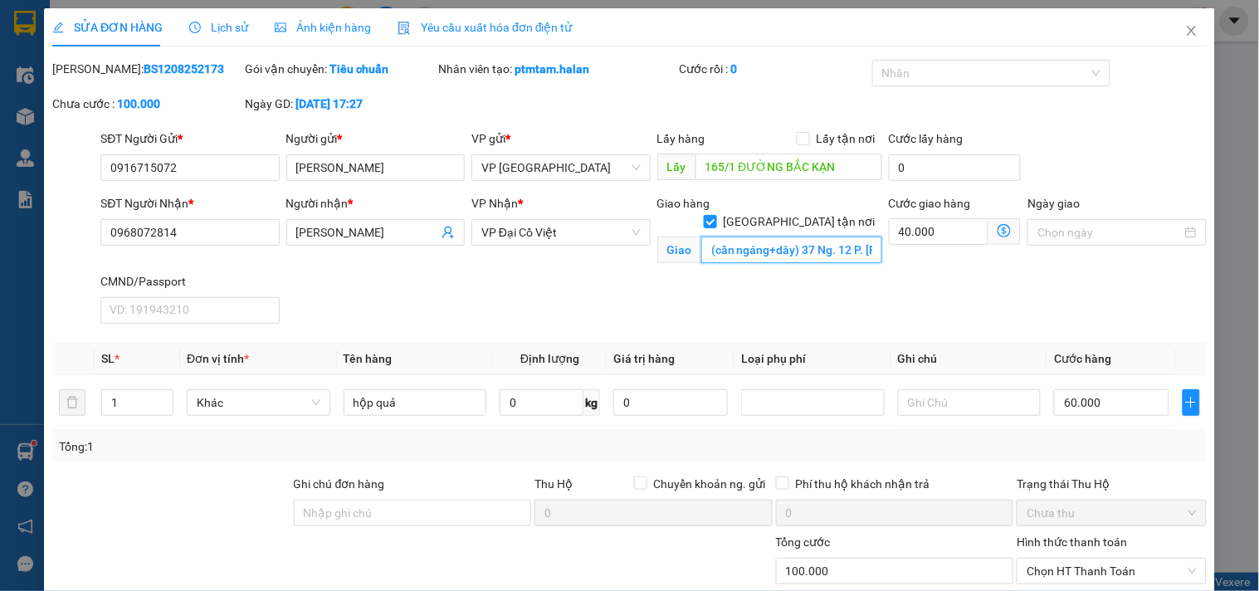
click at [832, 237] on input "(cần ngáng+dây) 37 Ng. 12 P. Phan Đình Giót, Phương Liệt, Thanh Xuân, Hà Nội, V…" at bounding box center [791, 250] width 181 height 27
paste input "Ngõ 16 Hoàng Cầu, Ô Chợ Dừa, Đống Đa"
type input "Ngõ 16 Hoàng Cầu, Ô Chợ Dừa, Đống Đa, Hà Nội, Việt Nam"
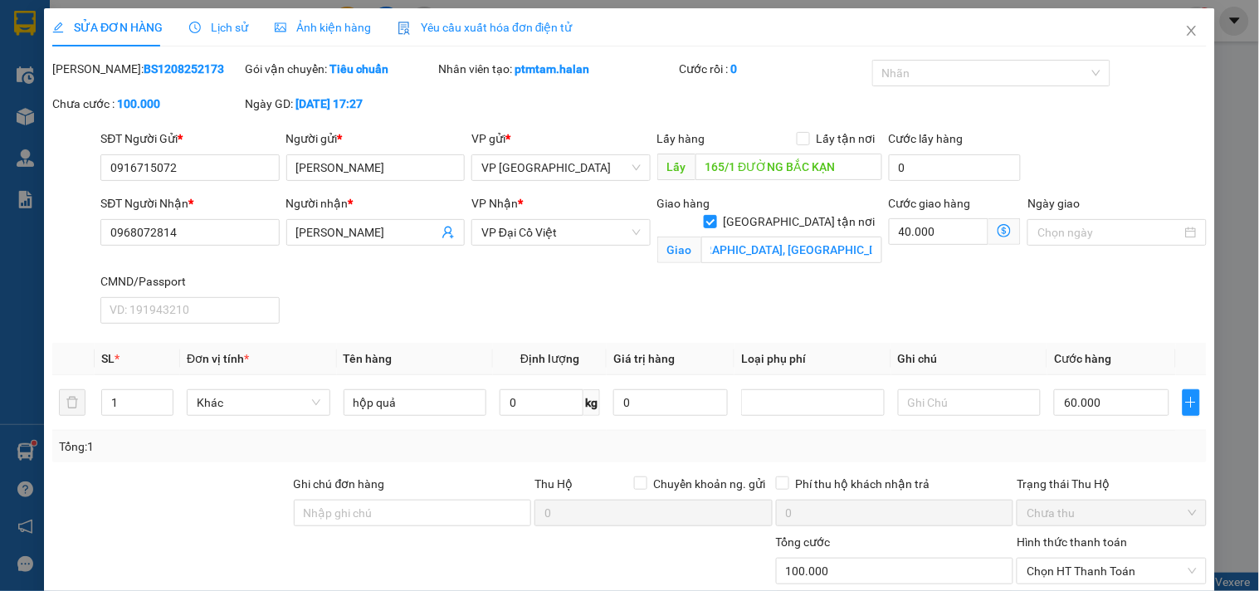
click at [998, 233] on icon "dollar-circle" at bounding box center [1004, 230] width 13 height 13
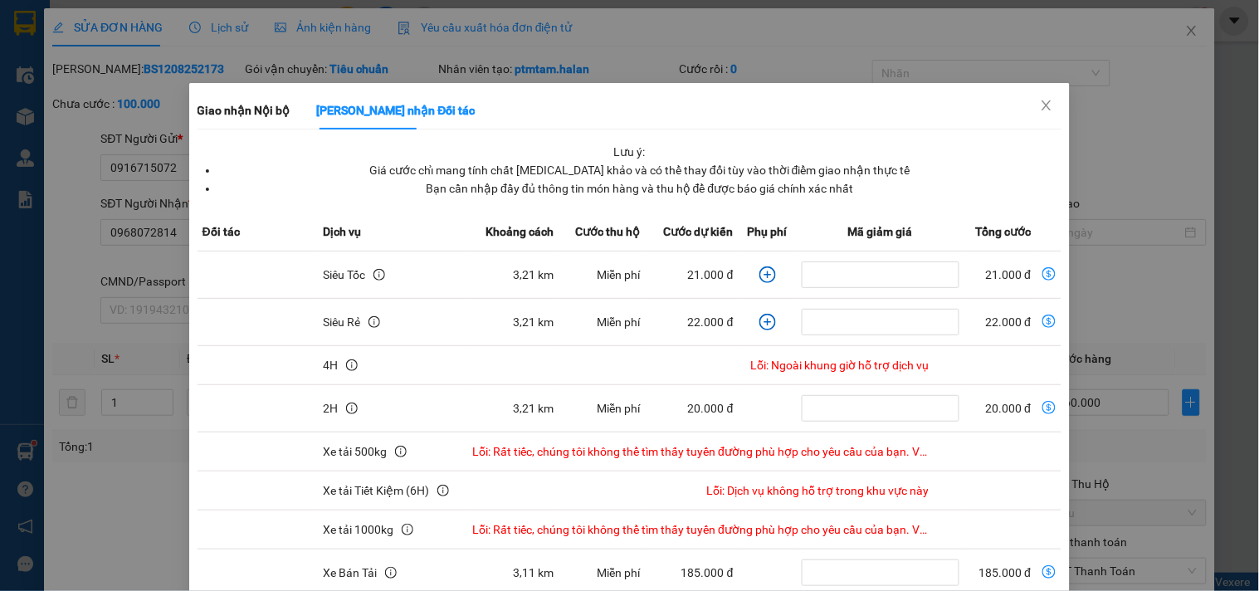
scroll to position [227, 0]
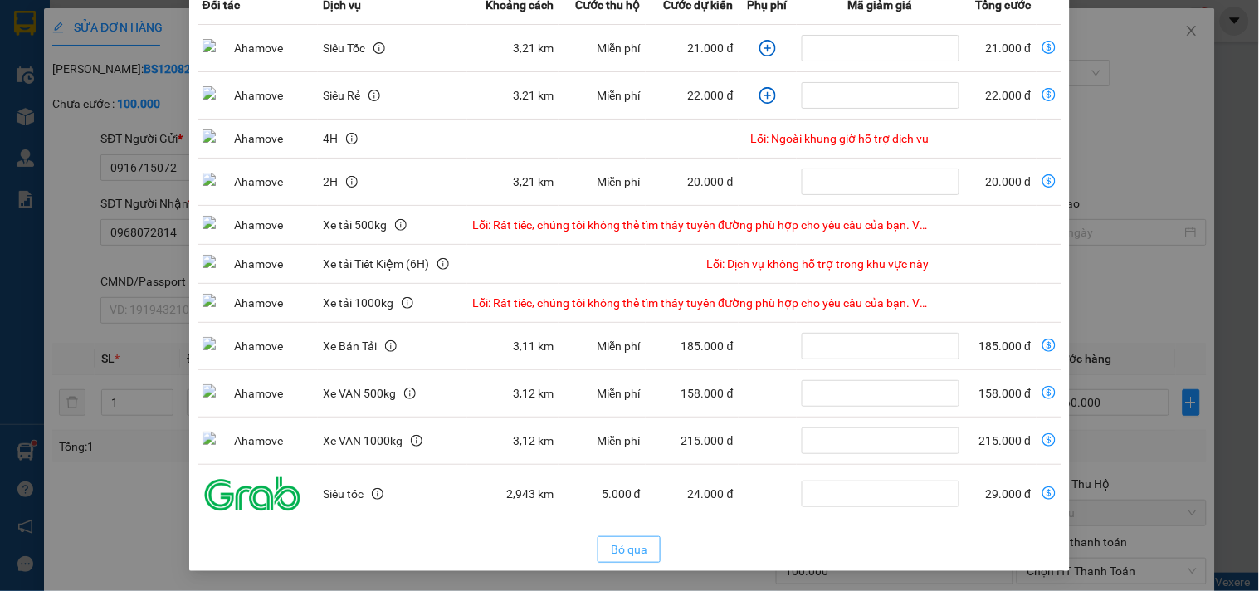
click at [632, 551] on span "Bỏ qua" at bounding box center [629, 549] width 37 height 18
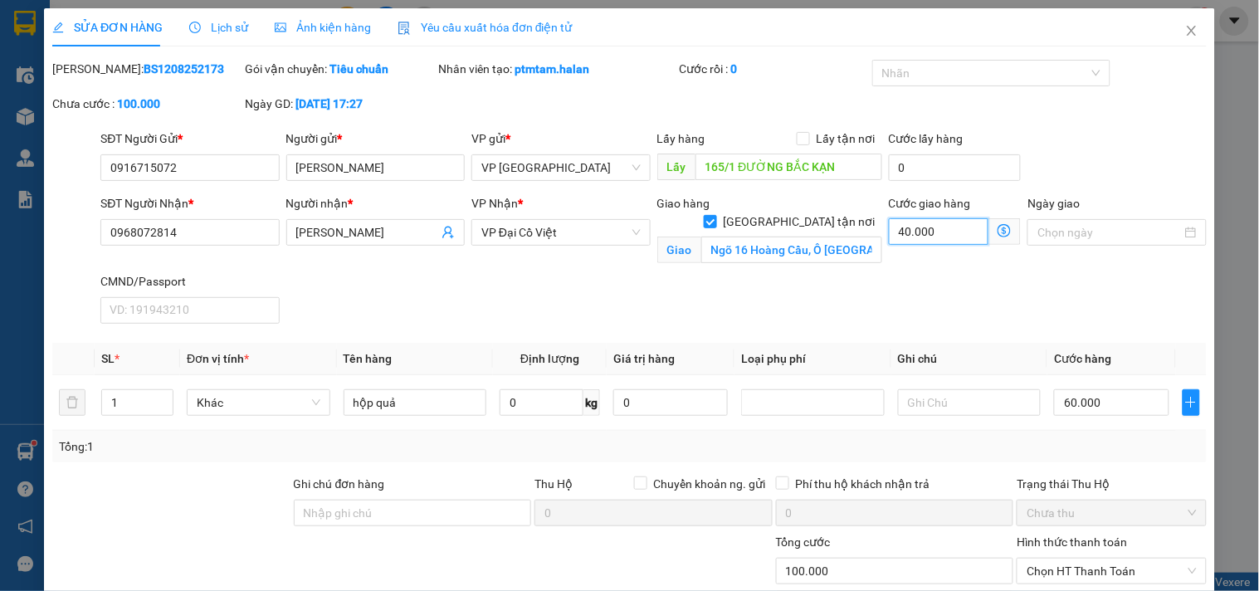
click at [934, 237] on input "40.000" at bounding box center [939, 231] width 100 height 27
type input "3"
type input "60.003"
type input "60.030"
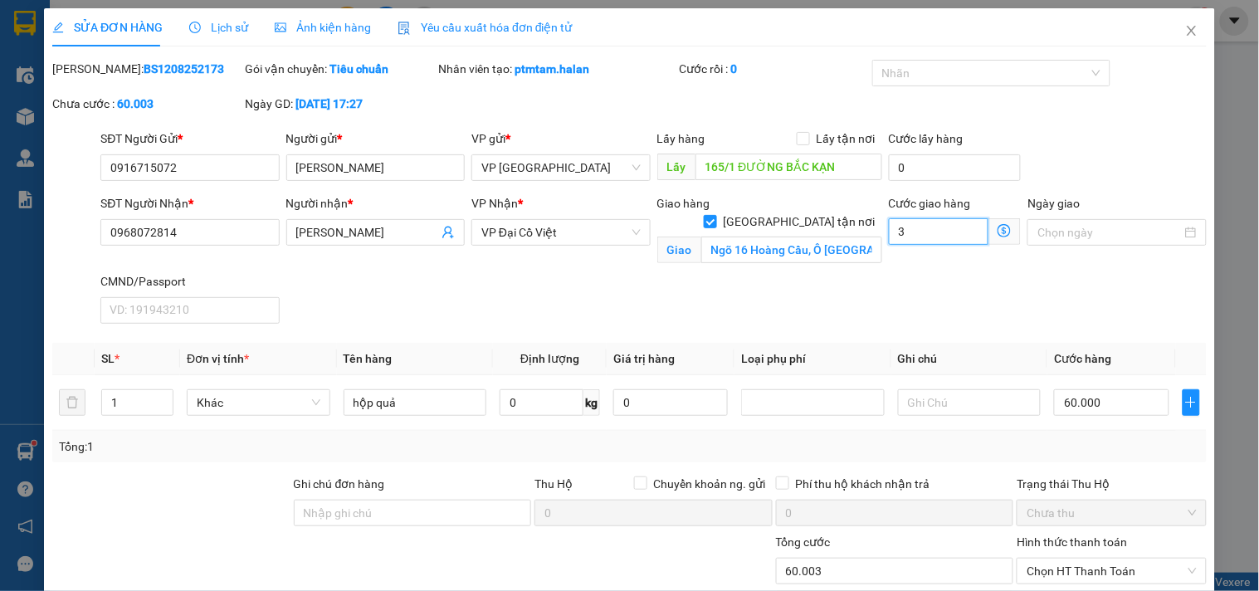
type input "60.030"
type input "30"
type input "90.000"
type input "30.000"
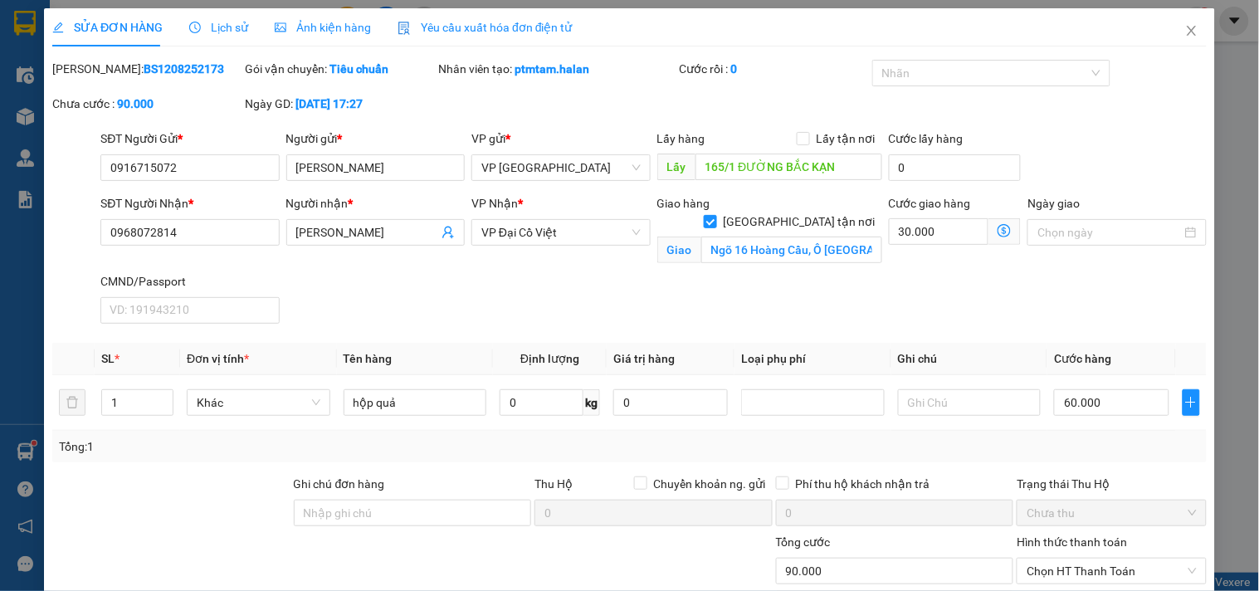
click at [834, 279] on div "SĐT Người Nhận * 0968072814 Người nhận * THANH HÀ VP Nhận * VP Đại Cồ Việt Giao…" at bounding box center [653, 262] width 1113 height 136
click at [187, 466] on div "Total Paid Fee 0 Total UnPaid Fee 100.000 Cash Collection Total Fee Mã ĐH: BS12…" at bounding box center [629, 378] width 1154 height 637
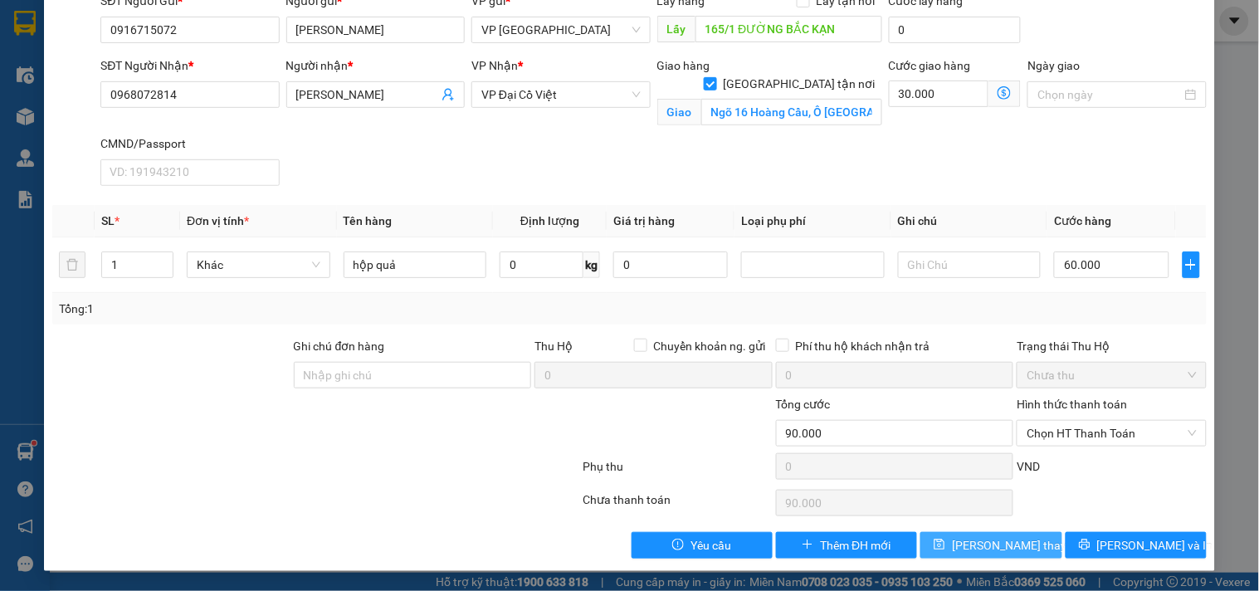
click at [978, 548] on span "[PERSON_NAME] thay đổi" at bounding box center [1018, 545] width 133 height 18
